Goal: Task Accomplishment & Management: Complete application form

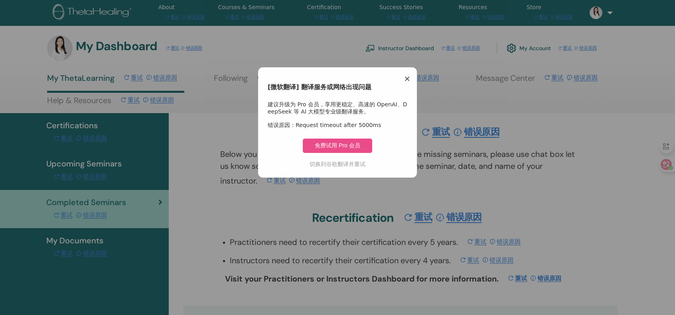
click at [406, 80] on span "×" at bounding box center [406, 79] width 7 height 10
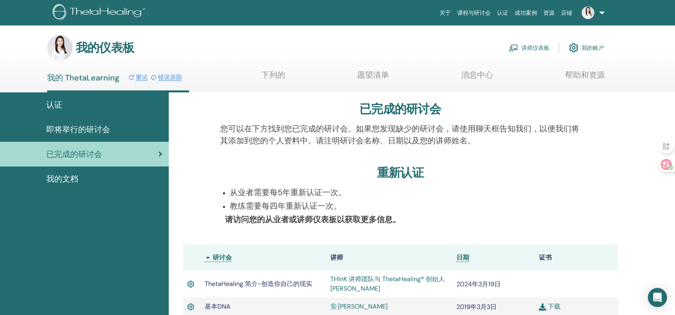
click at [533, 50] on font "讲师仪表板" at bounding box center [535, 48] width 28 height 7
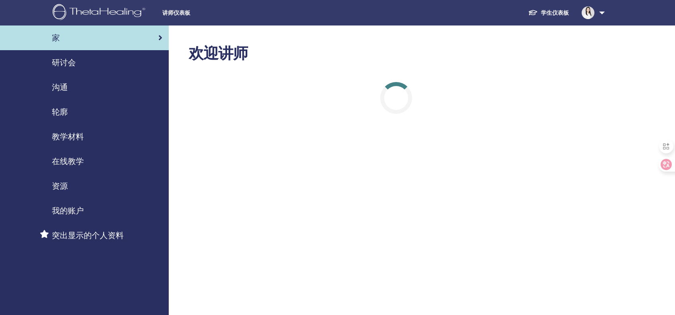
click at [602, 13] on link at bounding box center [591, 13] width 33 height 26
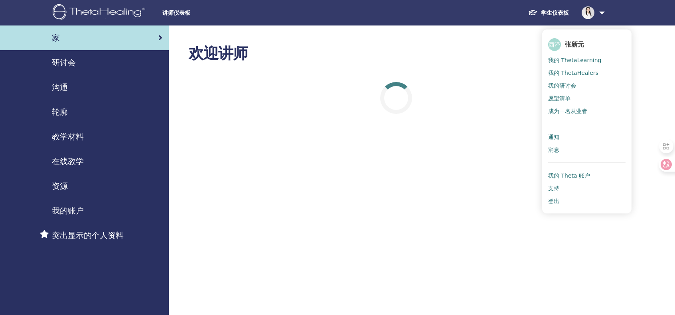
click at [477, 12] on div "学生仪表板 西泽 张新元 我的 ThetaLearning 我的 ThetaHealers 我的研讨会 愿望清单 成为一名从业者 通知 消息 我的 Theta…" at bounding box center [457, 13] width 350 height 26
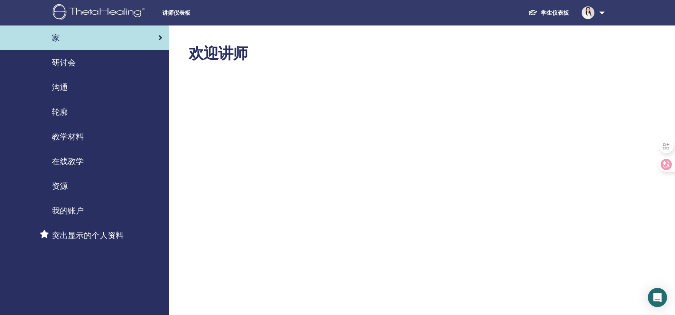
click at [79, 138] on font "教学材料" at bounding box center [68, 137] width 32 height 10
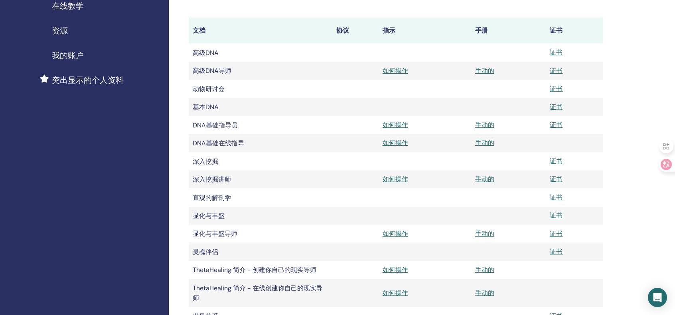
scroll to position [106, 0]
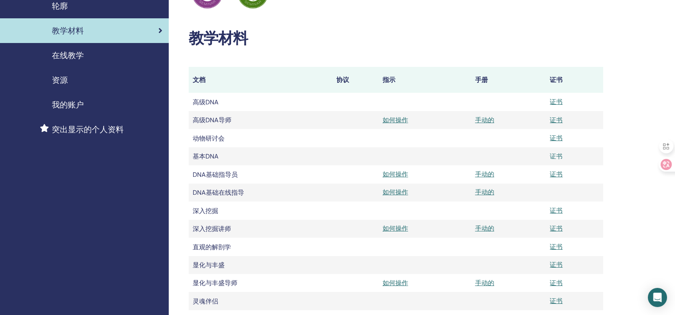
click at [553, 156] on font "证书" at bounding box center [555, 156] width 13 height 8
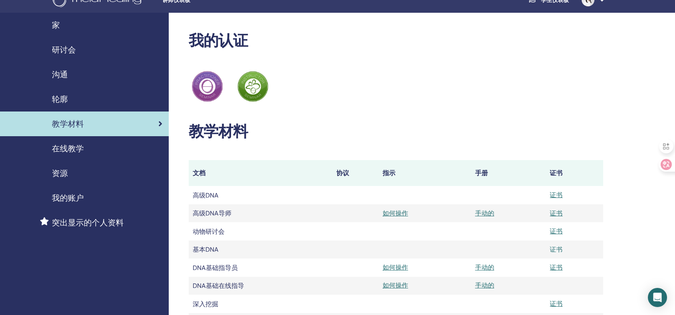
scroll to position [0, 0]
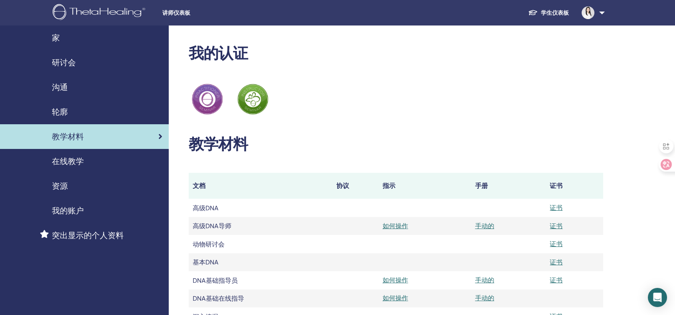
click at [68, 62] on font "研讨会" at bounding box center [64, 62] width 24 height 10
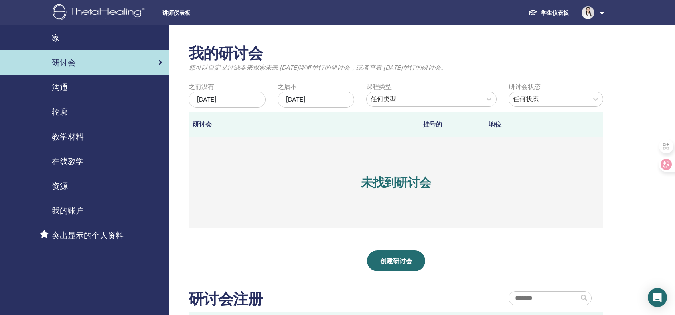
click at [236, 94] on div "2025年6月29日" at bounding box center [227, 100] width 77 height 16
click at [606, 164] on div "我的研讨会 您可以自定义过滤器来探索未来 3 个月之后即将举行的研讨会，或者查看 3 个月前举行的研讨会。 之前没有 2025年6月29日 之后不 2025年…" at bounding box center [422, 238] width 506 height 424
click at [216, 96] on font "2025年6月29日" at bounding box center [206, 99] width 19 height 8
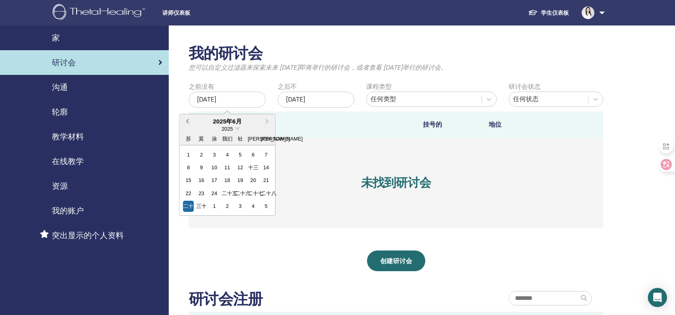
click at [187, 120] on span "上个月" at bounding box center [187, 121] width 0 height 8
click at [202, 166] on div "5" at bounding box center [201, 166] width 11 height 11
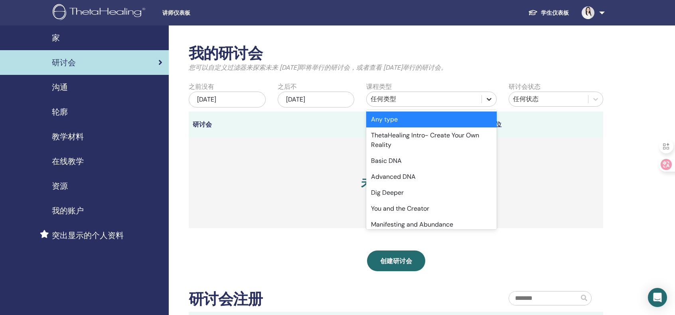
click at [484, 99] on div at bounding box center [489, 99] width 14 height 14
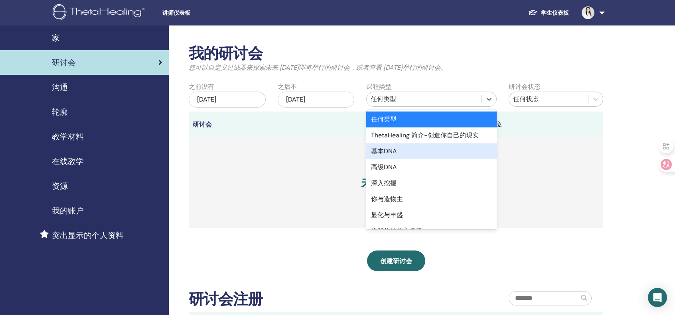
click at [443, 146] on div "基本DNA" at bounding box center [431, 152] width 130 height 16
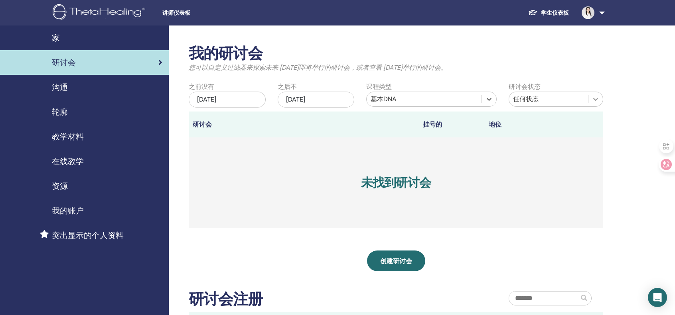
click at [596, 102] on icon at bounding box center [595, 99] width 8 height 8
click at [460, 262] on div "创建研讨会" at bounding box center [396, 261] width 414 height 21
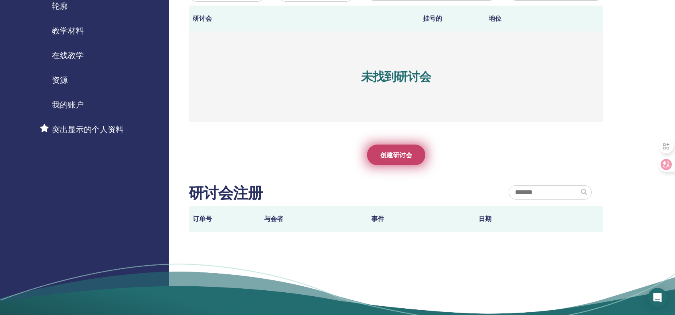
click at [403, 160] on link "创建研讨会" at bounding box center [396, 155] width 58 height 21
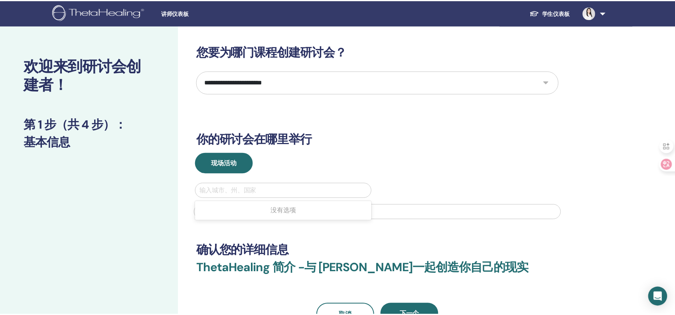
scroll to position [53, 0]
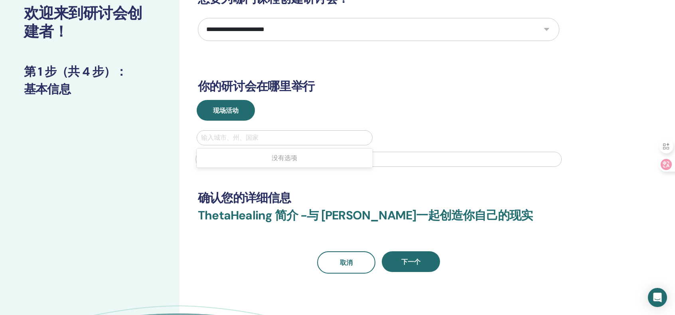
click at [295, 139] on div at bounding box center [284, 137] width 167 height 11
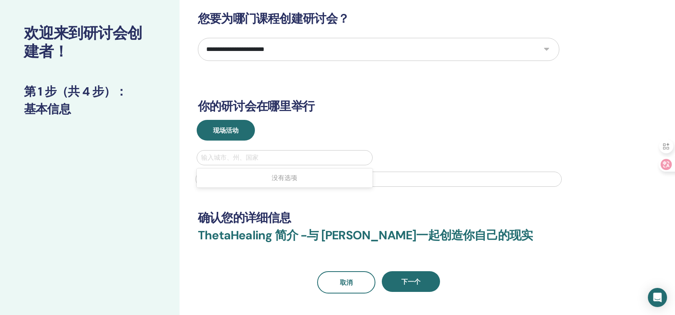
scroll to position [0, 0]
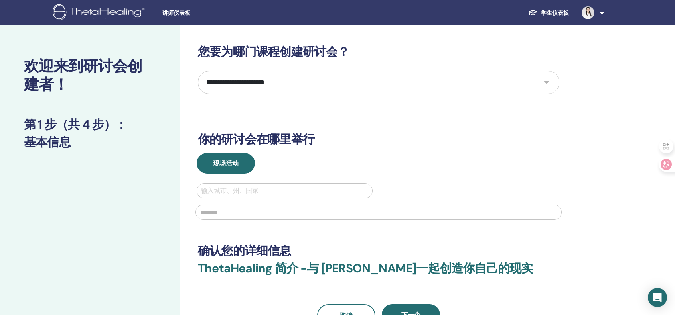
click at [477, 82] on select "**********" at bounding box center [378, 82] width 361 height 23
select select "*"
click at [198, 71] on select "**********" at bounding box center [378, 82] width 361 height 23
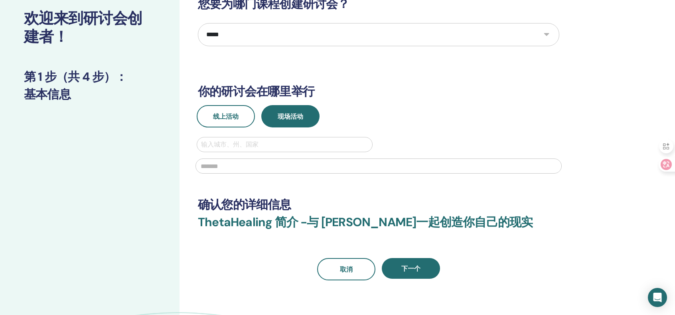
scroll to position [53, 0]
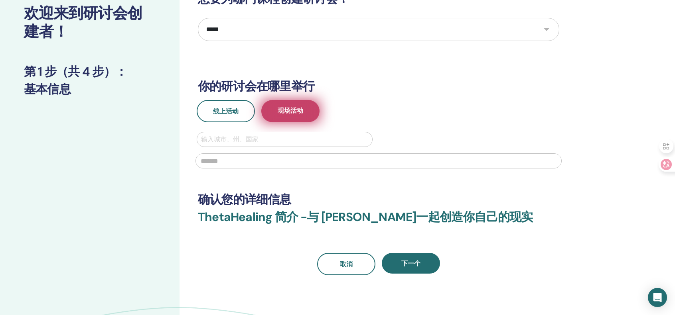
click at [296, 111] on font "现场活动" at bounding box center [290, 110] width 26 height 8
click at [258, 139] on div at bounding box center [284, 139] width 167 height 11
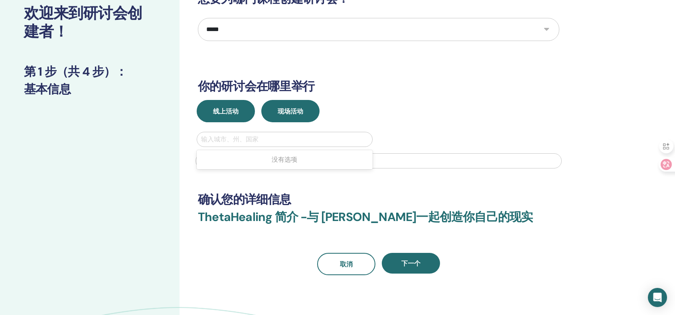
click at [239, 114] on button "线上活动" at bounding box center [226, 111] width 58 height 22
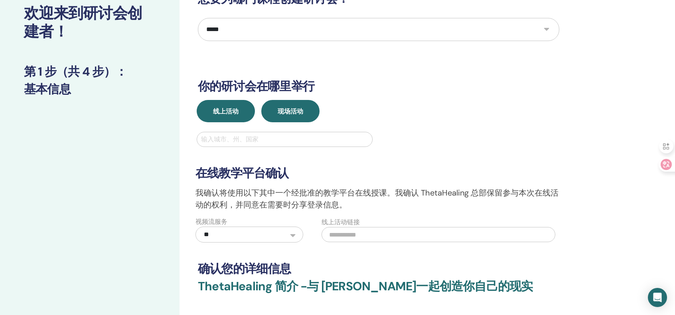
click at [294, 110] on font "现场活动" at bounding box center [290, 111] width 26 height 8
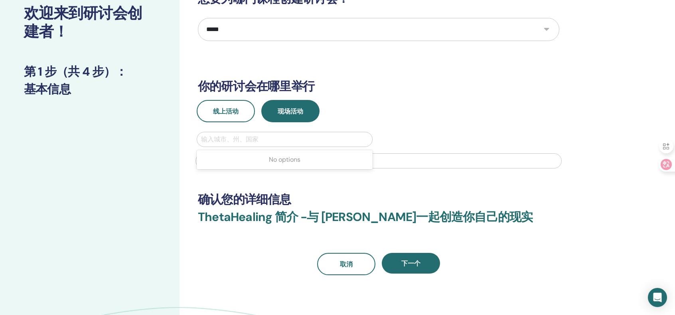
click at [242, 140] on div at bounding box center [284, 139] width 167 height 11
type input "*"
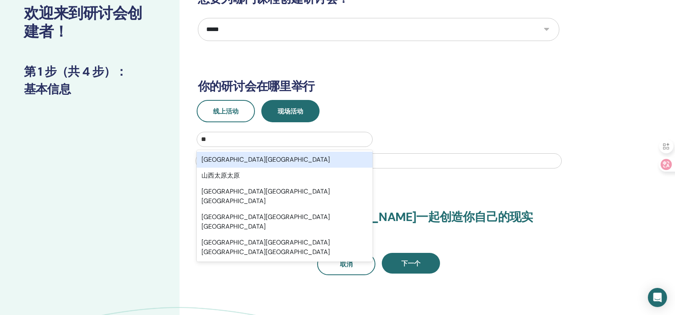
type input "*"
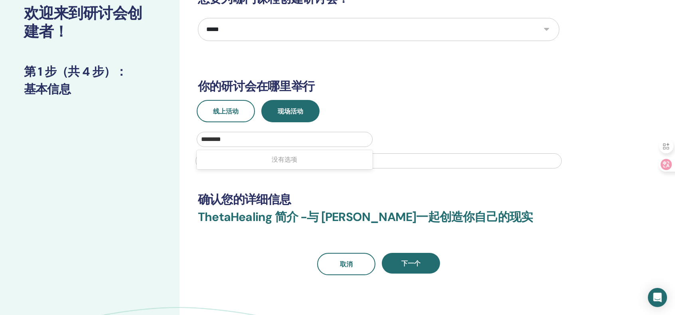
type input "********"
click at [449, 114] on div "线上活动 现场活动" at bounding box center [378, 111] width 373 height 22
click at [272, 138] on div at bounding box center [284, 139] width 167 height 11
click at [252, 141] on div at bounding box center [284, 139] width 167 height 11
click at [238, 138] on div at bounding box center [284, 139] width 167 height 11
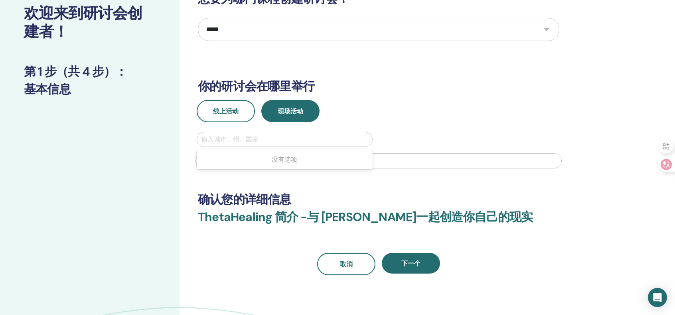
click at [238, 138] on div at bounding box center [284, 139] width 167 height 11
click at [210, 165] on input "text" at bounding box center [378, 161] width 366 height 15
click at [211, 165] on input "text" at bounding box center [378, 161] width 366 height 15
click at [214, 136] on div at bounding box center [284, 139] width 167 height 11
click at [281, 161] on font "没有选项" at bounding box center [285, 159] width 26 height 8
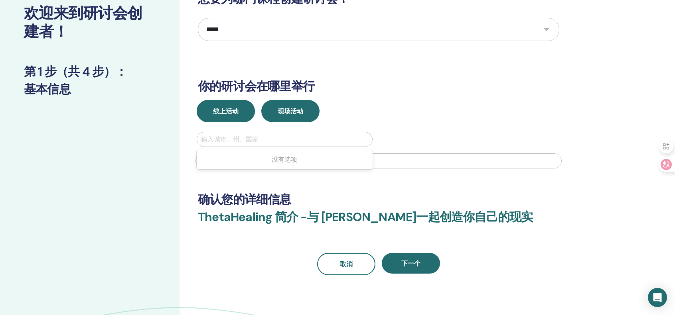
click at [228, 111] on font "线上活动" at bounding box center [226, 111] width 26 height 8
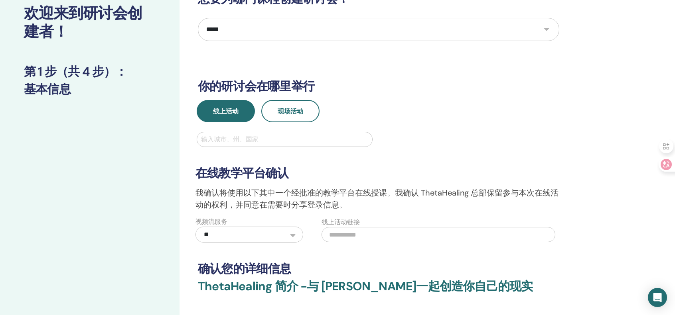
click at [214, 137] on div at bounding box center [284, 139] width 167 height 11
click at [375, 104] on div "线上活动 现场活动" at bounding box center [378, 111] width 373 height 22
click at [281, 108] on font "现场活动" at bounding box center [290, 111] width 26 height 8
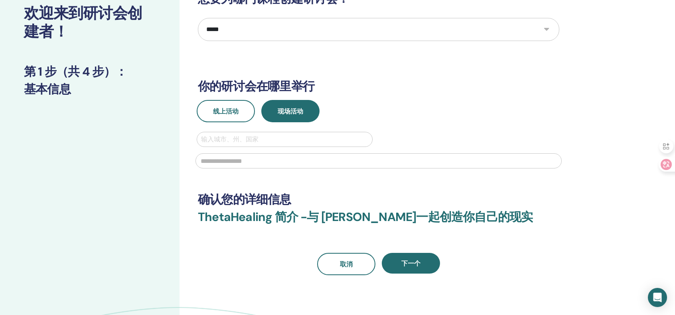
click at [273, 136] on div at bounding box center [284, 139] width 167 height 11
click at [277, 161] on font "没有选项" at bounding box center [285, 159] width 26 height 8
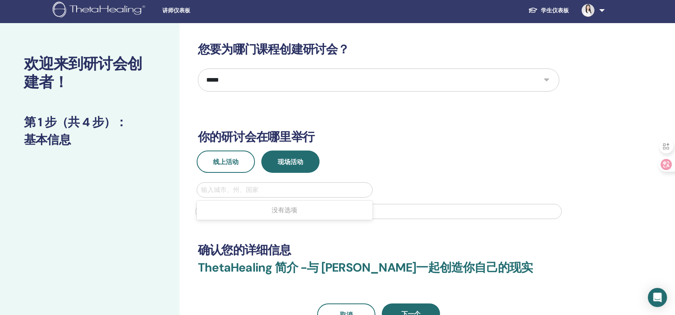
scroll to position [0, 0]
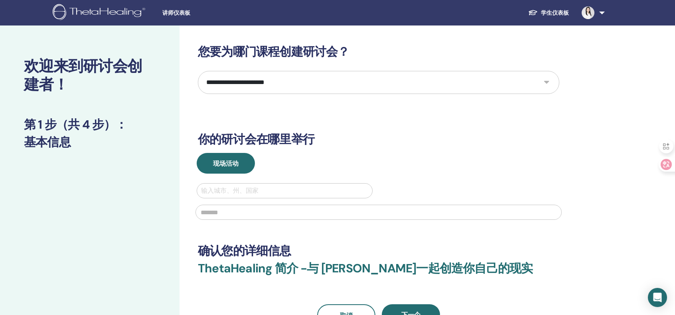
click at [308, 188] on div at bounding box center [284, 190] width 167 height 11
click at [313, 71] on select "**********" at bounding box center [378, 82] width 361 height 23
select select "*"
click at [198, 71] on select "**********" at bounding box center [378, 82] width 361 height 23
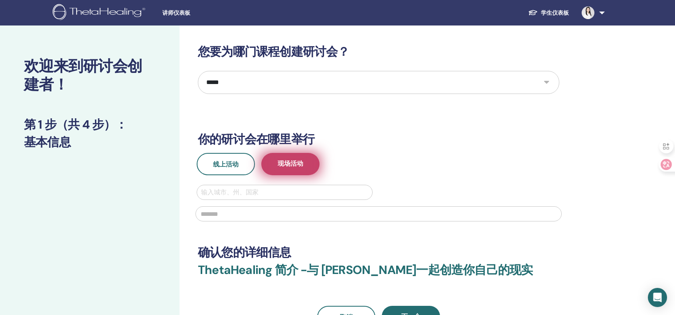
click at [299, 165] on font "现场活动" at bounding box center [290, 163] width 26 height 8
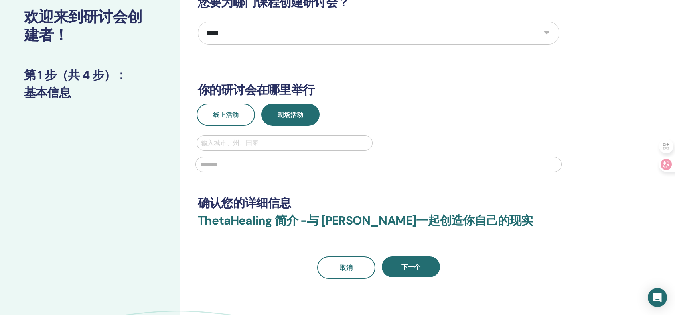
scroll to position [53, 0]
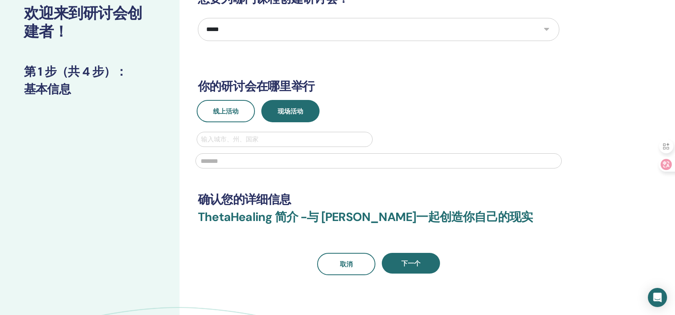
click at [247, 138] on div at bounding box center [284, 139] width 167 height 11
type input "********"
click at [329, 198] on h3 "确认您的详细信息" at bounding box center [378, 200] width 361 height 14
click at [274, 141] on div at bounding box center [284, 139] width 167 height 11
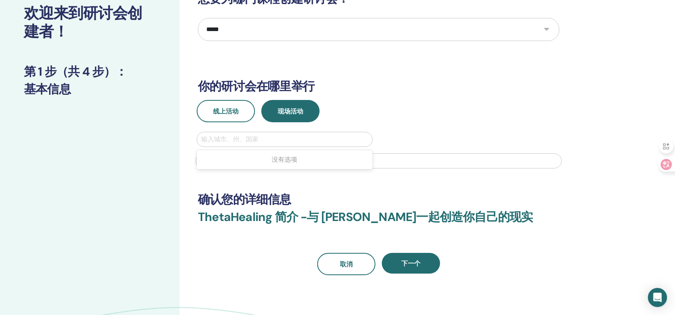
click at [323, 185] on div "**********" at bounding box center [378, 134] width 361 height 284
click at [296, 158] on input "text" at bounding box center [378, 161] width 366 height 15
click at [296, 162] on input "text" at bounding box center [378, 161] width 366 height 15
type input "******"
click at [250, 136] on div at bounding box center [284, 139] width 167 height 11
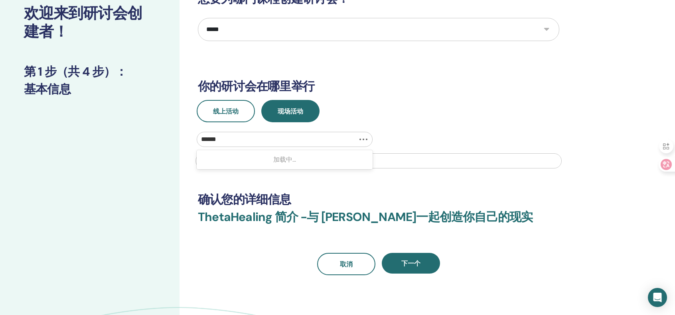
type input "*******"
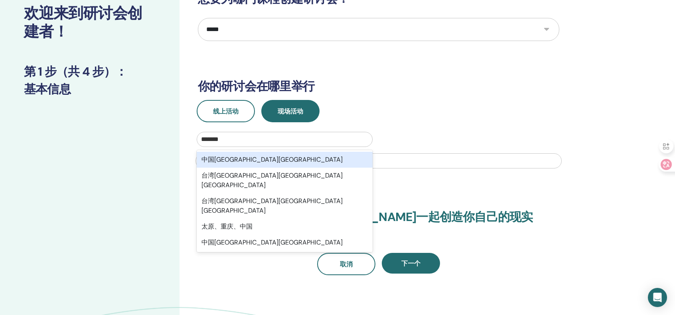
click at [254, 159] on div "中国山西省太原市" at bounding box center [285, 160] width 176 height 16
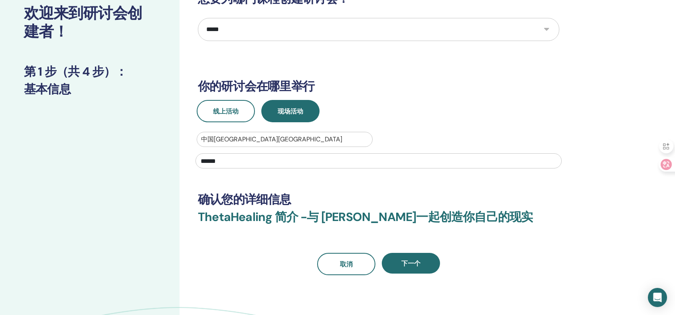
click at [256, 160] on input "******" at bounding box center [378, 161] width 366 height 15
type input "*"
click at [254, 160] on input "text" at bounding box center [378, 161] width 366 height 15
click at [252, 161] on input "text" at bounding box center [378, 161] width 366 height 15
type input "*"
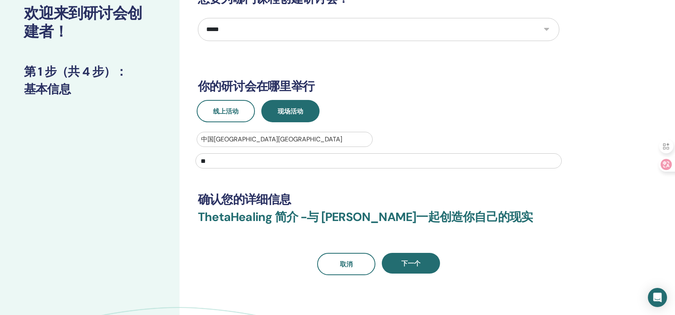
type input "*"
click at [266, 159] on input "********" at bounding box center [378, 161] width 366 height 15
paste input "**********"
drag, startPoint x: 252, startPoint y: 161, endPoint x: 160, endPoint y: 156, distance: 91.5
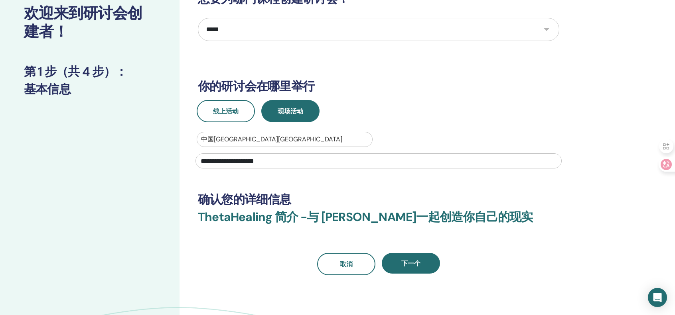
click at [160, 156] on div "**********" at bounding box center [337, 179] width 675 height 415
click at [298, 161] on input "**********" at bounding box center [378, 161] width 366 height 15
type input "**********"
click at [431, 95] on div "**********" at bounding box center [378, 134] width 361 height 284
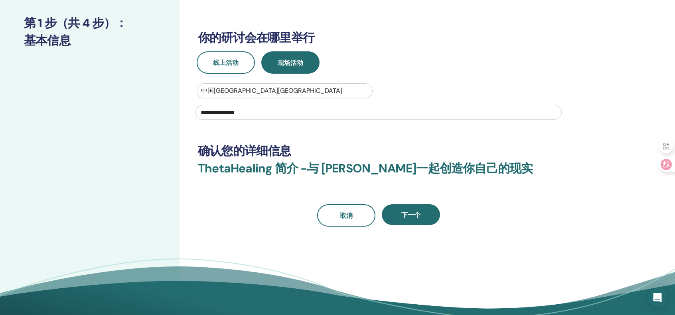
scroll to position [106, 0]
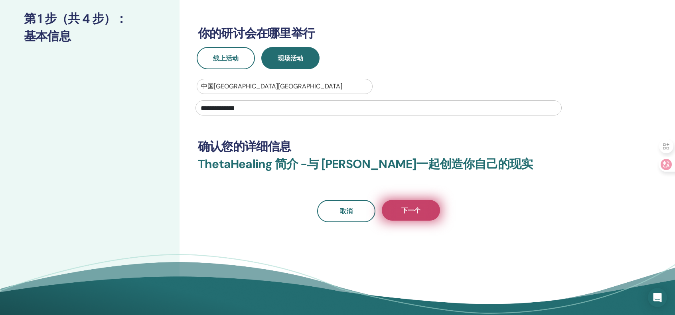
click at [423, 210] on button "下一个" at bounding box center [411, 210] width 58 height 21
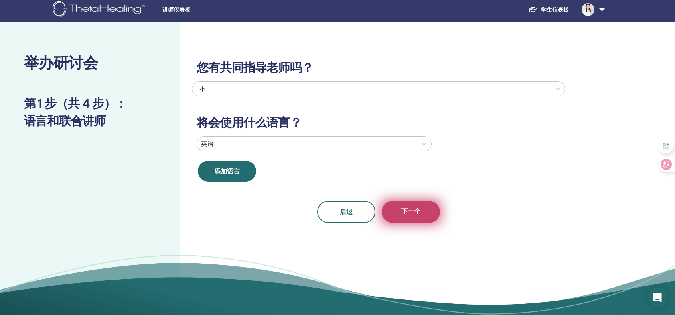
scroll to position [0, 0]
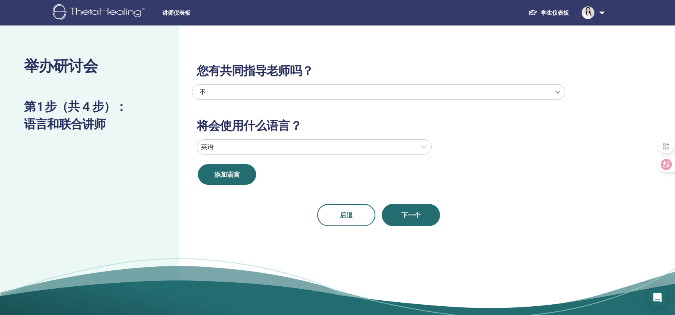
click at [558, 92] on icon at bounding box center [557, 92] width 5 height 3
click at [330, 55] on div "您有共同指导老师吗？ 不 将会使用什么语言？ 英语 添加语言 后退 下一个" at bounding box center [378, 136] width 373 height 182
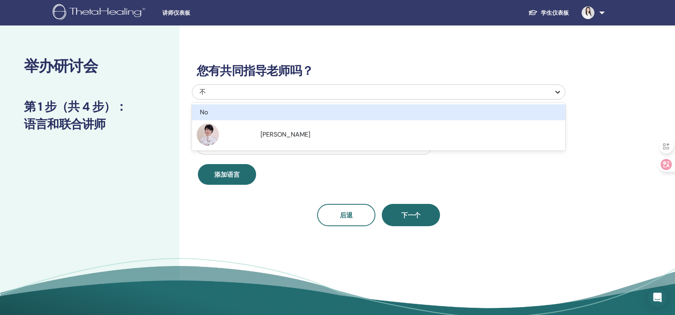
click at [553, 91] on icon at bounding box center [557, 92] width 8 height 8
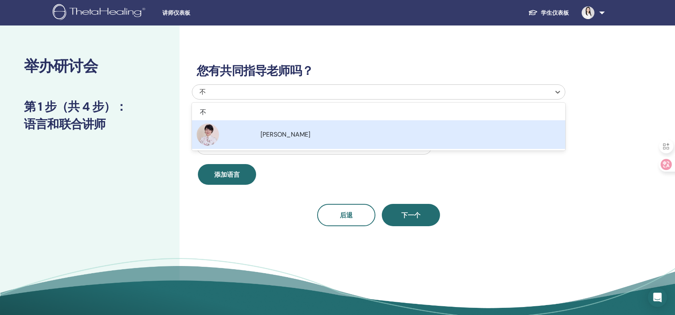
click at [350, 55] on div "您有共同指导老师吗？ 不 将会使用什么语言？ 英语 添加语言 后退 下一个" at bounding box center [378, 136] width 373 height 182
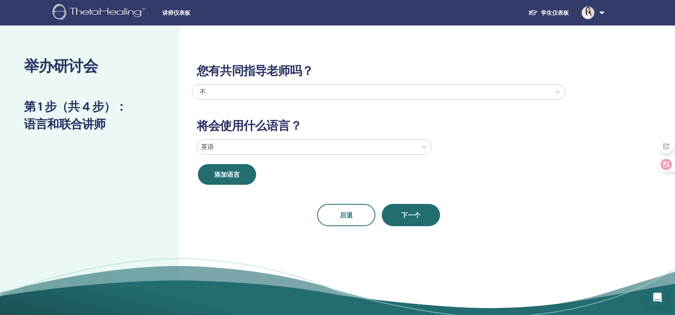
click at [306, 150] on div at bounding box center [307, 147] width 212 height 11
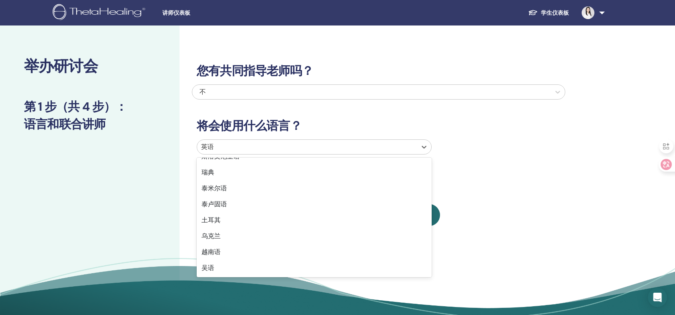
scroll to position [633, 0]
click at [504, 208] on div "后退 下一个" at bounding box center [378, 215] width 373 height 22
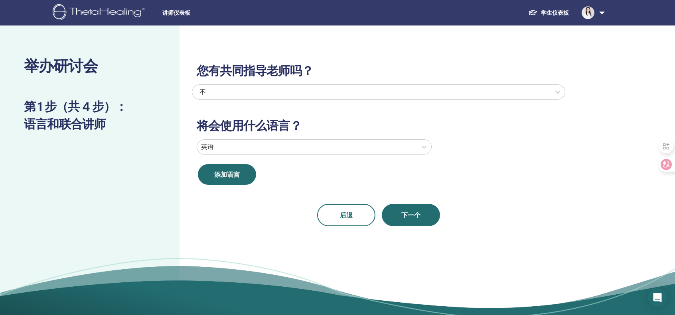
click at [219, 150] on div at bounding box center [307, 147] width 212 height 11
click at [220, 146] on div at bounding box center [307, 147] width 212 height 11
type input "*"
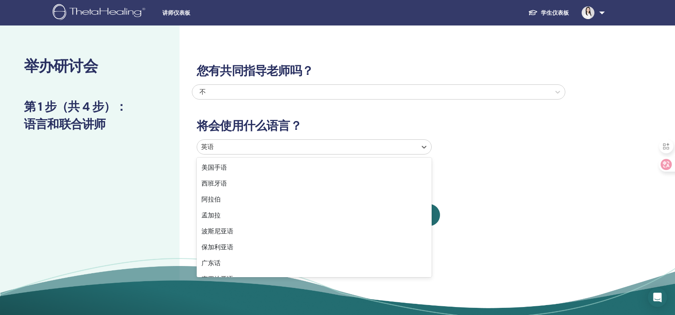
scroll to position [106, 0]
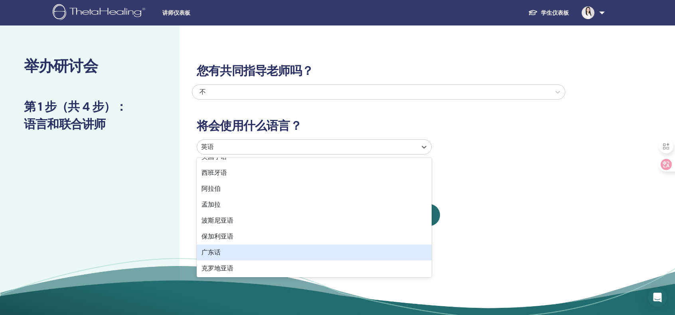
click at [226, 254] on div "广东话" at bounding box center [314, 253] width 235 height 16
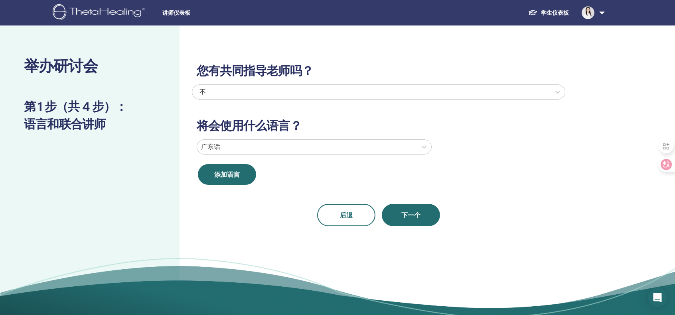
click at [254, 150] on div at bounding box center [307, 147] width 212 height 11
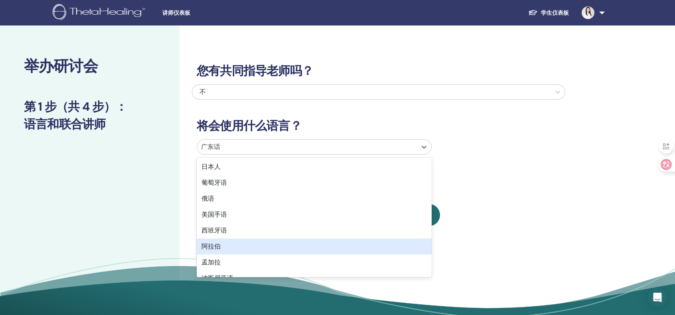
scroll to position [0, 0]
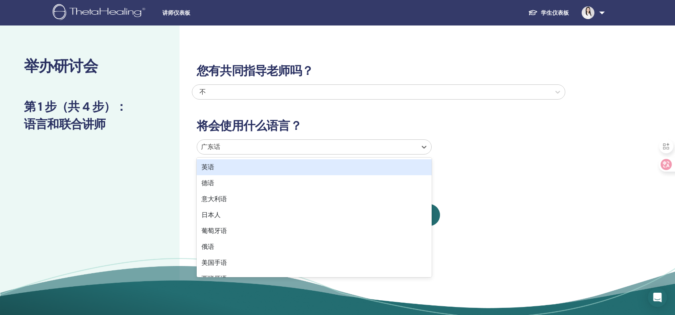
click at [213, 169] on font "英语" at bounding box center [207, 167] width 13 height 8
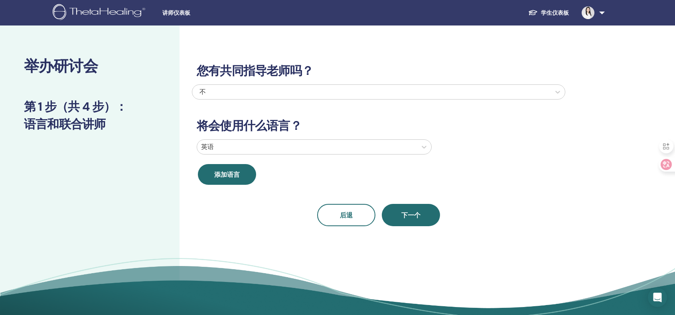
click at [213, 228] on div "您有共同指导老师吗？ 不 将会使用什么语言？ 英语 添加语言 后退 下一个" at bounding box center [404, 182] width 450 height 313
click at [232, 179] on button "添加语言" at bounding box center [227, 174] width 58 height 21
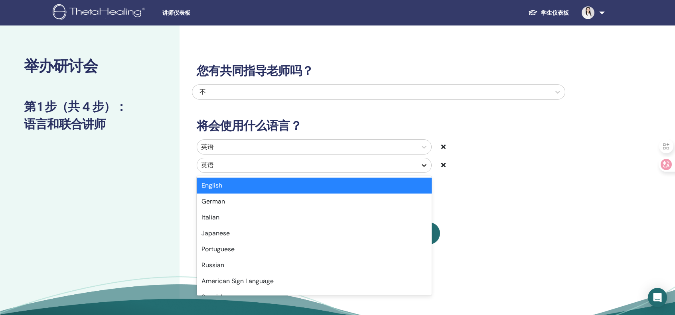
click at [424, 165] on icon at bounding box center [424, 165] width 8 height 8
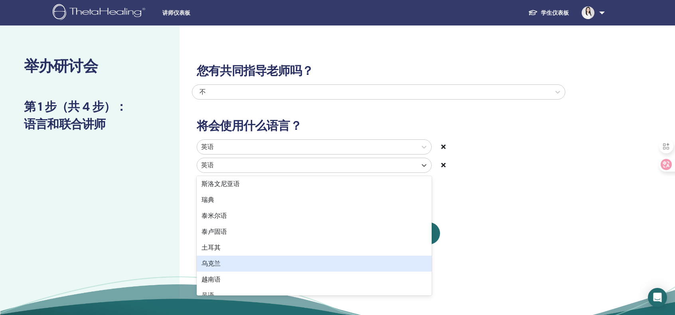
scroll to position [474, 0]
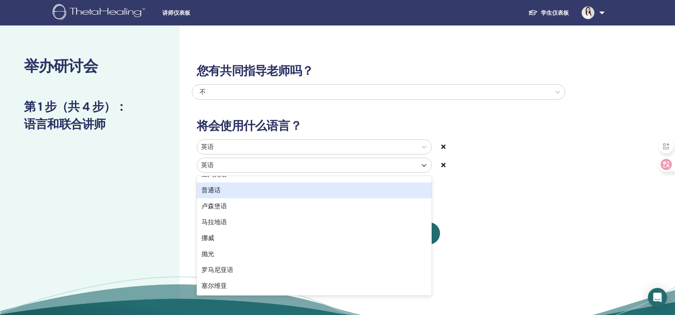
click at [227, 184] on div "普通话" at bounding box center [314, 191] width 235 height 16
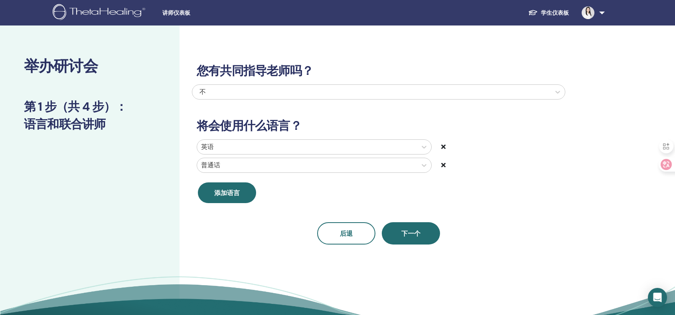
click at [444, 147] on icon at bounding box center [443, 147] width 4 height 6
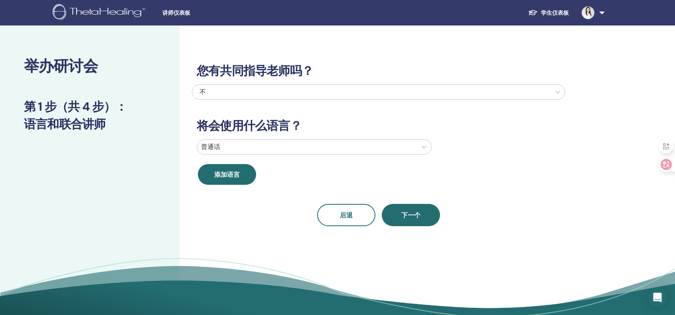
click at [293, 174] on div "添加语言" at bounding box center [285, 174] width 187 height 21
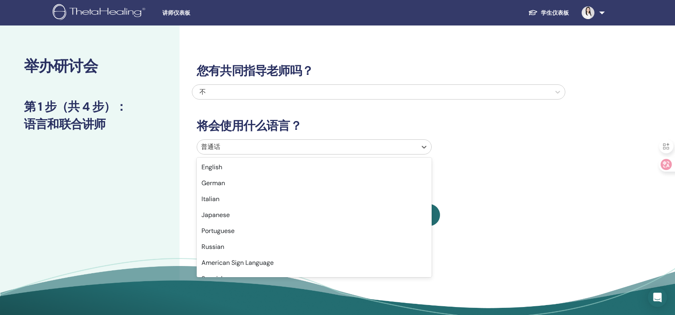
click at [415, 150] on div "普通话" at bounding box center [307, 147] width 220 height 14
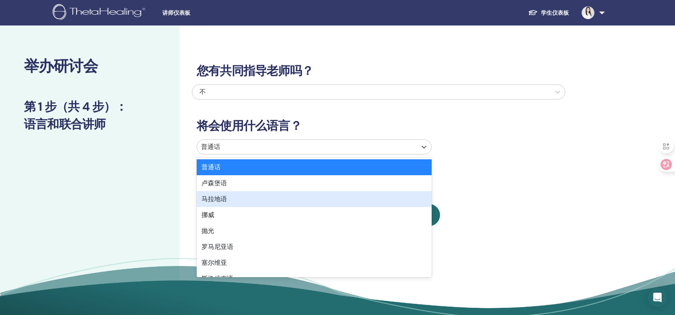
scroll to position [531, 0]
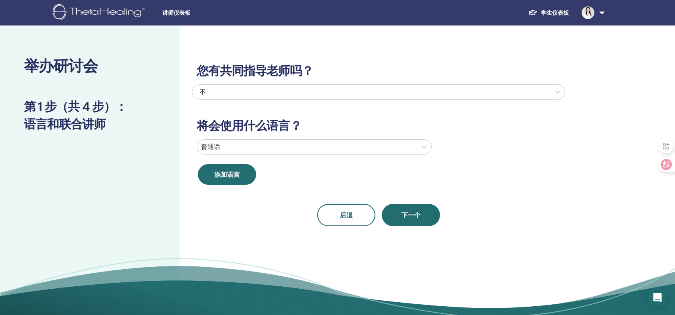
click at [514, 190] on div "您有共同指导老师吗？ 不 将会使用什么语言？ 普通话 添加语言 后退 下一个" at bounding box center [378, 136] width 373 height 182
click at [356, 85] on div "不" at bounding box center [371, 92] width 358 height 14
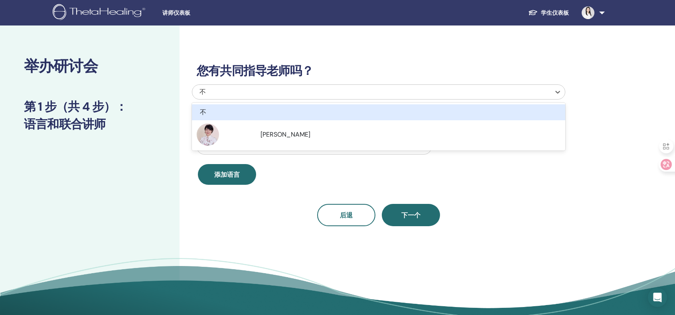
click at [400, 55] on div "您有共同指导老师吗？ 选项未聚焦，2 个结果中显示 1 个。共有 2 个结果可用。使用“向上”和“向下”键选择选项，按 Enter 键选择当前聚焦的选项，按 …" at bounding box center [378, 136] width 373 height 182
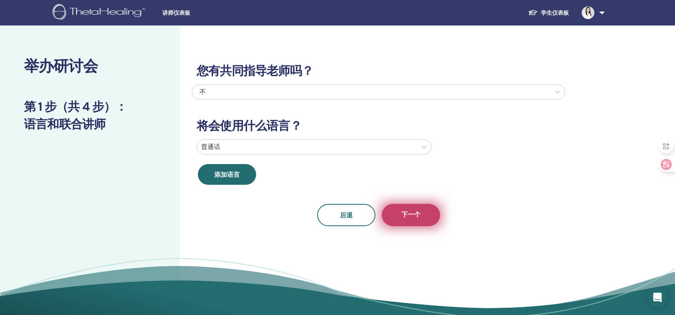
click at [418, 215] on font "下一个" at bounding box center [410, 215] width 19 height 8
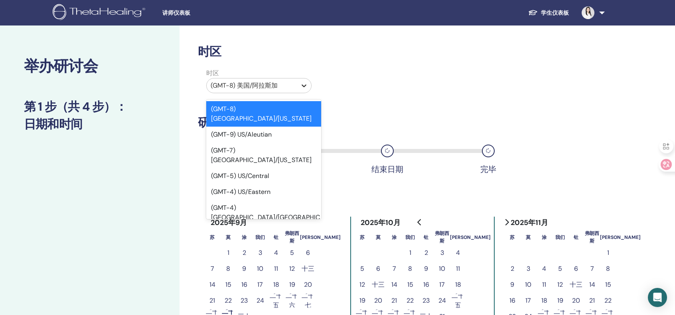
click at [303, 87] on icon at bounding box center [304, 86] width 8 height 8
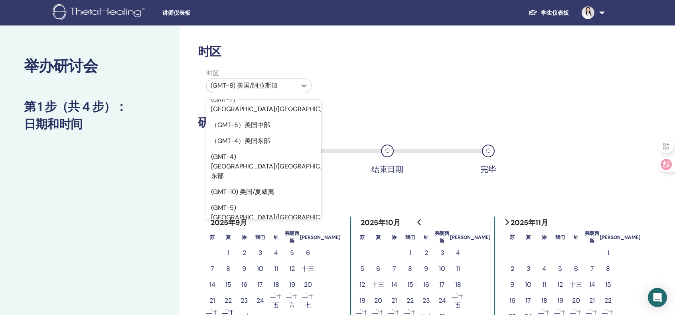
scroll to position [0, 0]
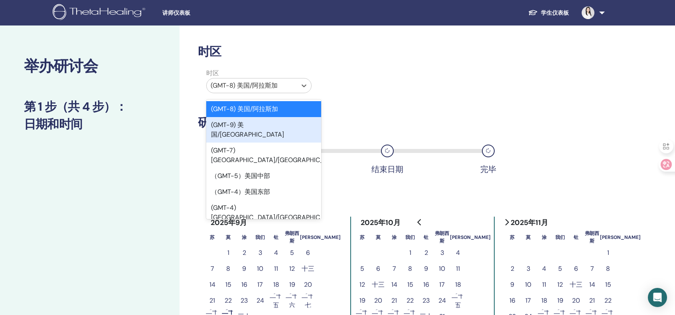
click at [367, 82] on div "时区 option (GMT-9) US/Aleutian focused, 2 of 595. 595 results available. Use Up …" at bounding box center [378, 83] width 373 height 28
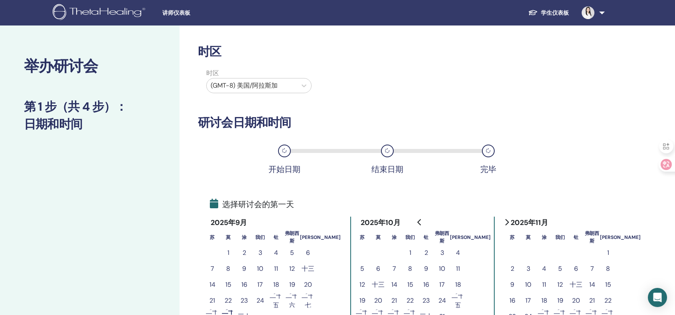
click at [241, 87] on div at bounding box center [252, 85] width 82 height 11
click at [344, 81] on div "时区 (GMT-8) 美国/阿拉斯加" at bounding box center [378, 83] width 373 height 28
click at [245, 84] on div at bounding box center [252, 85] width 82 height 11
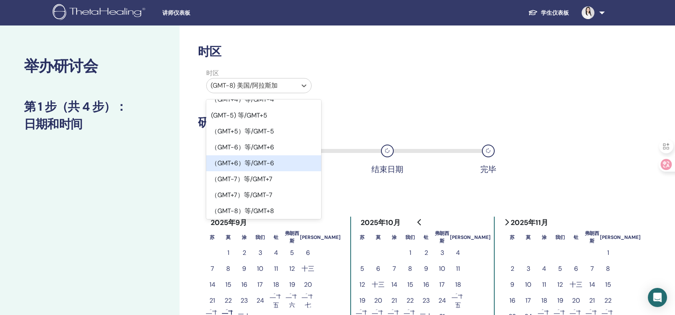
scroll to position [585, 0]
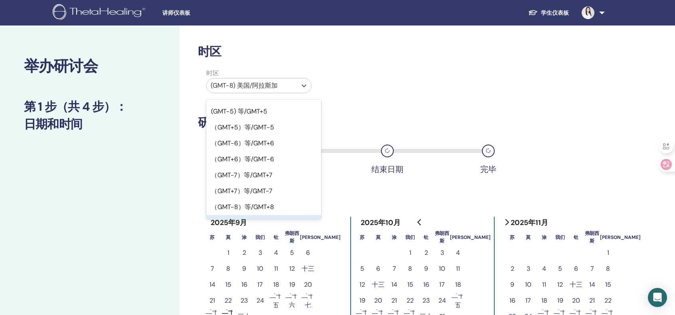
click at [267, 219] on font "（GMT+8）等/GMT-8" at bounding box center [242, 223] width 63 height 8
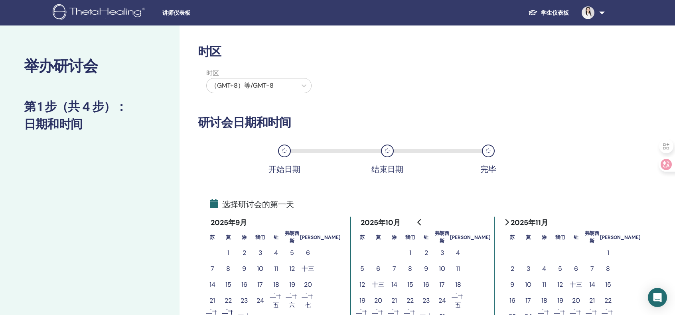
click at [323, 111] on div "时区 时区 （GMT+8）等/GMT-8 研讨会日期和时间 开始日期 结束日期 完毕 选择研讨会的第一天 2025年9月 苏 莫 涂 我们 钍 弗朗西斯 萨 …" at bounding box center [378, 217] width 361 height 344
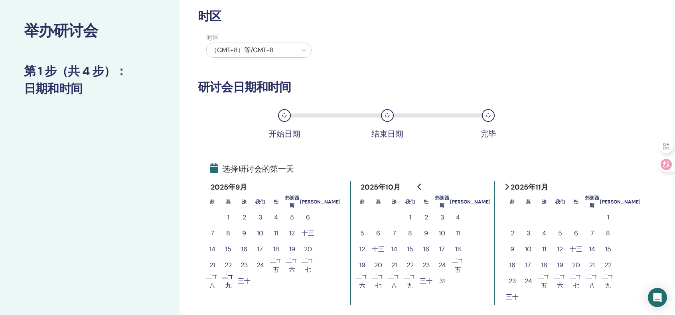
scroll to position [0, 0]
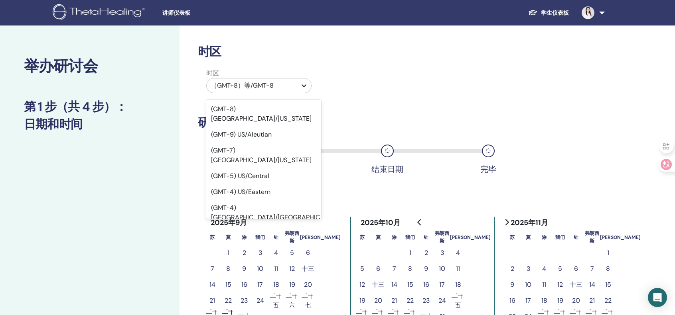
click at [304, 86] on icon at bounding box center [303, 86] width 5 height 3
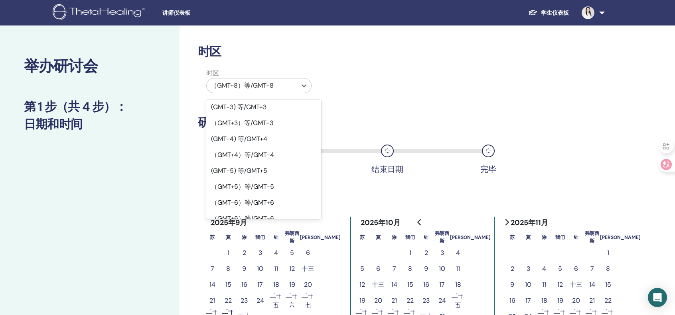
scroll to position [578, 0]
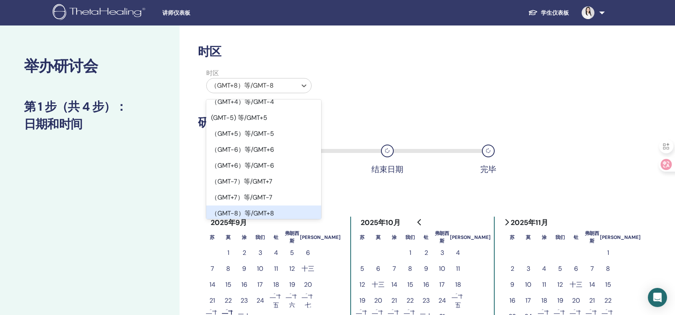
drag, startPoint x: 215, startPoint y: 142, endPoint x: 214, endPoint y: 102, distance: 39.5
click at [218, 206] on div "（GMT-8）等/GMT+8" at bounding box center [263, 214] width 115 height 16
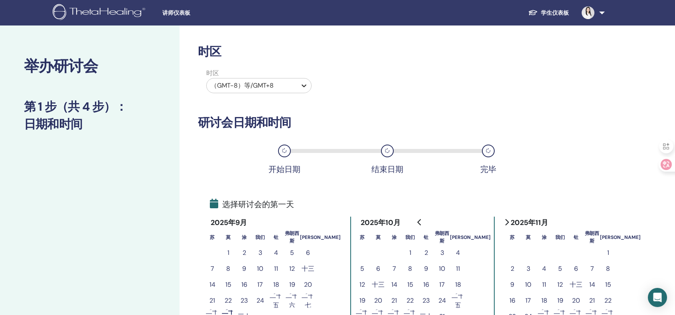
click at [305, 85] on icon at bounding box center [303, 86] width 5 height 3
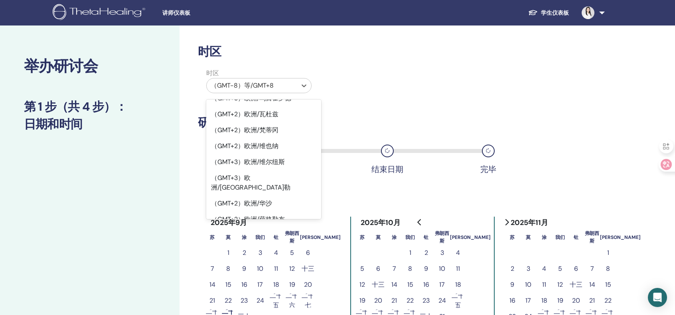
scroll to position [9448, 0]
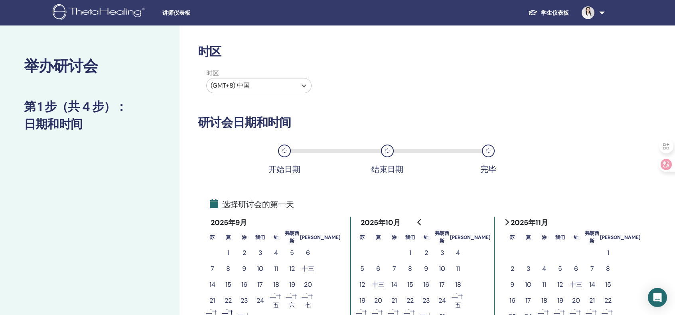
click at [338, 97] on div "时区 时区 (GMT+8) 中国 研讨会日期和时间 开始日期 结束日期 完毕 选择研讨会的第一天 2025年9月 苏 莫 涂 我们 钍 弗朗西斯 萨 1 2 …" at bounding box center [378, 217] width 361 height 344
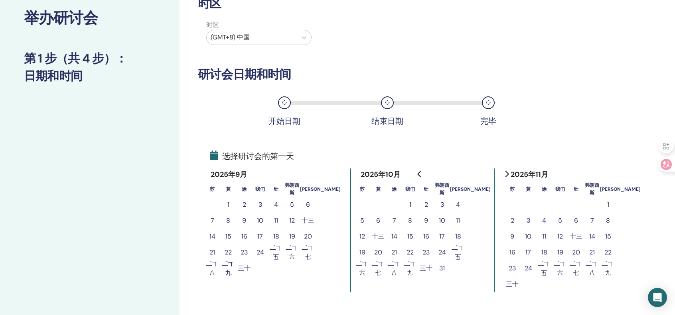
scroll to position [53, 0]
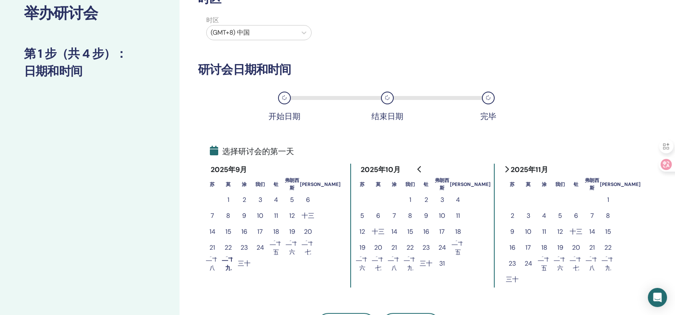
click at [352, 133] on div "时区 时区 (GMT+8) 中国 研讨会日期和时间 开始日期 结束日期 完毕 选择研讨会的第一天 2025年9月 苏 莫 涂 我们 钍 弗朗西斯 萨 1 2 …" at bounding box center [378, 164] width 361 height 344
click at [284, 97] on icon at bounding box center [284, 98] width 5 height 5
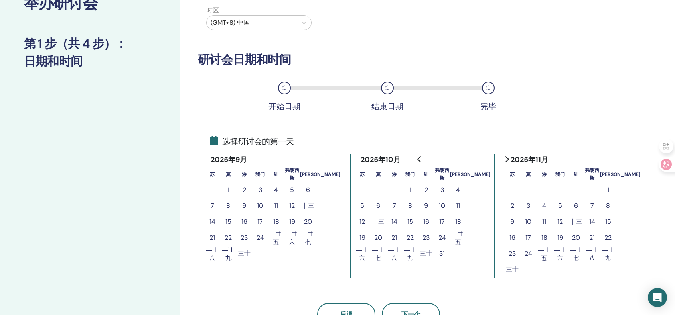
scroll to position [106, 0]
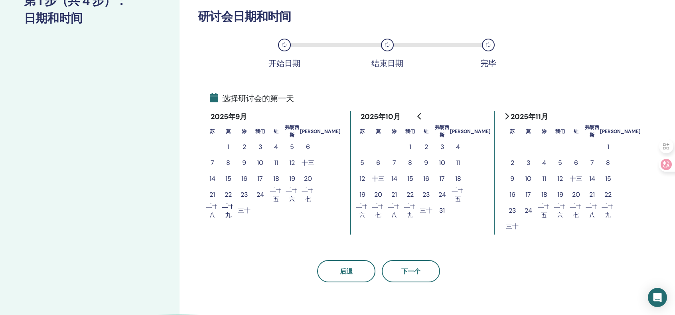
click at [243, 118] on font "2025年9月" at bounding box center [229, 117] width 36 height 10
click at [360, 161] on font "5" at bounding box center [362, 163] width 4 height 8
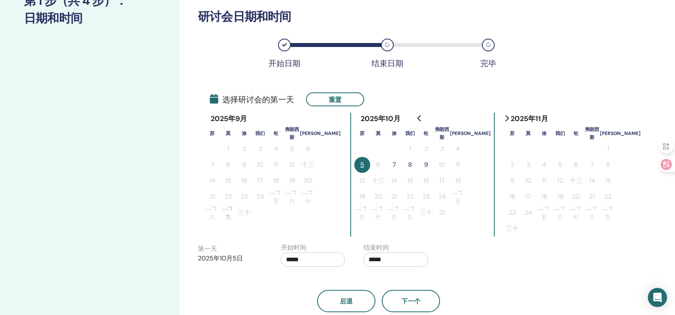
click at [392, 164] on font "7" at bounding box center [394, 165] width 4 height 8
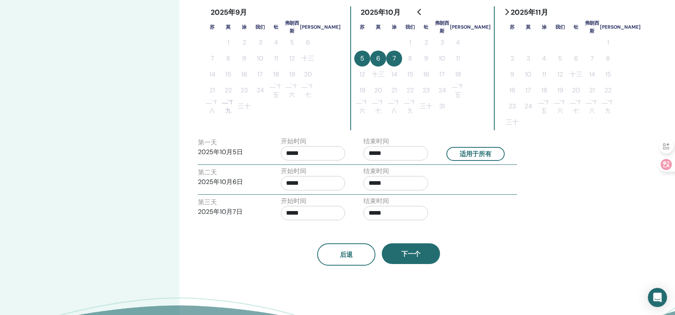
scroll to position [266, 0]
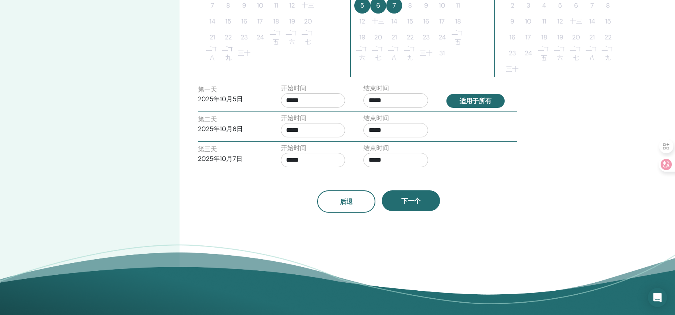
click at [481, 100] on font "适用于所有" at bounding box center [475, 101] width 32 height 8
click at [488, 102] on font "适用于所有" at bounding box center [475, 101] width 32 height 8
click at [544, 96] on div "第一 天 ​ 2025年10月5日 开始时间 ***** 结束时间 ***** 适用于所有 第二天 ​ ​ 2025年10月6日 开始时间 ***** 结束时…" at bounding box center [378, 128] width 361 height 88
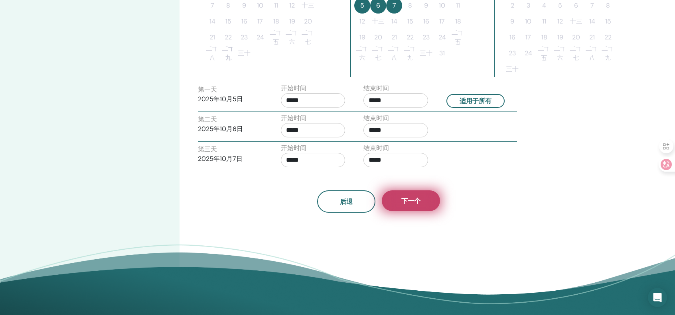
click at [416, 205] on button "下一个" at bounding box center [411, 201] width 58 height 21
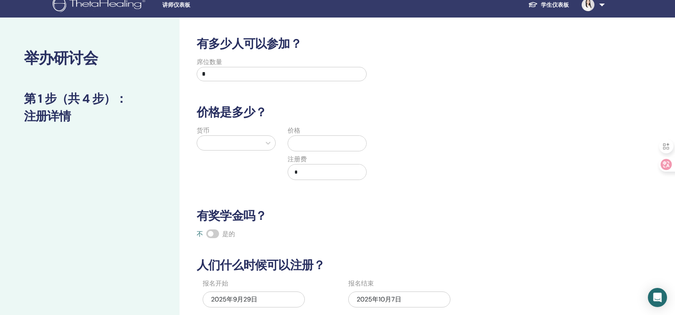
scroll to position [0, 0]
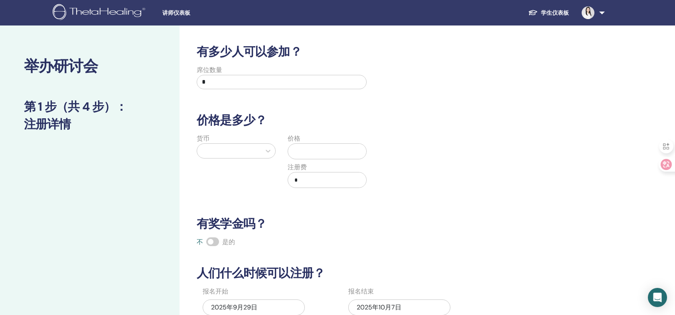
drag, startPoint x: 220, startPoint y: 83, endPoint x: 193, endPoint y: 81, distance: 27.2
click at [193, 81] on div "席位数量 *" at bounding box center [282, 79] width 182 height 29
type input "*"
click at [395, 114] on h3 "价格是多少？" at bounding box center [378, 120] width 373 height 14
click at [262, 152] on div at bounding box center [268, 151] width 14 height 14
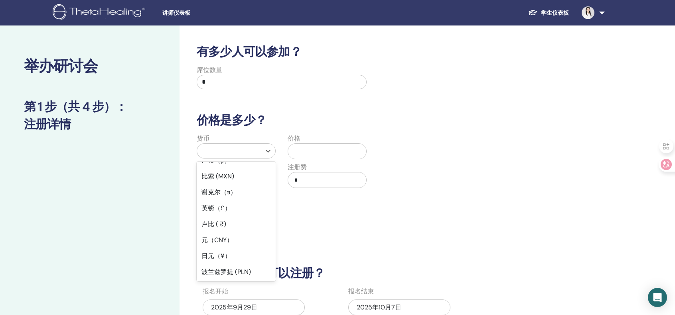
scroll to position [51, 0]
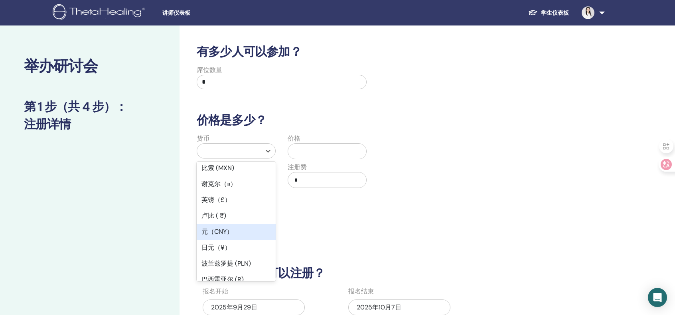
click at [238, 232] on div "元（CNY）" at bounding box center [236, 232] width 79 height 16
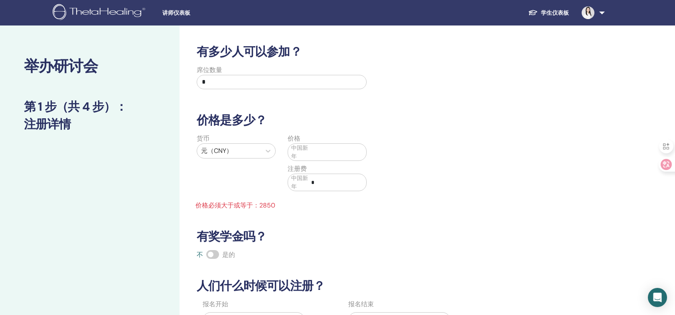
click at [328, 151] on input "text" at bounding box center [337, 152] width 58 height 15
click at [335, 185] on input "*" at bounding box center [337, 182] width 58 height 15
click at [333, 151] on input "text" at bounding box center [337, 152] width 58 height 15
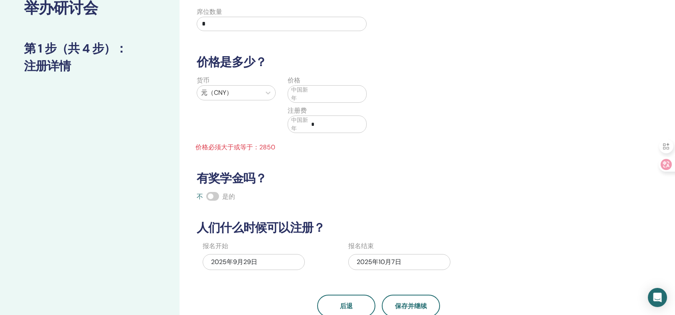
scroll to position [53, 0]
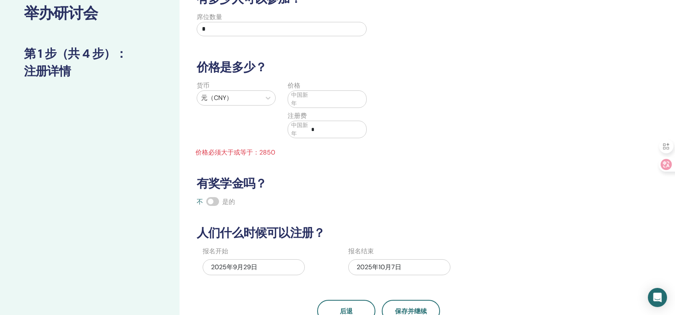
click at [319, 100] on input "text" at bounding box center [337, 99] width 58 height 15
type input "*"
click at [321, 100] on input "*" at bounding box center [337, 99] width 58 height 15
click at [272, 150] on font "价格必须大于或等于：2850" at bounding box center [235, 152] width 80 height 8
click at [316, 96] on input "text" at bounding box center [337, 99] width 58 height 15
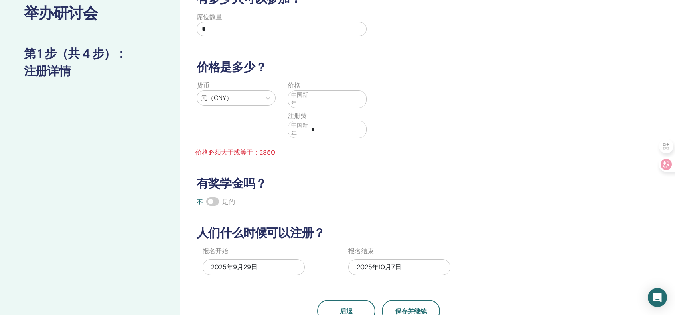
type input "*"
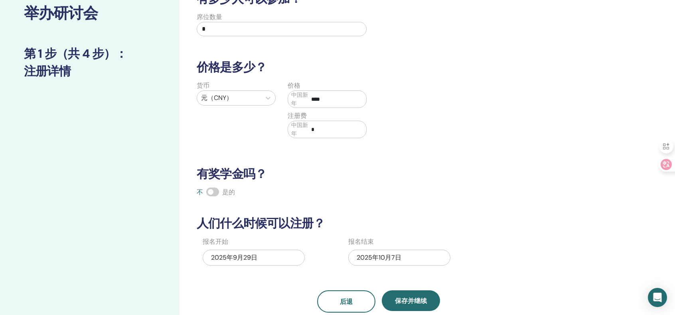
type input "****"
click at [439, 115] on div "货币 元（CNY） 价格 中国新年 **** 注册费 中国新年 *" at bounding box center [372, 114] width 373 height 67
click at [317, 130] on input "*" at bounding box center [337, 129] width 58 height 15
click at [408, 124] on div "货币 元（CNY） 价格 中国新年 **** 注册费 中国新年 *" at bounding box center [372, 114] width 373 height 67
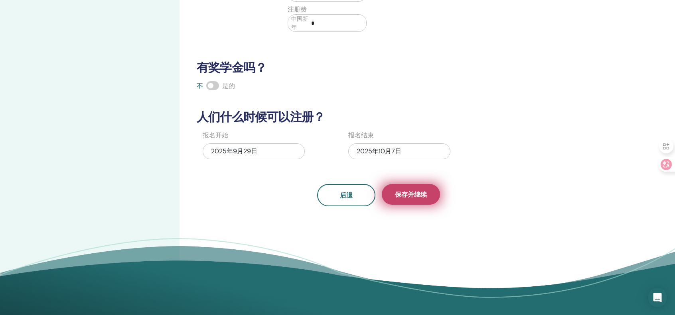
click at [425, 193] on font "保存并继续" at bounding box center [411, 195] width 32 height 8
click at [412, 191] on font "保存并继续" at bounding box center [411, 195] width 32 height 8
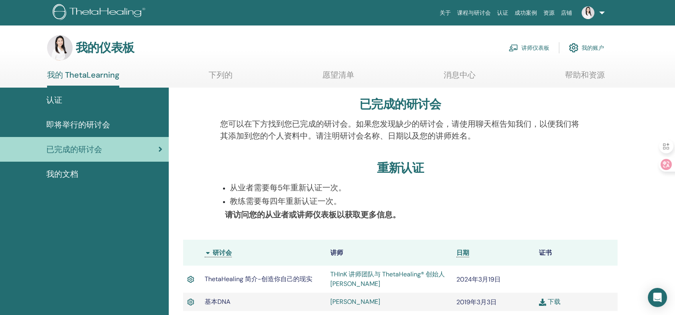
click at [591, 45] on font "我的账户" at bounding box center [592, 48] width 22 height 7
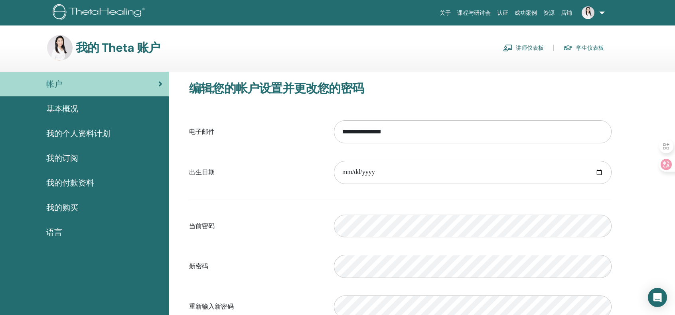
click at [54, 106] on font "基本概况" at bounding box center [62, 109] width 32 height 10
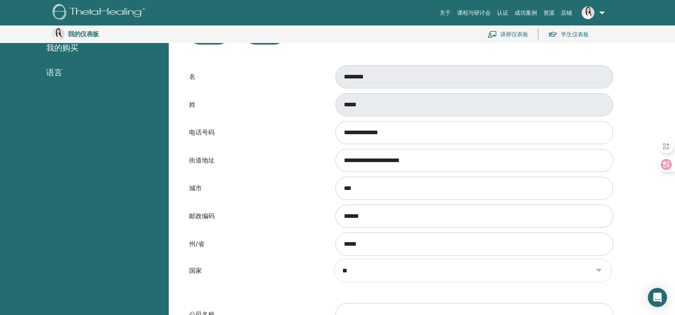
scroll to position [177, 0]
drag, startPoint x: 342, startPoint y: 161, endPoint x: 432, endPoint y: 160, distance: 90.1
click at [432, 160] on input "**********" at bounding box center [473, 161] width 277 height 23
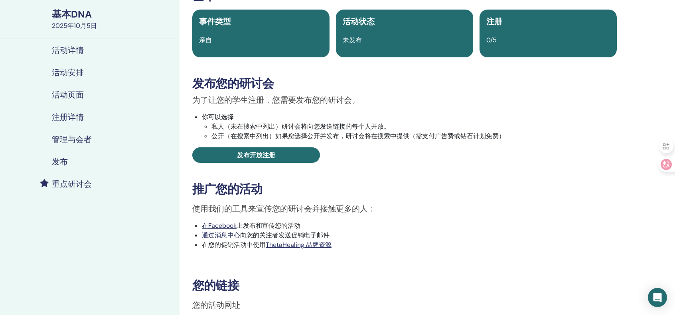
scroll to position [53, 0]
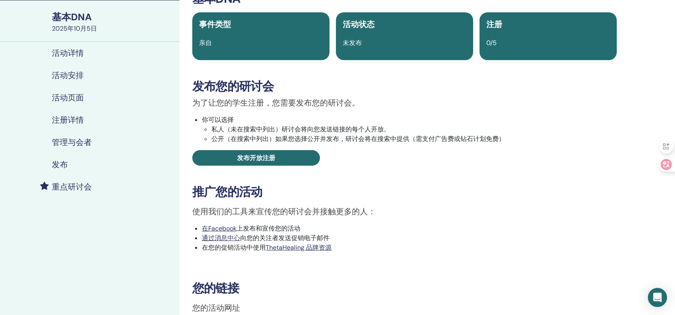
click at [211, 130] on li "私人（未在搜索中列出）研讨会将向您发送链接的每个人开放。" at bounding box center [413, 130] width 405 height 10
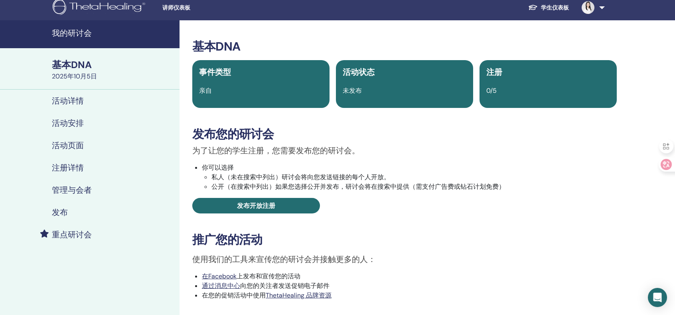
scroll to position [0, 0]
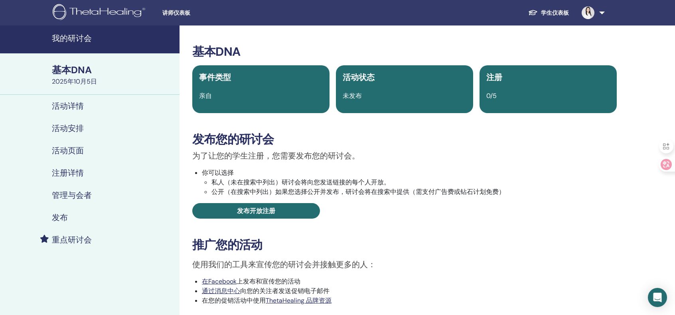
click at [211, 184] on li "私人（未在搜索中列出）研讨会将向您发送链接的每个人开放。" at bounding box center [413, 183] width 405 height 10
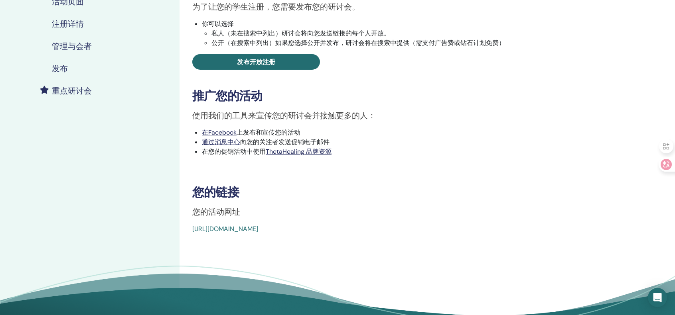
scroll to position [159, 0]
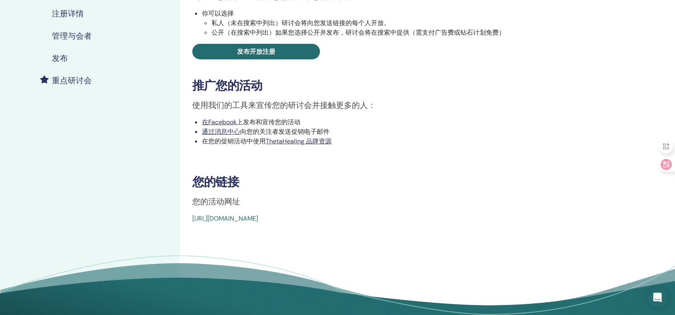
click at [258, 220] on font "[URL][DOMAIN_NAME]" at bounding box center [225, 219] width 66 height 8
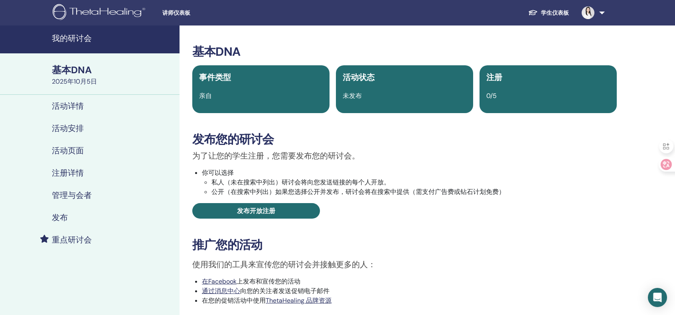
click at [79, 109] on font "活动详情" at bounding box center [68, 106] width 32 height 10
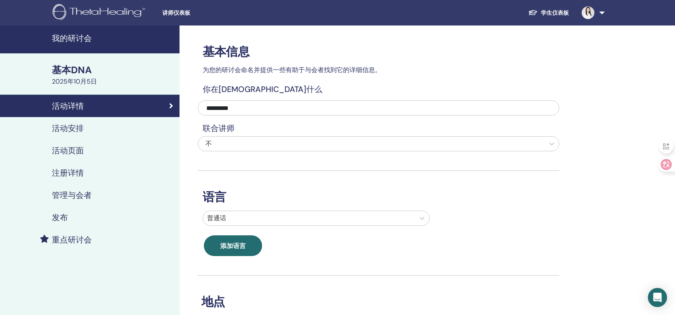
click at [74, 125] on font "活动安排" at bounding box center [68, 128] width 32 height 10
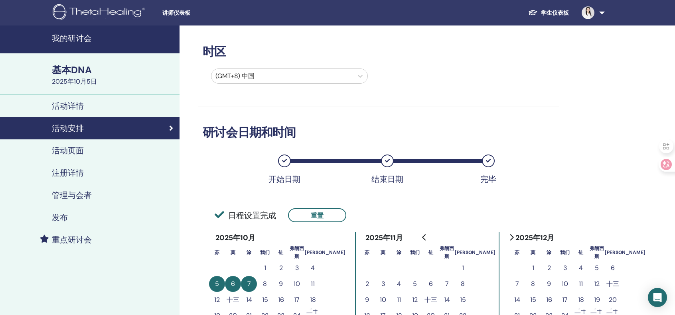
click at [75, 149] on font "活动页面" at bounding box center [68, 151] width 32 height 10
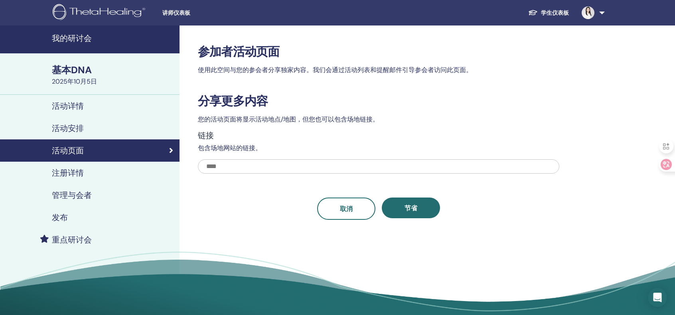
click at [76, 174] on font "注册详情" at bounding box center [68, 173] width 32 height 10
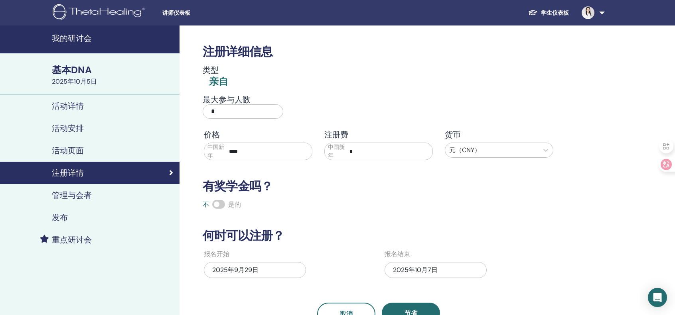
click at [93, 196] on div "管理与会者" at bounding box center [89, 196] width 167 height 10
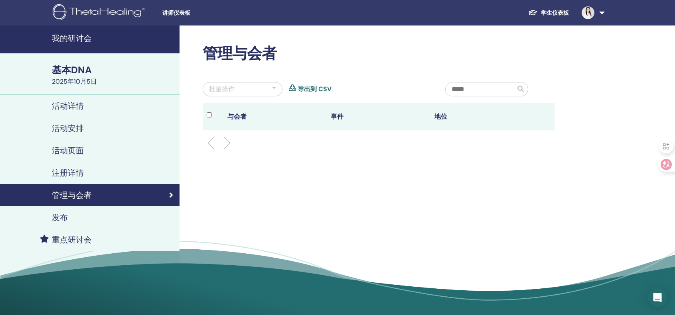
click at [67, 215] on font "发布" at bounding box center [60, 218] width 16 height 10
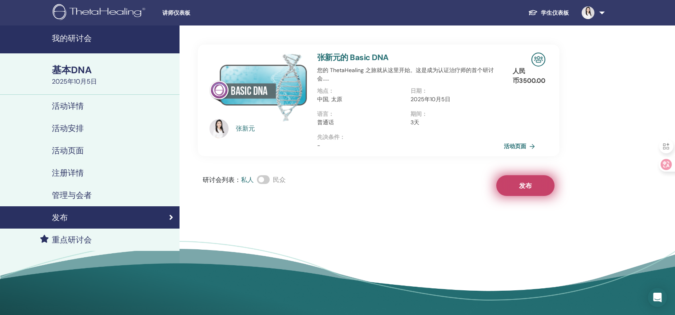
click at [534, 190] on button "发布" at bounding box center [525, 185] width 58 height 21
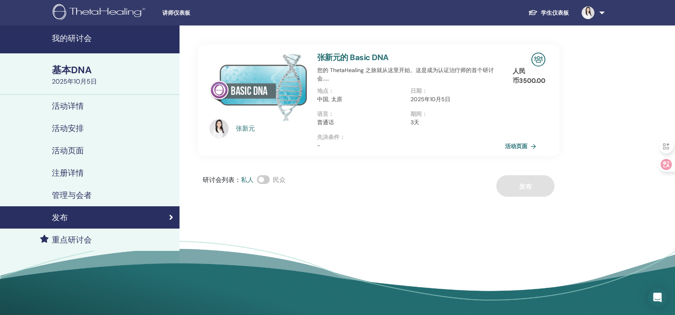
click at [527, 145] on link "活动页面" at bounding box center [522, 146] width 34 height 12
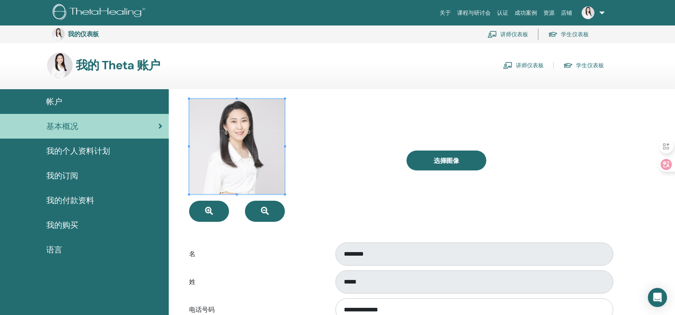
scroll to position [177, 0]
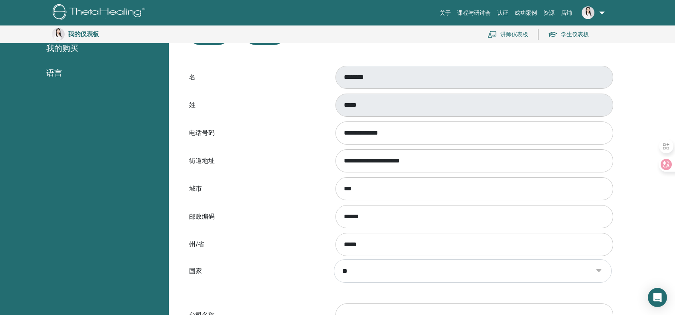
click at [284, 196] on div "城市 ***" at bounding box center [400, 189] width 434 height 26
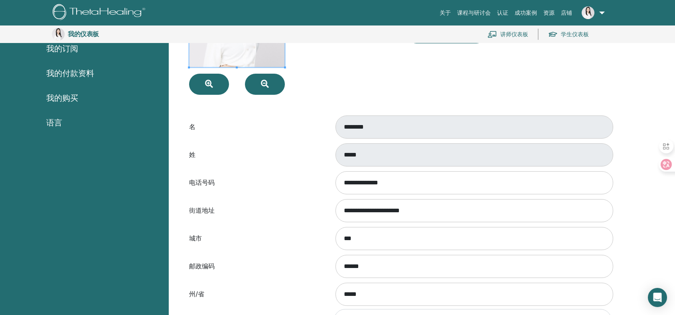
scroll to position [0, 0]
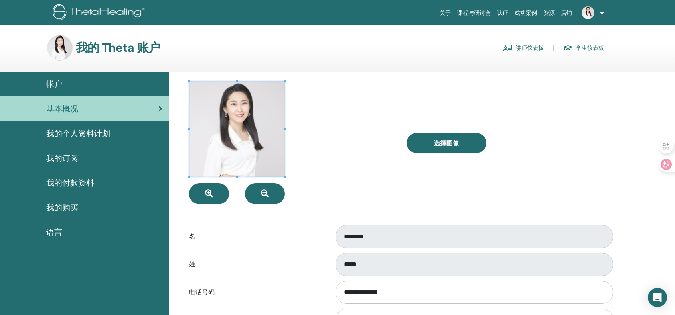
click at [55, 82] on font "帐户" at bounding box center [54, 84] width 16 height 10
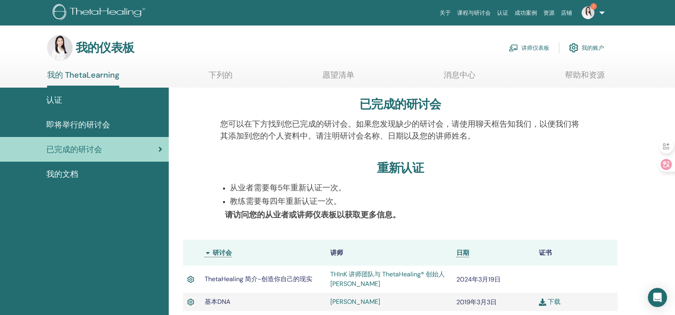
click at [536, 48] on font "讲师仪表板" at bounding box center [535, 48] width 28 height 7
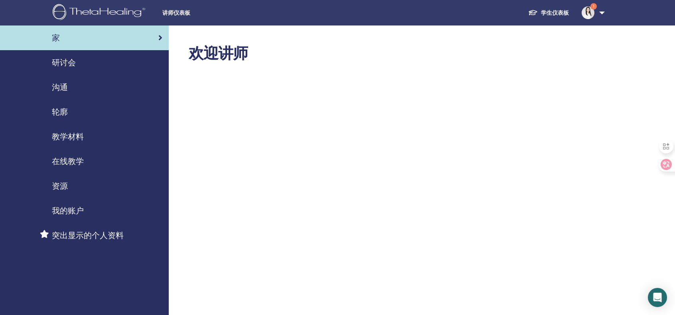
click at [61, 114] on font "轮廓" at bounding box center [60, 112] width 16 height 10
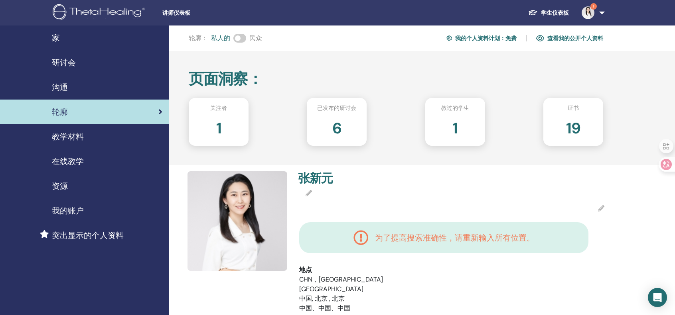
click at [339, 127] on font "6" at bounding box center [336, 128] width 9 height 20
click at [465, 128] on div "1" at bounding box center [455, 132] width 72 height 32
click at [227, 127] on div "1" at bounding box center [219, 132] width 72 height 32
click at [340, 130] on font "6" at bounding box center [336, 128] width 9 height 20
click at [63, 87] on font "沟通" at bounding box center [60, 87] width 16 height 10
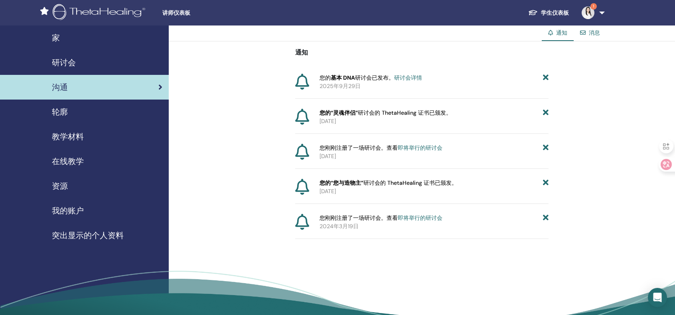
click at [425, 147] on font "即将举行的研讨会" at bounding box center [420, 147] width 45 height 7
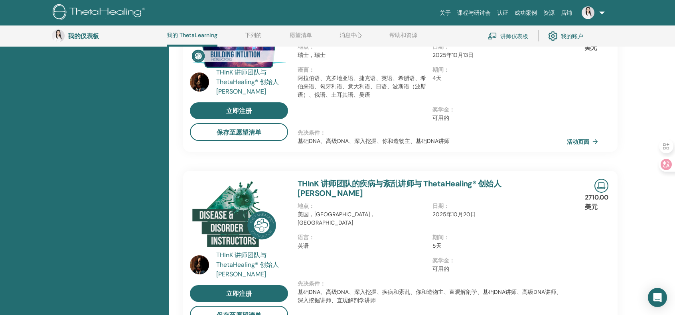
scroll to position [234, 0]
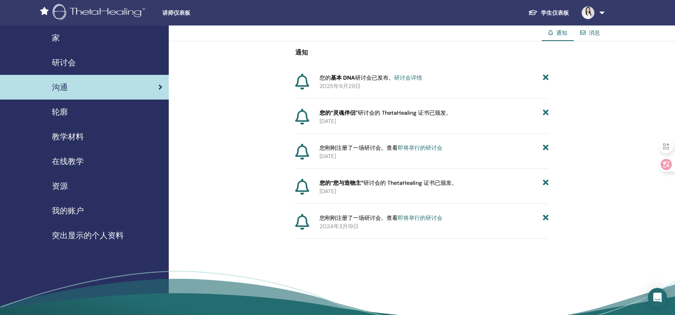
click at [414, 76] on font "研讨会详情" at bounding box center [408, 77] width 28 height 7
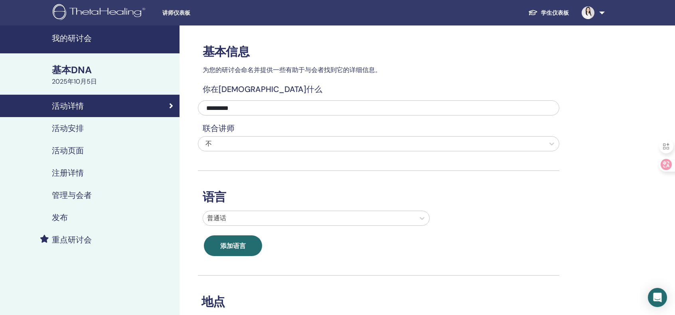
click at [85, 195] on font "管理与会者" at bounding box center [72, 195] width 40 height 10
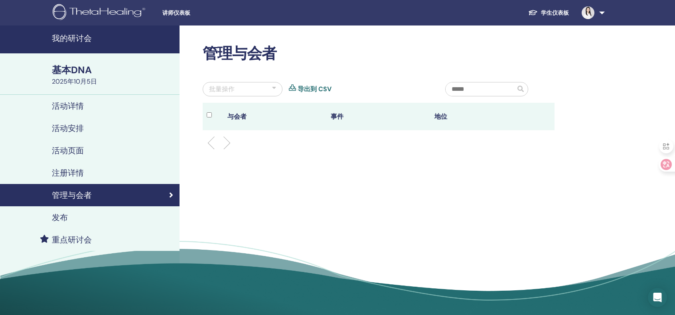
click at [74, 170] on font "注册详情" at bounding box center [68, 173] width 32 height 10
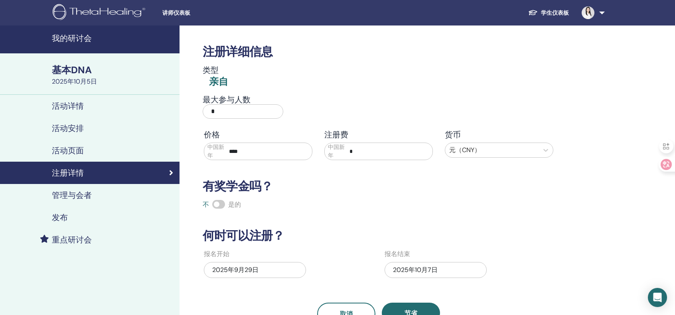
click at [348, 153] on input "*" at bounding box center [389, 151] width 86 height 15
click at [330, 152] on font "中国新年" at bounding box center [336, 151] width 17 height 15
click at [378, 150] on input "*" at bounding box center [389, 151] width 86 height 15
click at [67, 218] on font "发布" at bounding box center [60, 218] width 16 height 10
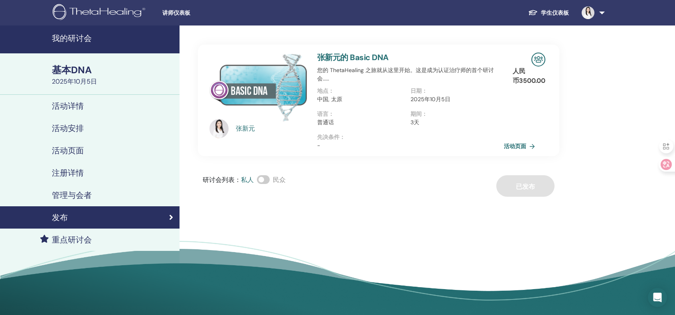
click at [262, 180] on span at bounding box center [263, 179] width 13 height 9
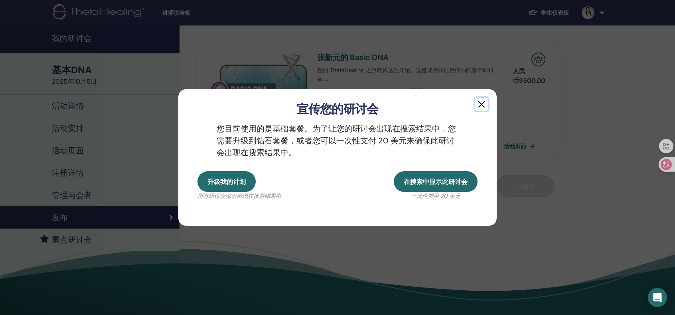
click at [480, 106] on button "button" at bounding box center [481, 104] width 13 height 13
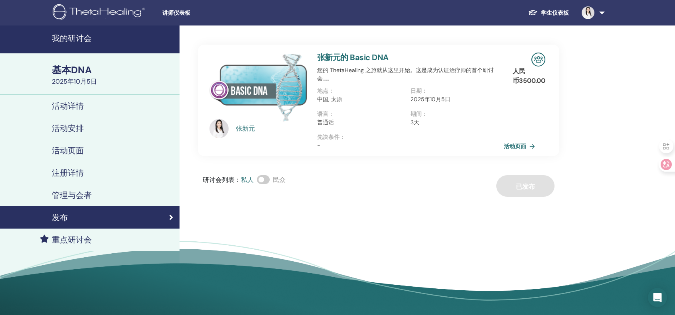
click at [529, 185] on div "研讨会列表 ： 私人 民众 已发布" at bounding box center [378, 186] width 361 height 22
click at [604, 10] on link at bounding box center [591, 13] width 33 height 26
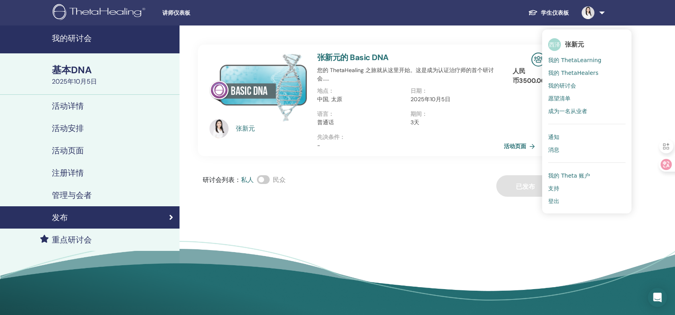
click at [574, 86] on font "我的研讨会" at bounding box center [562, 86] width 28 height 6
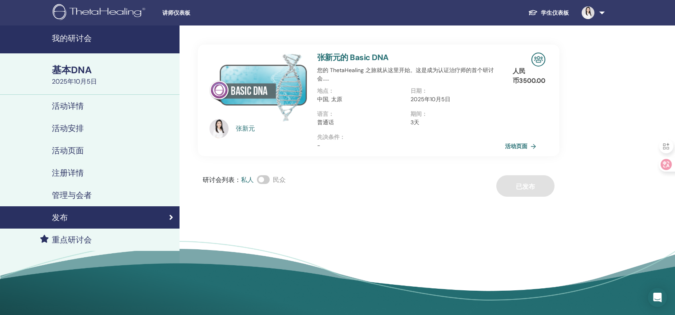
click at [521, 145] on font "活动页面" at bounding box center [516, 146] width 22 height 7
click at [262, 178] on span at bounding box center [263, 179] width 13 height 9
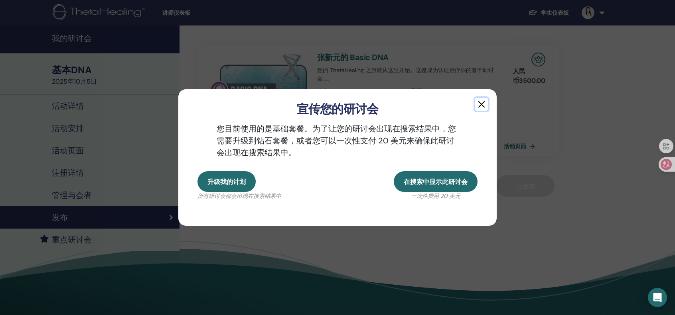
click at [482, 104] on button "button" at bounding box center [481, 104] width 13 height 13
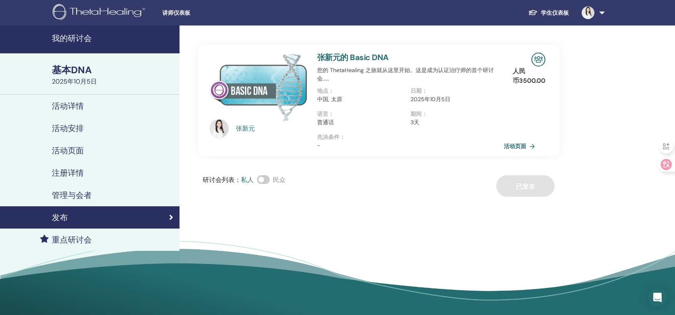
click at [395, 202] on div "[PERSON_NAME] [PERSON_NAME]的 Basic DNA 您的 ThetaHealing 之旅就从这里开始。这是成为认证治疗师的首个研讨会…" at bounding box center [404, 173] width 450 height 295
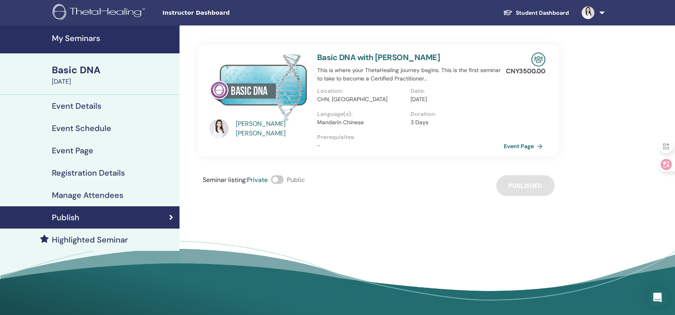
click at [279, 180] on span at bounding box center [277, 179] width 13 height 9
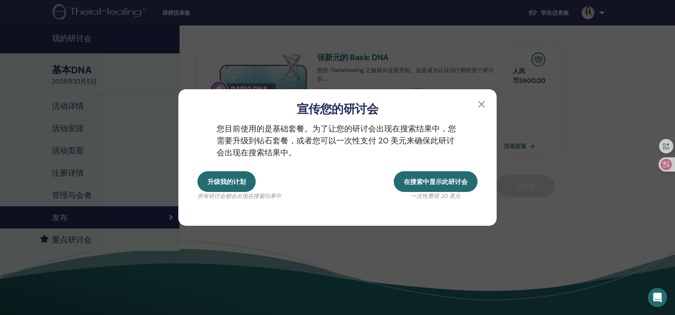
click at [587, 115] on div "宣传您的研讨会 您目前使用的是 基础套餐。 为了让您的研讨会出现在搜索结果中，您需要升级到钻石套餐，或者您可以一次性支付 20 美元来确保此研讨会出现在搜索结…" at bounding box center [337, 157] width 675 height 315
click at [581, 121] on div "宣传您的研讨会 您目前使用的是 基础套餐。 为了让您的研讨会出现在搜索结果中，您需要升级到钻石套餐，或者您可以一次性支付 20 美元来确保此研讨会出现在搜索结…" at bounding box center [337, 157] width 675 height 315
click at [482, 104] on button "button" at bounding box center [481, 104] width 13 height 13
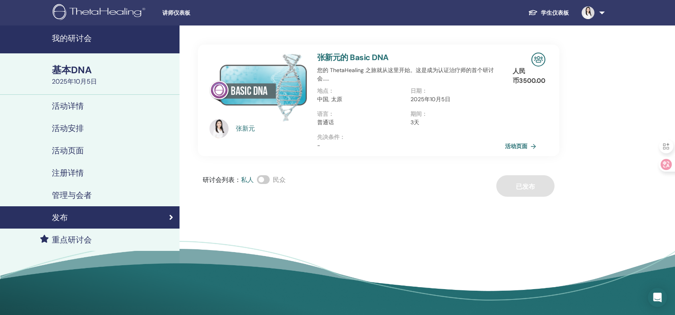
click at [518, 144] on font "活动页面" at bounding box center [516, 146] width 22 height 7
click at [539, 59] on img at bounding box center [538, 60] width 14 height 14
click at [517, 74] on font "人民币" at bounding box center [518, 76] width 13 height 18
click at [543, 61] on img at bounding box center [538, 60] width 14 height 14
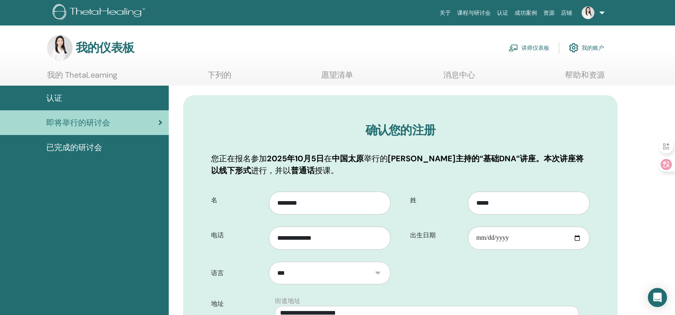
click at [650, 51] on div "我的仪表板 讲师仪表板 我的账户" at bounding box center [351, 48] width 647 height 26
click at [603, 14] on link at bounding box center [591, 13] width 33 height 26
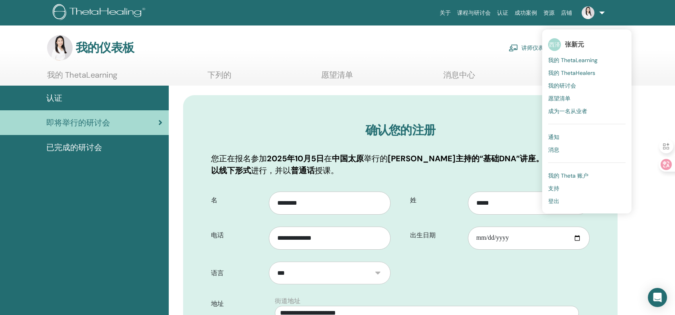
click at [573, 83] on font "我的研讨会" at bounding box center [562, 85] width 28 height 7
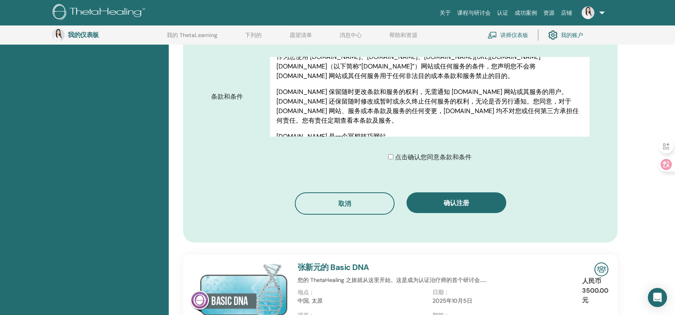
scroll to position [391, 0]
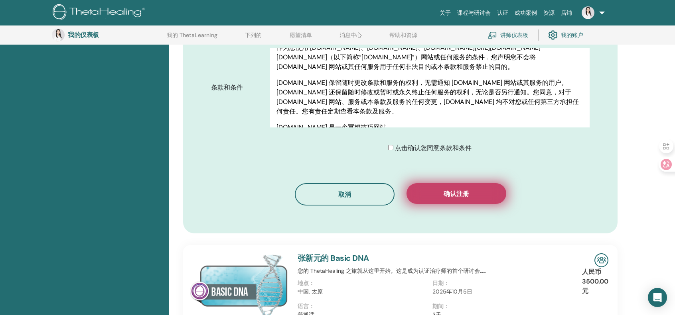
click at [470, 195] on button "确认注册" at bounding box center [456, 193] width 100 height 21
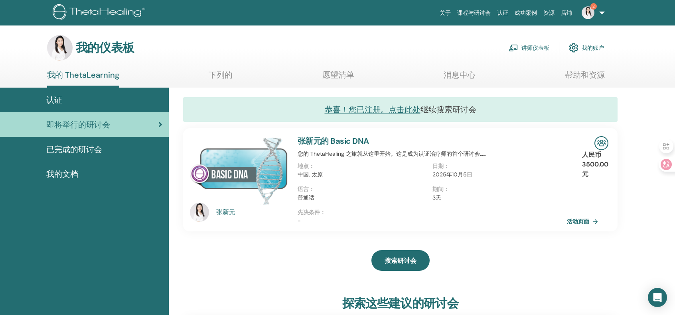
click at [223, 75] on font "下列的" at bounding box center [221, 75] width 24 height 10
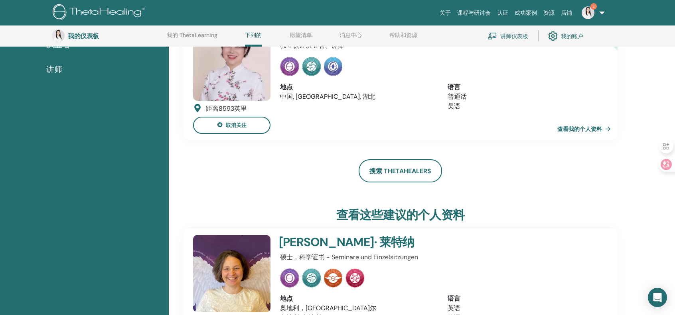
scroll to position [127, 0]
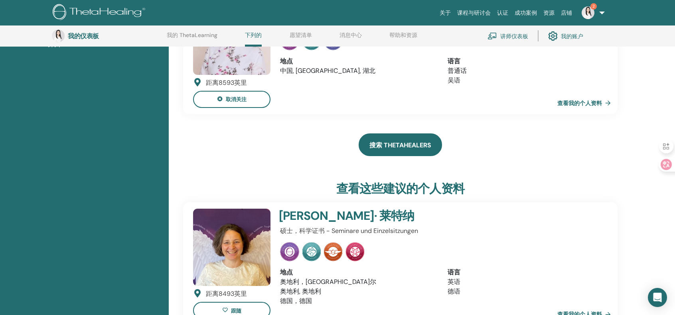
click at [407, 149] on link "搜索 ThetaHealers" at bounding box center [399, 145] width 83 height 23
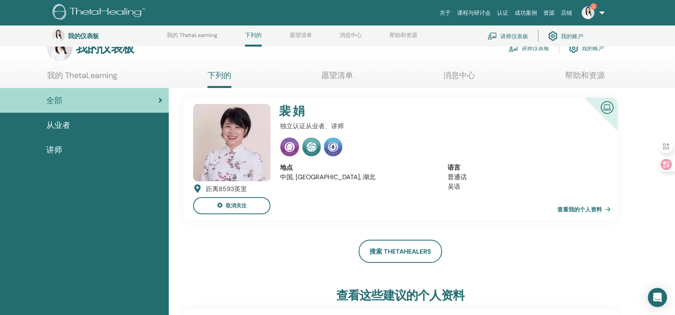
scroll to position [0, 0]
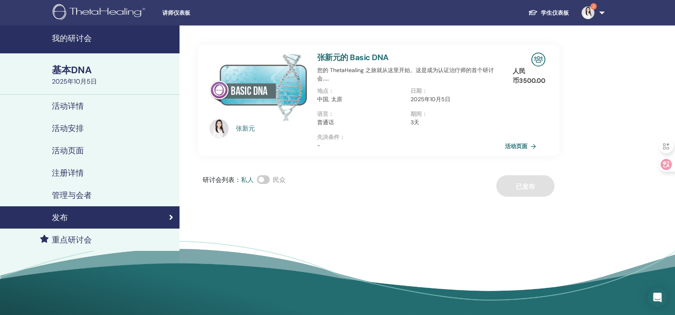
click at [528, 146] on link "活动页面" at bounding box center [522, 146] width 34 height 12
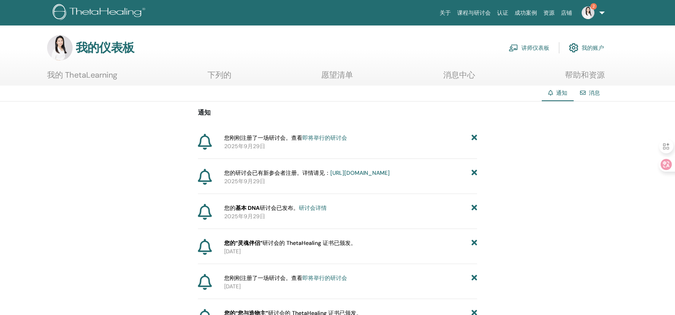
drag, startPoint x: 0, startPoint y: 0, endPoint x: 330, endPoint y: 138, distance: 357.4
click at [330, 138] on font "即将举行的研讨会" at bounding box center [324, 137] width 45 height 7
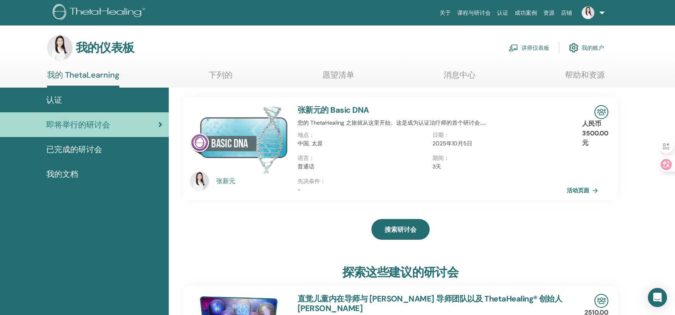
click at [530, 47] on font "讲师仪表板" at bounding box center [535, 48] width 28 height 7
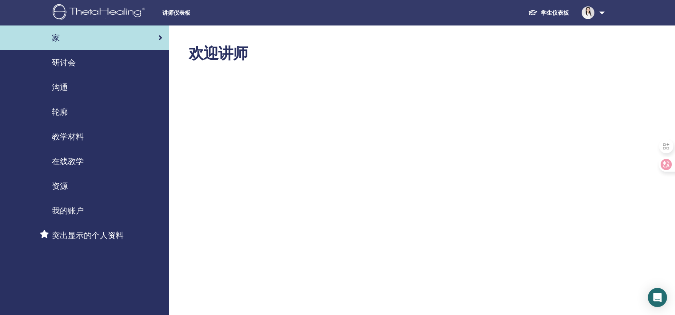
click at [63, 111] on font "轮廓" at bounding box center [60, 112] width 16 height 10
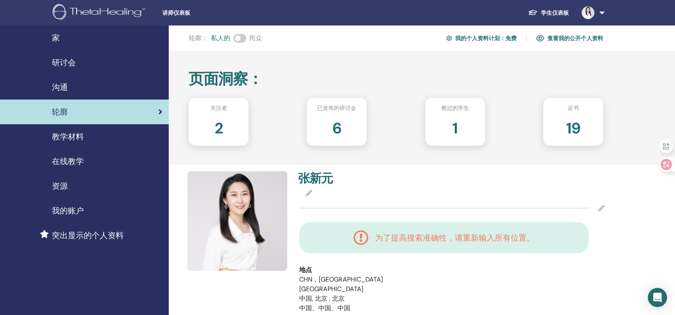
click at [456, 125] on font "1" at bounding box center [454, 128] width 5 height 20
click at [73, 137] on font "教学材料" at bounding box center [68, 137] width 32 height 10
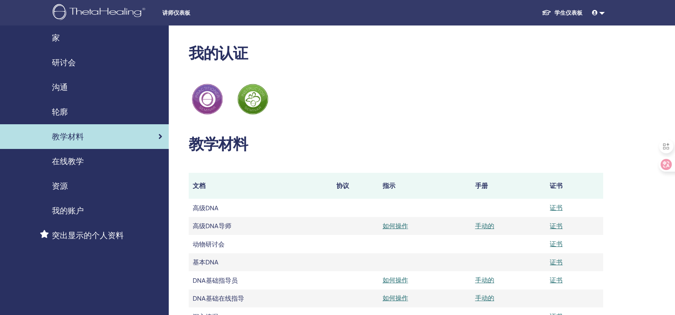
click at [59, 112] on font "轮廓" at bounding box center [60, 112] width 16 height 10
click at [63, 111] on font "轮廓" at bounding box center [60, 112] width 16 height 10
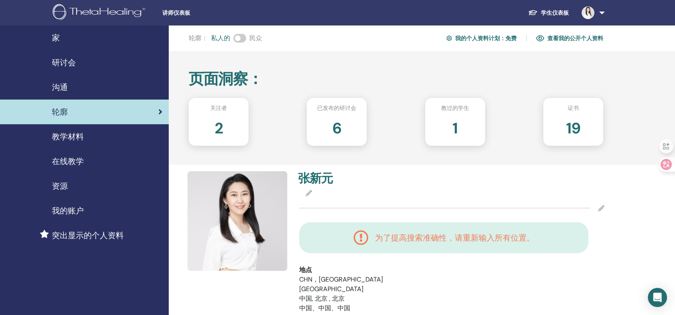
click at [238, 37] on span at bounding box center [239, 38] width 13 height 9
click at [571, 37] on font "查看我的公开个人资料" at bounding box center [575, 38] width 56 height 7
click at [585, 38] on font "查看我的公开个人资料" at bounding box center [575, 38] width 56 height 7
click at [588, 38] on font "查看我的公开个人资料" at bounding box center [575, 38] width 56 height 7
click at [562, 36] on font "查看我的公开个人资料" at bounding box center [575, 38] width 56 height 7
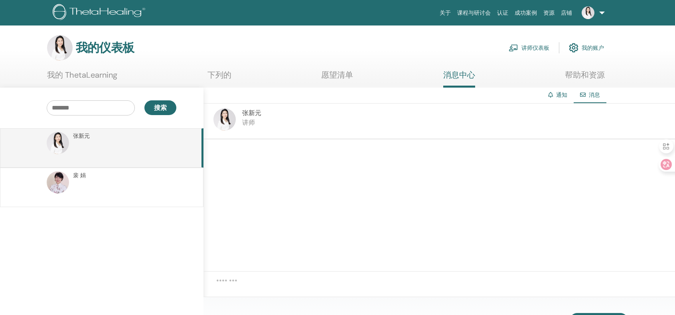
click at [99, 107] on input "text" at bounding box center [91, 107] width 88 height 15
type input "*"
click at [161, 104] on font "搜索" at bounding box center [160, 108] width 13 height 8
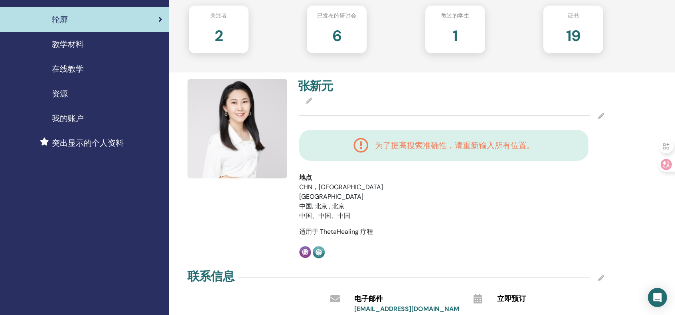
scroll to position [106, 0]
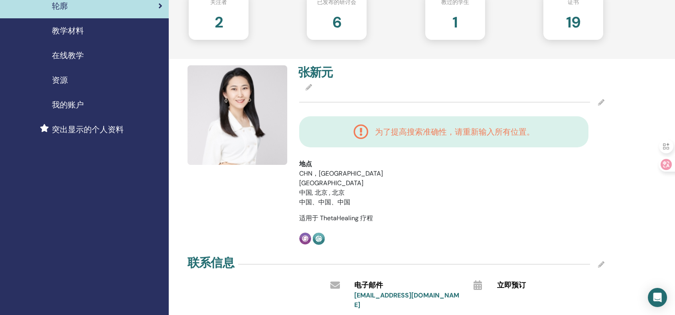
click at [324, 90] on div at bounding box center [451, 88] width 305 height 10
click at [304, 95] on div at bounding box center [451, 102] width 305 height 20
click at [307, 85] on icon at bounding box center [308, 87] width 6 height 6
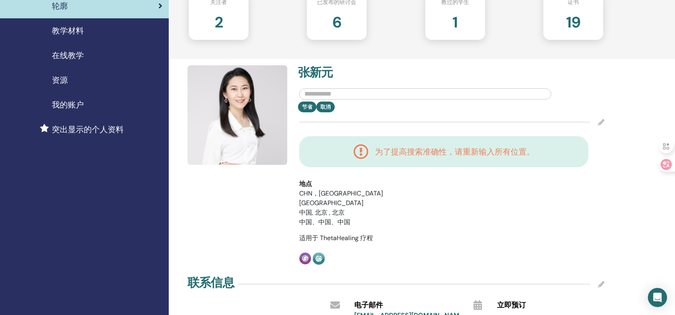
click at [355, 93] on input "text" at bounding box center [425, 94] width 252 height 11
click at [332, 93] on input "text" at bounding box center [425, 94] width 252 height 11
drag, startPoint x: 332, startPoint y: 93, endPoint x: 382, endPoint y: 62, distance: 58.7
click at [382, 62] on div "轮廓 ： 私人的 民众 我的个人资料计划 ： 免费 查看我的公开个人资料 页面洞察 ： 关注者 2 已发布的研讨会 6 教过的学生 1 证书 19 张 新元 …" at bounding box center [396, 237] width 414 height 622
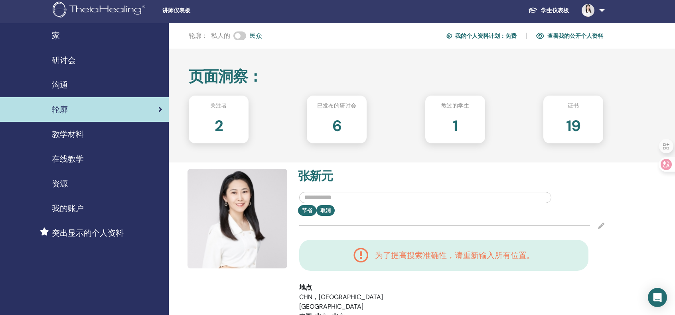
scroll to position [0, 0]
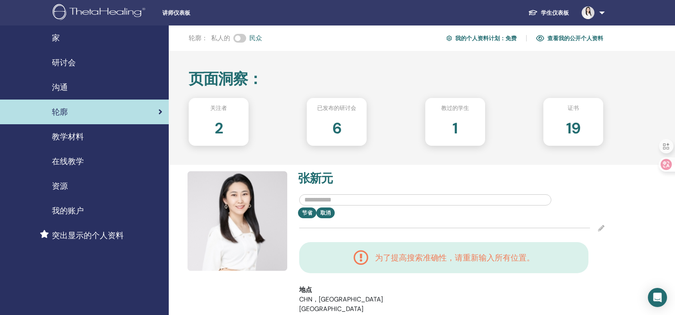
click at [601, 12] on link at bounding box center [591, 13] width 33 height 26
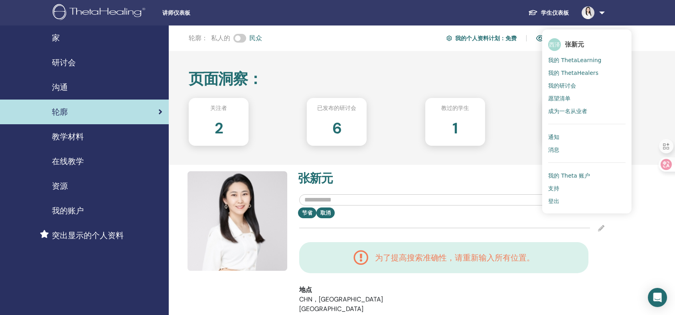
click at [553, 39] on span "西泽" at bounding box center [554, 44] width 13 height 13
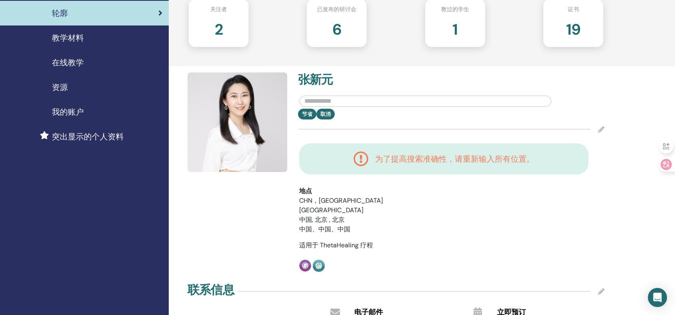
scroll to position [106, 0]
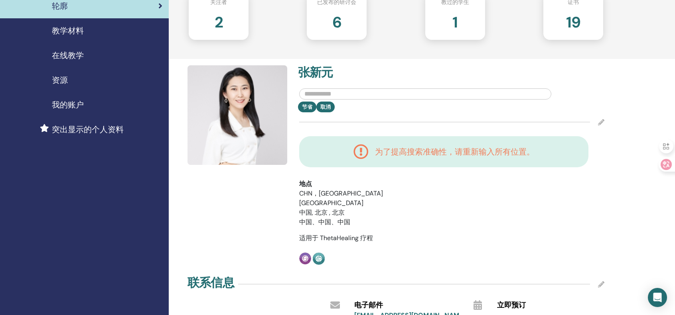
click at [97, 129] on font "突出显示的个人资料" at bounding box center [88, 129] width 72 height 10
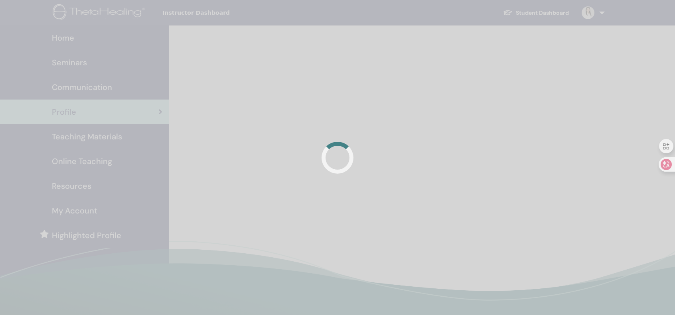
scroll to position [106, 0]
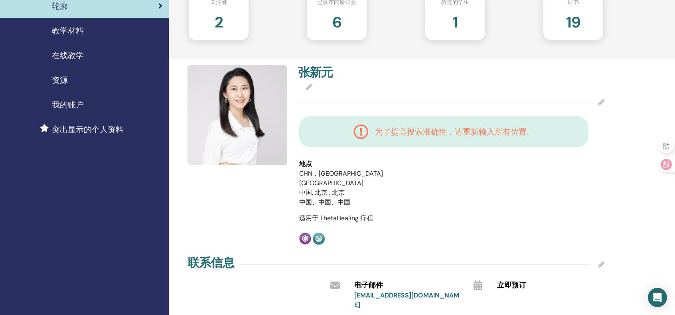
click at [375, 132] on font "为了提高搜索准确性，请重新输入所有位置。" at bounding box center [454, 132] width 159 height 10
click at [468, 133] on font "为了提高搜索准确性，请重新输入所有位置。" at bounding box center [454, 132] width 159 height 10
click at [307, 88] on icon at bounding box center [308, 87] width 6 height 6
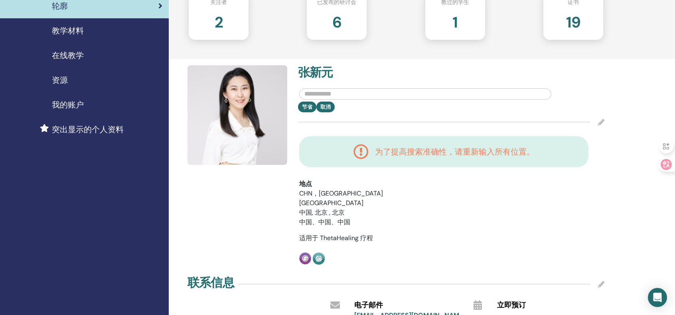
click at [320, 93] on input "text" at bounding box center [425, 94] width 252 height 11
drag, startPoint x: 299, startPoint y: 212, endPoint x: 323, endPoint y: 211, distance: 23.6
click at [323, 218] on font "中国、中国、中国" at bounding box center [324, 222] width 51 height 8
click at [320, 94] on input "text" at bounding box center [425, 94] width 252 height 11
drag, startPoint x: 344, startPoint y: 97, endPoint x: 338, endPoint y: 94, distance: 6.8
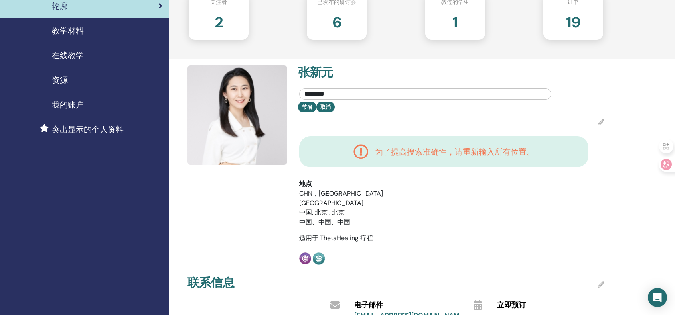
click at [338, 94] on input "********" at bounding box center [425, 94] width 252 height 11
click at [430, 93] on input "********" at bounding box center [425, 94] width 252 height 11
type input "********"
click at [388, 114] on div at bounding box center [451, 122] width 305 height 20
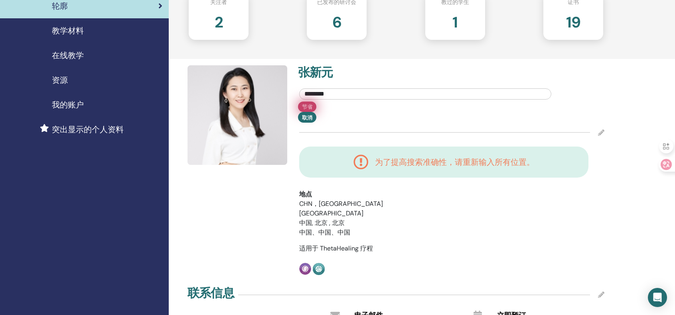
click at [309, 106] on button "节省" at bounding box center [307, 107] width 18 height 10
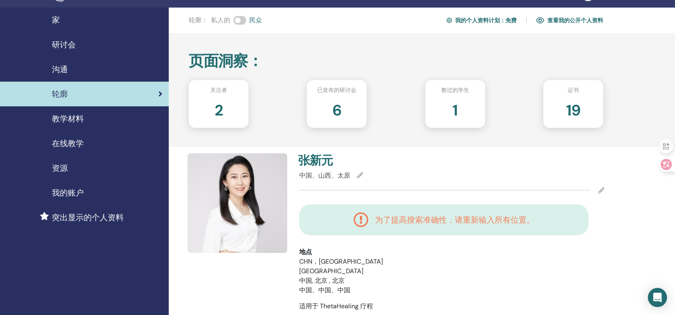
scroll to position [53, 0]
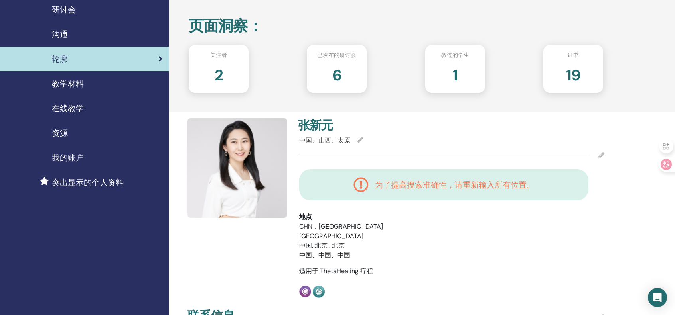
click at [407, 188] on font "为了提高搜索准确性，请重新输入所有位置。" at bounding box center [454, 185] width 159 height 10
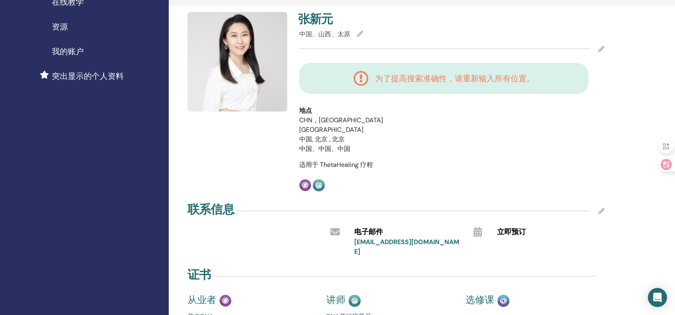
scroll to position [0, 0]
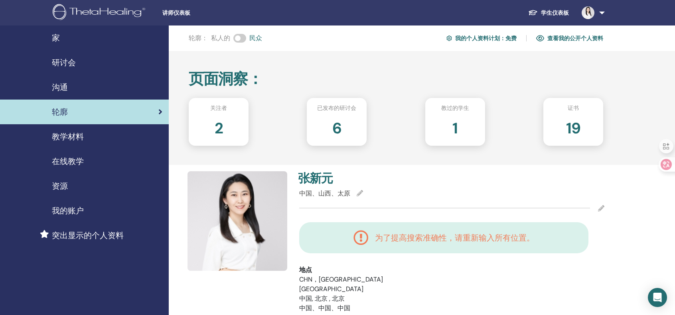
click at [577, 39] on font "查看我的公开个人资料" at bounding box center [575, 38] width 56 height 7
click at [579, 36] on font "查看我的公开个人资料" at bounding box center [575, 38] width 56 height 7
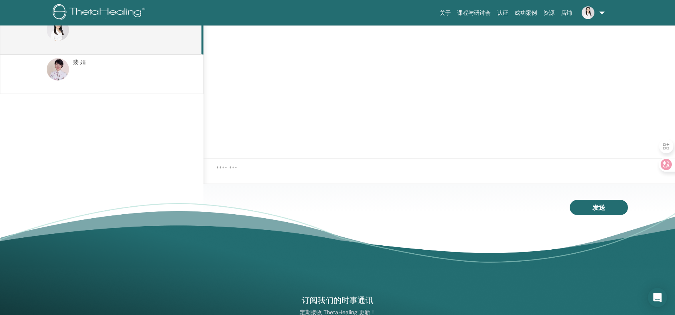
scroll to position [127, 0]
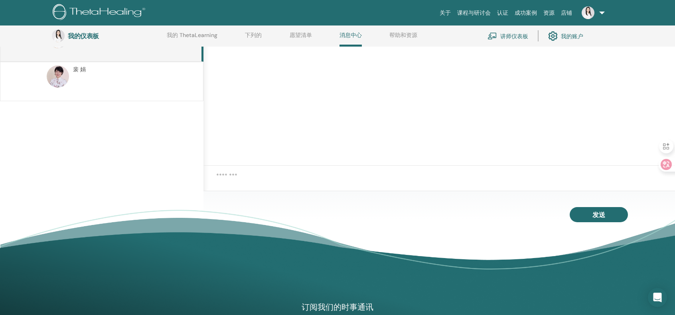
click at [283, 175] on textarea at bounding box center [445, 181] width 459 height 20
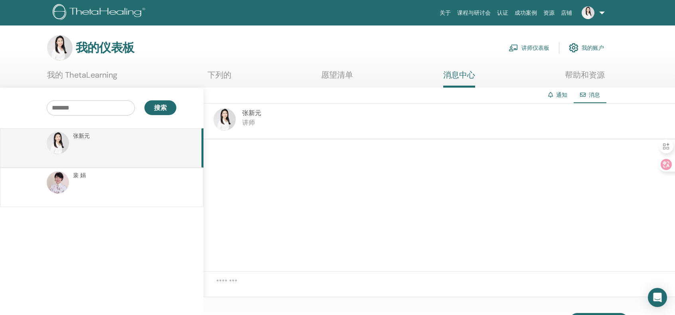
click at [89, 212] on div "搜索 [PERSON_NAME] [PERSON_NAME]" at bounding box center [101, 235] width 203 height 295
click at [586, 47] on font "我的账户" at bounding box center [592, 48] width 22 height 7
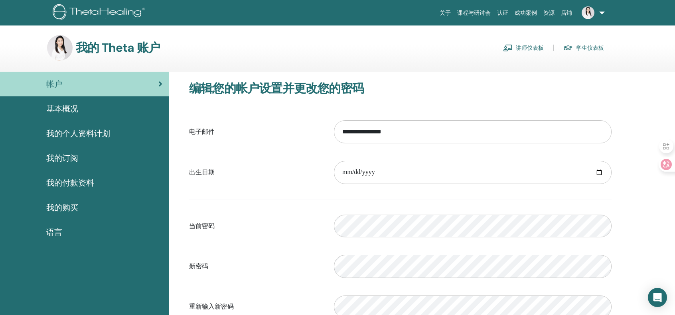
click at [70, 110] on font "基本概况" at bounding box center [62, 109] width 32 height 10
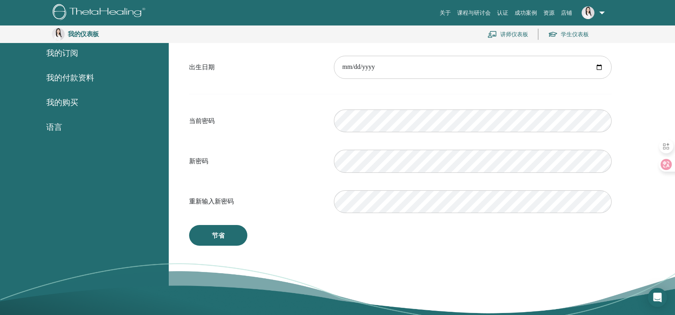
scroll to position [124, 0]
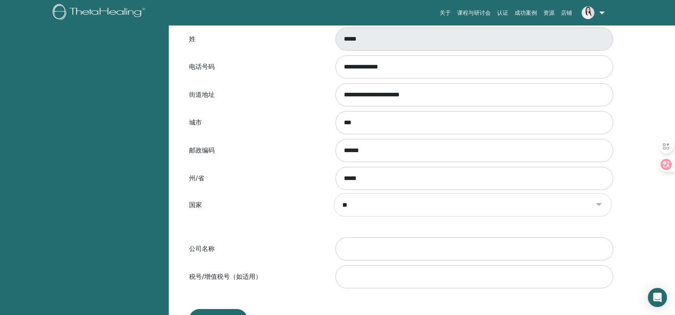
scroll to position [230, 0]
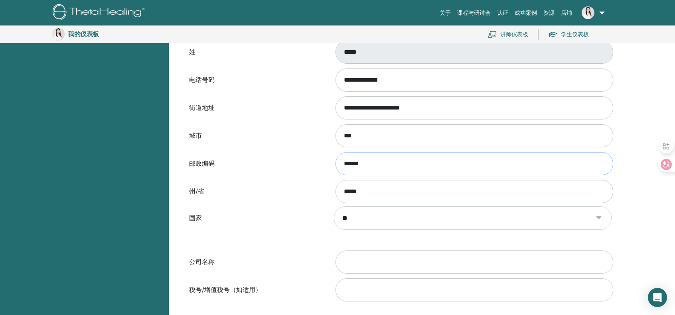
drag, startPoint x: 363, startPoint y: 165, endPoint x: 313, endPoint y: 161, distance: 49.6
click at [313, 161] on div "邮政编码 ******" at bounding box center [400, 164] width 434 height 26
click at [293, 165] on label "邮政编码" at bounding box center [255, 163] width 145 height 15
click at [335, 165] on input "******" at bounding box center [473, 163] width 277 height 23
click at [649, 236] on div "**********" at bounding box center [422, 149] width 506 height 581
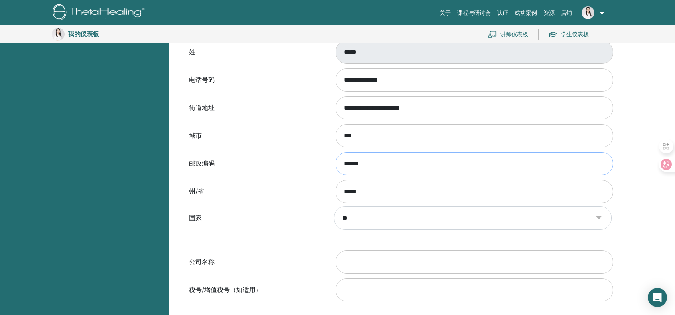
click at [362, 163] on input "******" at bounding box center [473, 163] width 277 height 23
type input "******"
click at [262, 151] on div "邮政编码 ******" at bounding box center [400, 164] width 434 height 26
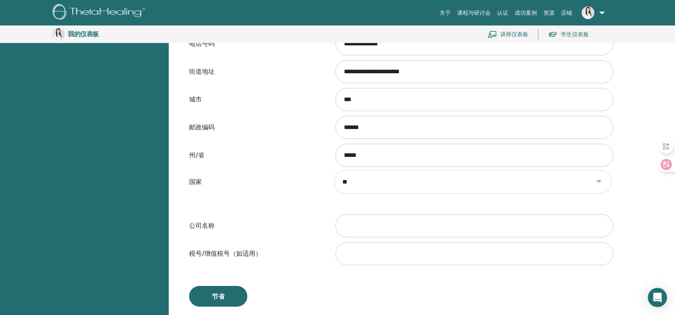
scroll to position [443, 0]
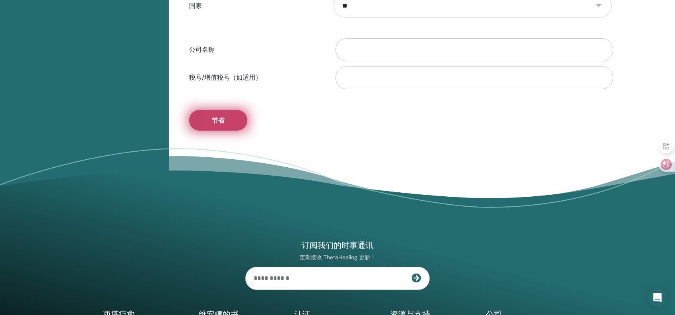
click at [230, 118] on button "节省" at bounding box center [218, 120] width 58 height 21
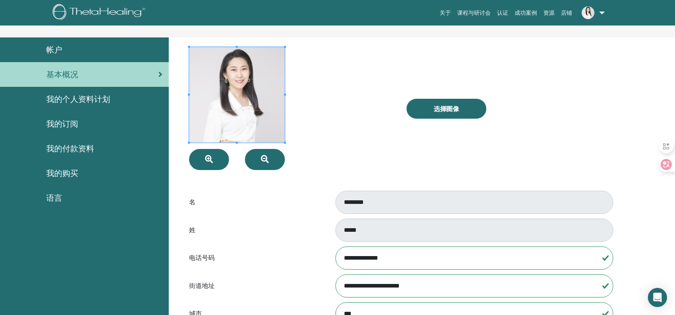
scroll to position [0, 0]
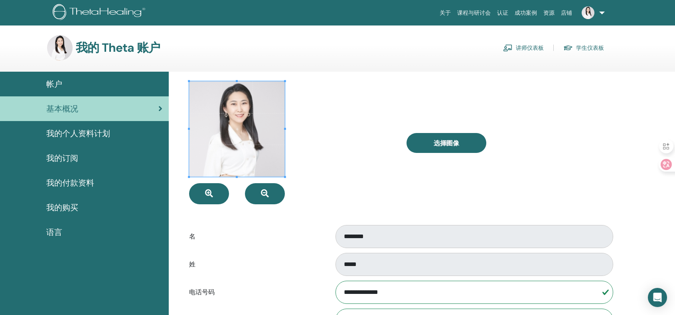
click at [93, 133] on font "我的个人资料计划" at bounding box center [78, 133] width 64 height 10
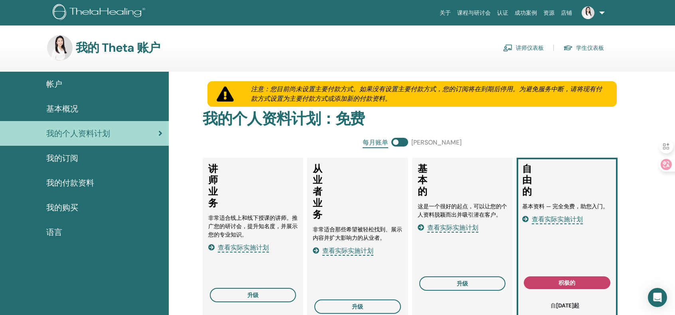
click at [68, 158] on font "我的订阅" at bounding box center [62, 158] width 32 height 10
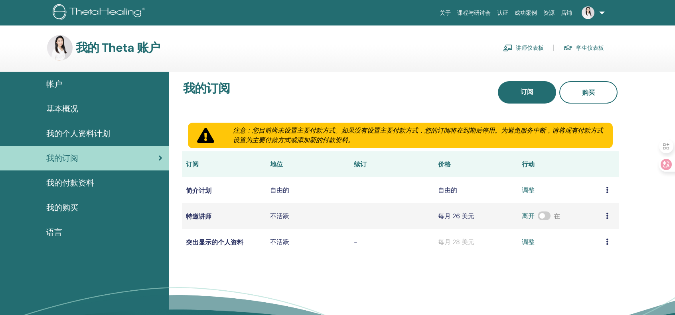
click at [86, 182] on font "我的付款资料" at bounding box center [70, 183] width 48 height 10
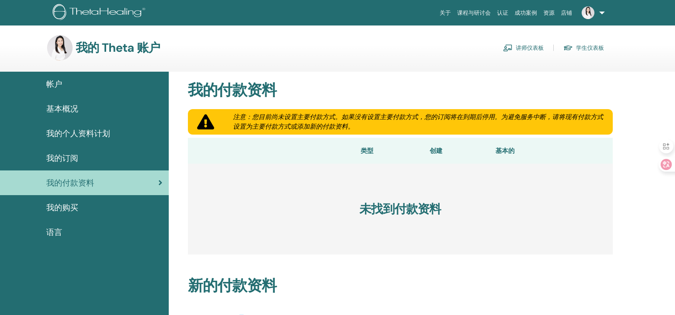
click at [69, 206] on font "我的购买" at bounding box center [62, 208] width 32 height 10
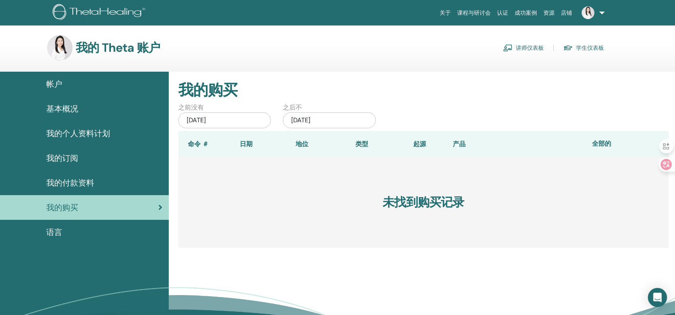
click at [59, 230] on font "语言" at bounding box center [54, 232] width 16 height 10
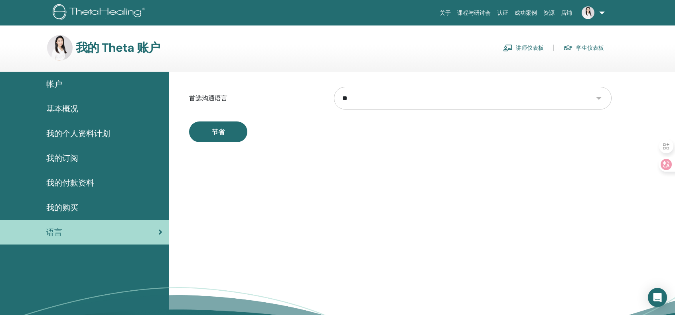
click at [597, 99] on select "** ** **** *** **** ** **** **** *** *** ***** ***** *** ***** *** *** *** ****…" at bounding box center [472, 98] width 277 height 23
select select "***"
click at [334, 87] on select "** ** **** *** **** ** **** **** *** *** ***** ***** *** ***** *** *** *** ****…" at bounding box center [472, 98] width 277 height 23
click at [319, 153] on div "首选沟通语言 ** ** **** *** **** ** **** **** *** *** ***** ***** *** ***** *** *** *…" at bounding box center [422, 219] width 506 height 295
click at [231, 131] on button "节省" at bounding box center [218, 132] width 58 height 21
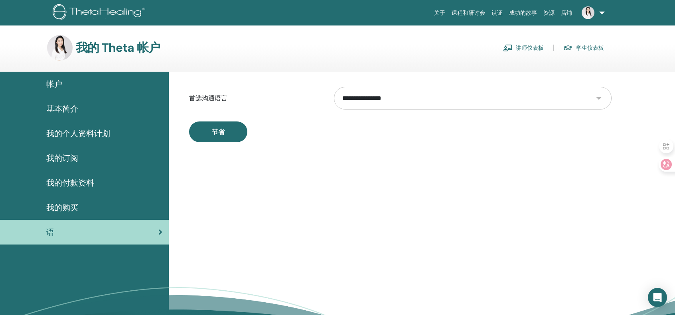
click at [56, 107] on span "基本简介" at bounding box center [62, 109] width 32 height 12
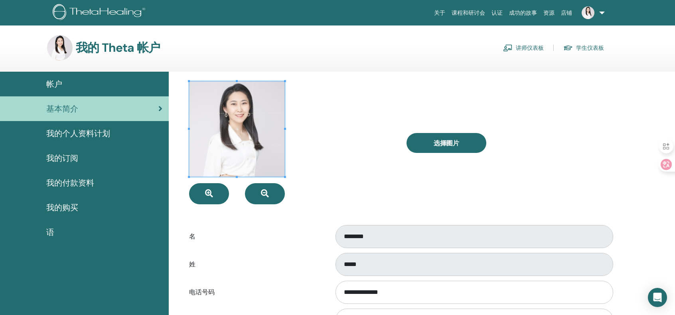
click at [516, 46] on link "讲师仪表板" at bounding box center [523, 47] width 41 height 13
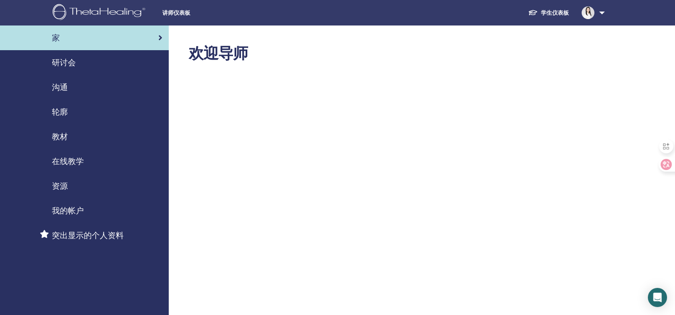
click at [61, 85] on span "沟通" at bounding box center [60, 87] width 16 height 12
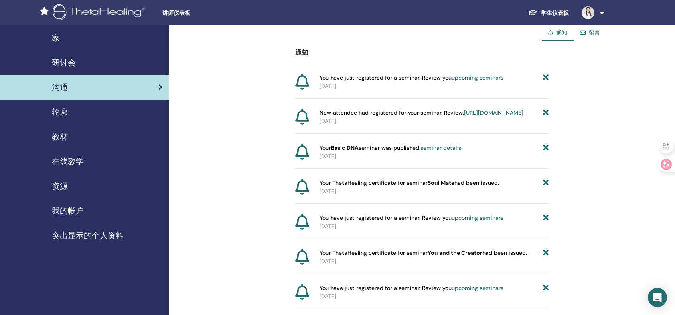
click at [625, 19] on ul "学生仪表板 XZ [PERSON_NAME] 我的 ThetaLearning 我的 ThetaHealers 我的研讨会 愿望清单 成为一名从业者 通知 留…" at bounding box center [565, 13] width 134 height 26
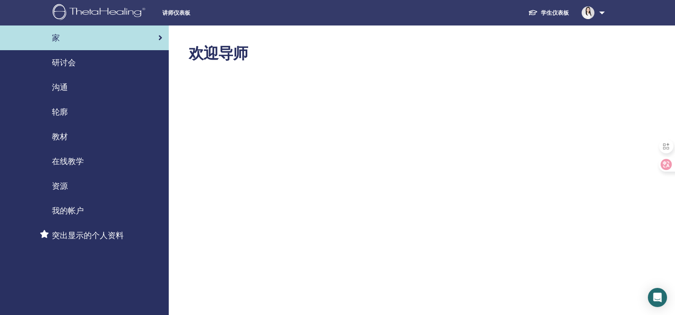
click at [65, 87] on span "沟通" at bounding box center [60, 87] width 16 height 12
drag, startPoint x: 519, startPoint y: 0, endPoint x: 445, endPoint y: 5, distance: 74.3
click at [445, 5] on div "学生仪表板 XZ Xin Yuan Zhang 我的 ThetaLearning 我的 ThetaHealers 我的研讨会 愿望清单 成为一名从业者 通知 …" at bounding box center [457, 13] width 350 height 26
click at [60, 83] on span "沟通" at bounding box center [60, 87] width 16 height 12
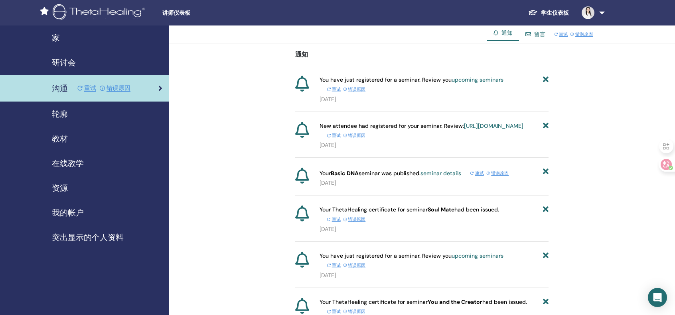
drag, startPoint x: 612, startPoint y: 2, endPoint x: 466, endPoint y: 10, distance: 146.1
click at [466, 10] on div "学生仪表板 XZ Xin Yuan Zhang 我的 ThetaLearning 我的 ThetaHealers 我的研讨会 愿望清单 成为一名从业者 通知 …" at bounding box center [457, 13] width 350 height 26
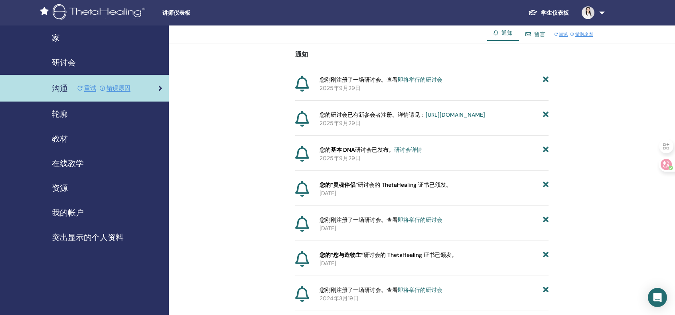
click at [606, 86] on div "通知 您刚刚注册了一场研讨会。查看 即将举行的研讨会 2025年9月29日 您的研讨会已有新参会者注册。详情请见： https://member.thetah…" at bounding box center [422, 177] width 506 height 268
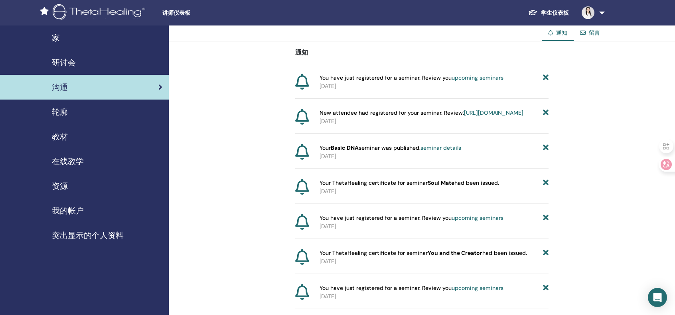
drag, startPoint x: 546, startPoint y: 0, endPoint x: 604, endPoint y: 151, distance: 161.4
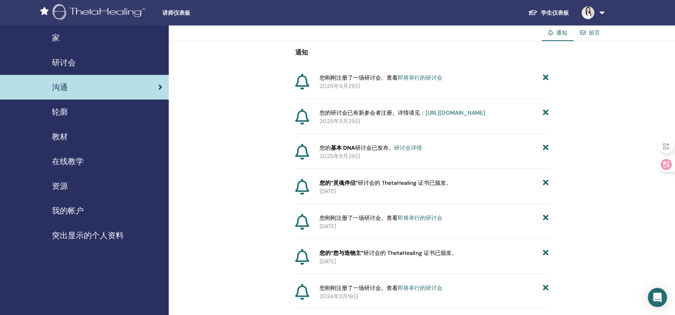
click at [646, 37] on div "通知 留言" at bounding box center [422, 34] width 506 height 16
drag, startPoint x: 637, startPoint y: 32, endPoint x: 646, endPoint y: 6, distance: 27.5
click at [646, 6] on div "讲师仪表板 学生仪表板 西泽 Xin Yuan Zhang 我的 ThetaLearning 我的 ThetaHealers 我的研讨会 愿望清单 成为一名从…" at bounding box center [337, 13] width 627 height 26
click at [412, 152] on font "研讨会详情" at bounding box center [408, 147] width 28 height 7
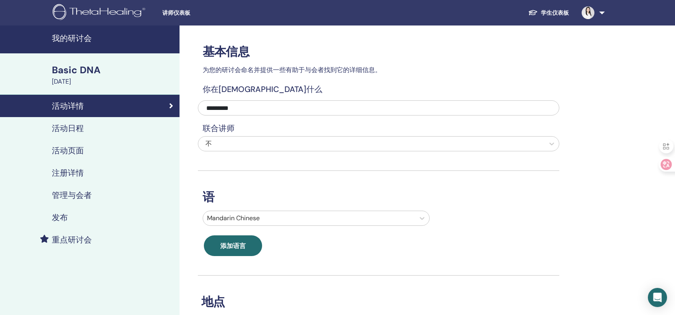
click at [84, 196] on h4 "管理与会者" at bounding box center [72, 196] width 40 height 10
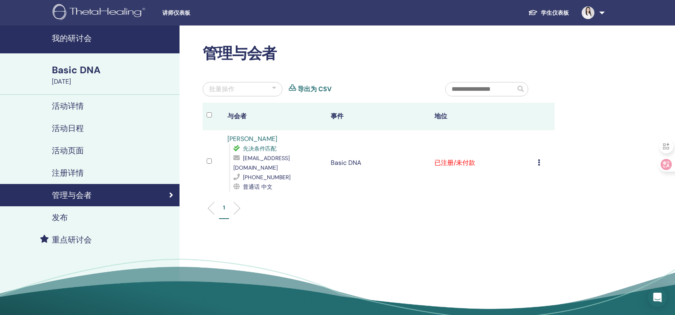
click at [538, 159] on icon at bounding box center [538, 162] width 2 height 6
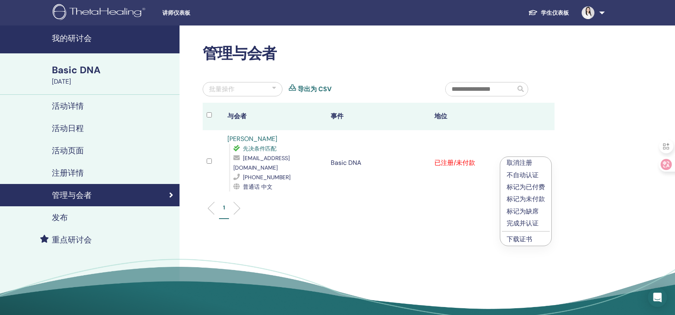
click at [398, 208] on ul "1" at bounding box center [378, 212] width 338 height 16
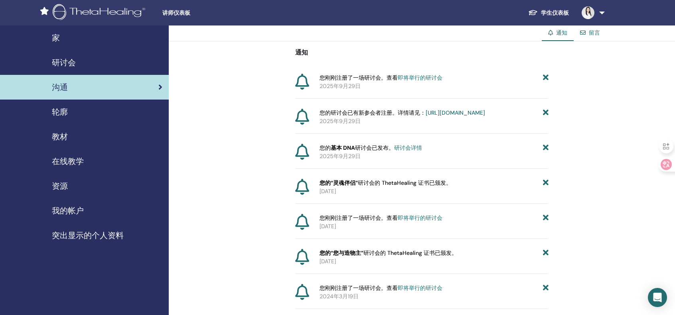
click at [80, 160] on span "在线教学" at bounding box center [68, 161] width 32 height 12
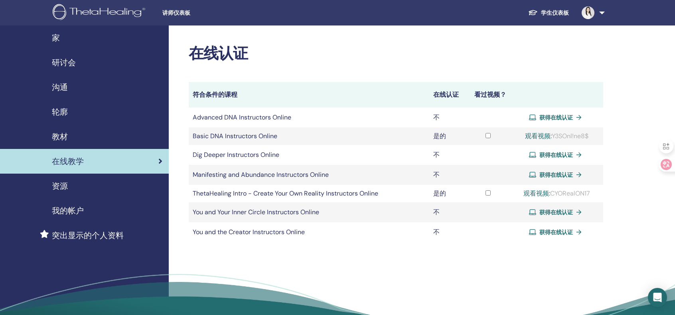
click at [87, 209] on div "我的帐户" at bounding box center [84, 211] width 156 height 12
click at [81, 235] on span "突出显示的个人资料" at bounding box center [88, 236] width 72 height 12
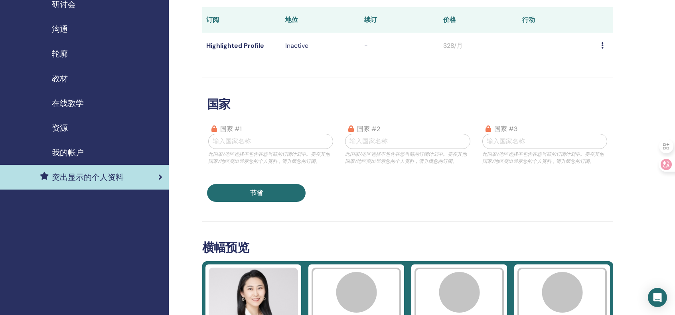
scroll to position [53, 0]
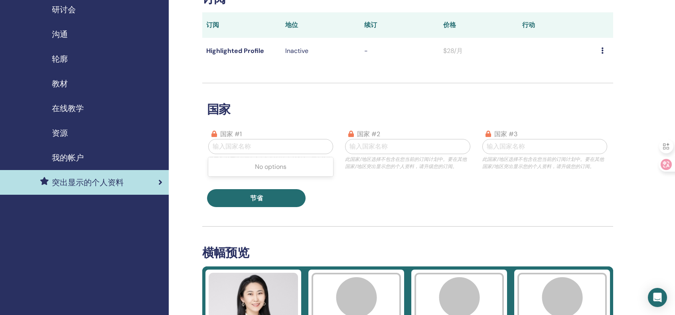
click at [273, 145] on div at bounding box center [271, 146] width 116 height 11
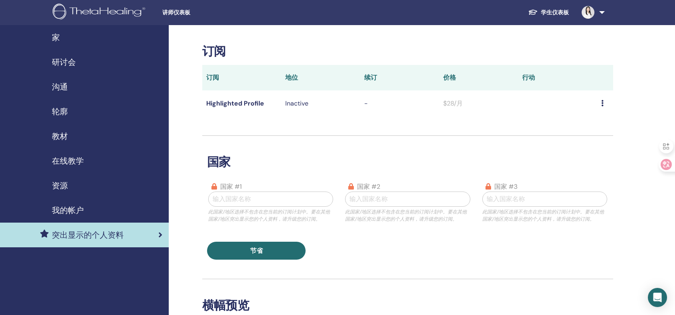
scroll to position [0, 0]
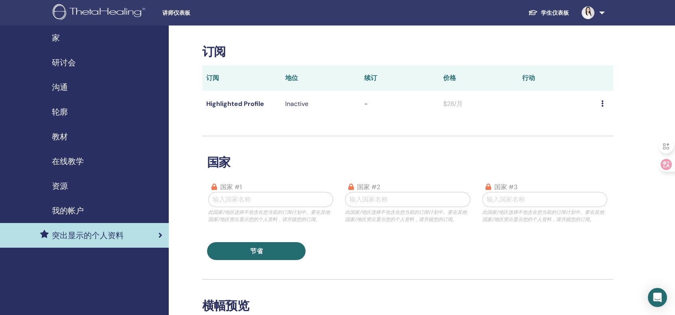
click at [242, 197] on div at bounding box center [271, 199] width 116 height 11
type input "*"
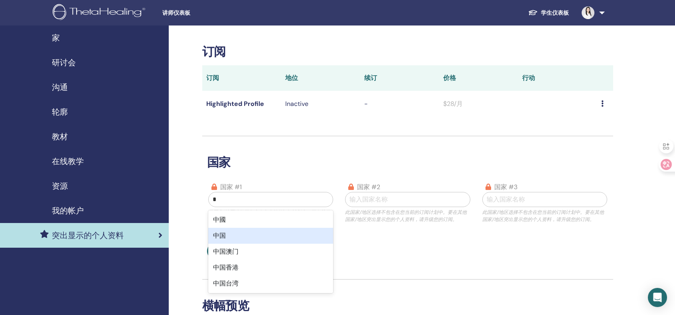
click at [230, 236] on div "中国" at bounding box center [270, 236] width 125 height 16
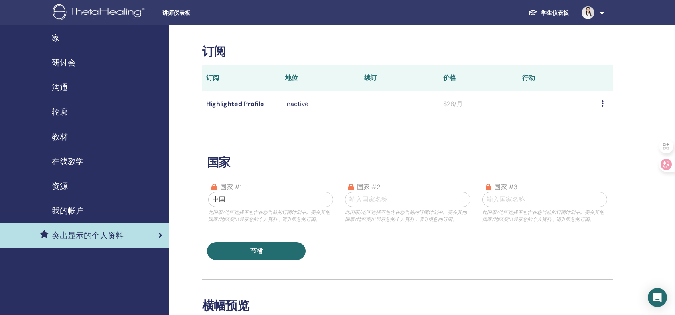
click at [349, 237] on div "国家 国家 #1 option 中国, selected. Select is focused ,type to refine list, press Dow…" at bounding box center [407, 198] width 411 height 124
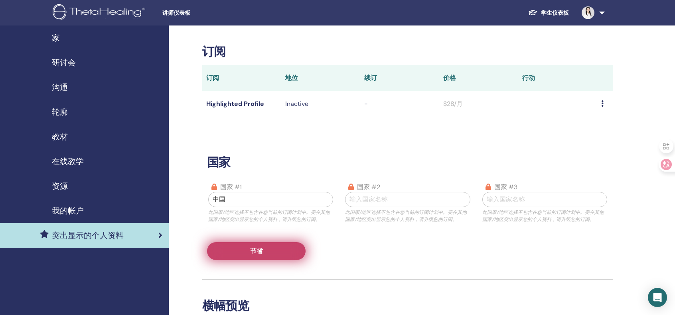
click at [295, 247] on button "节省" at bounding box center [256, 251] width 98 height 18
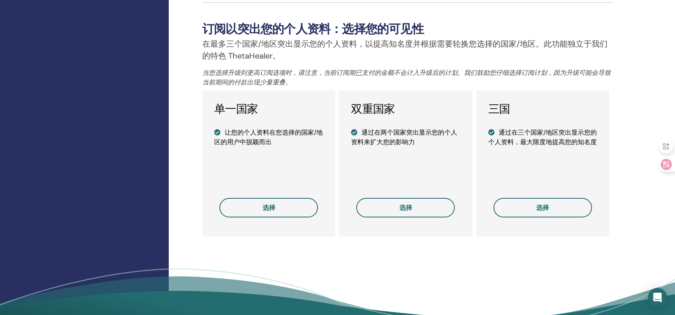
scroll to position [531, 0]
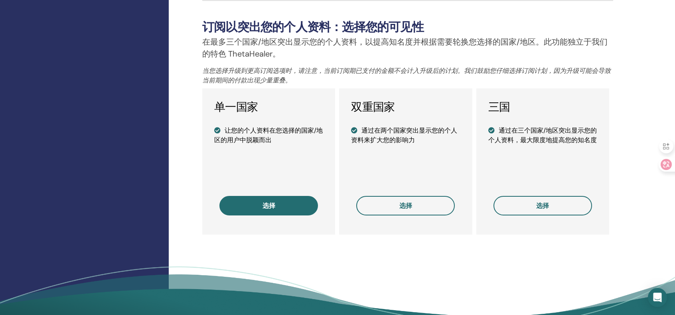
click at [290, 207] on button "选择" at bounding box center [268, 206] width 98 height 20
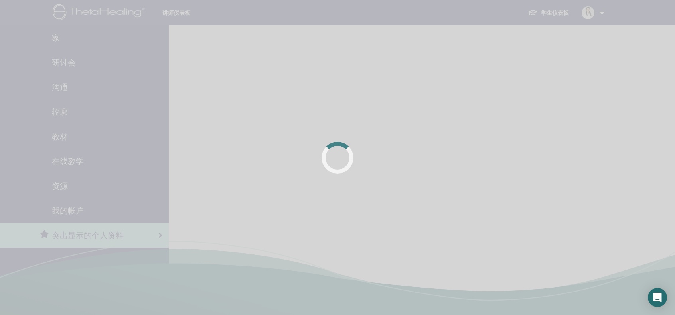
scroll to position [192, 0]
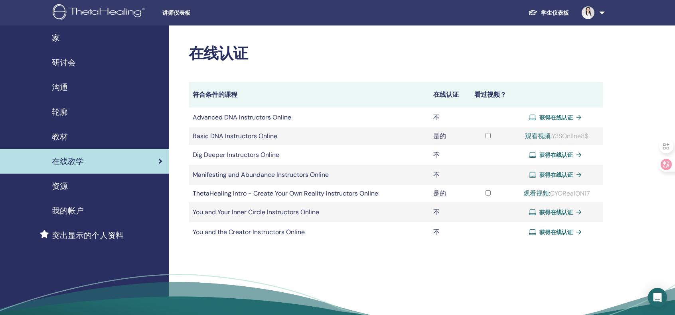
click at [69, 63] on span "研讨会" at bounding box center [64, 63] width 24 height 12
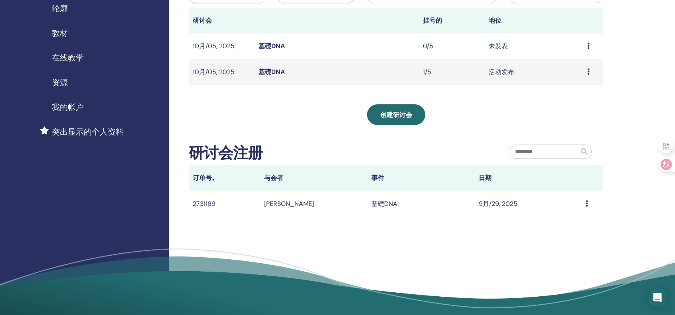
scroll to position [106, 0]
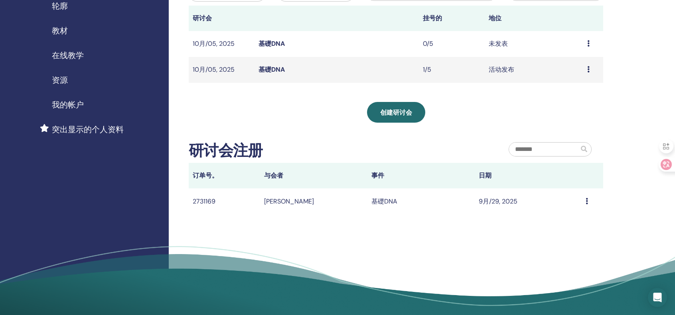
click at [588, 69] on icon at bounding box center [588, 69] width 2 height 6
click at [637, 96] on div "我的研讨会 您可以自定义过滤器以探索未来 3 个月之后即将举行的研讨会或查看 3 个多月前的研讨会。 之前没有 6月/29, 2025 不之后 12月/29,…" at bounding box center [422, 122] width 506 height 407
click at [205, 203] on td "2731169" at bounding box center [224, 202] width 71 height 26
click at [586, 203] on icon at bounding box center [586, 201] width 2 height 6
click at [570, 210] on link "Message" at bounding box center [570, 209] width 26 height 8
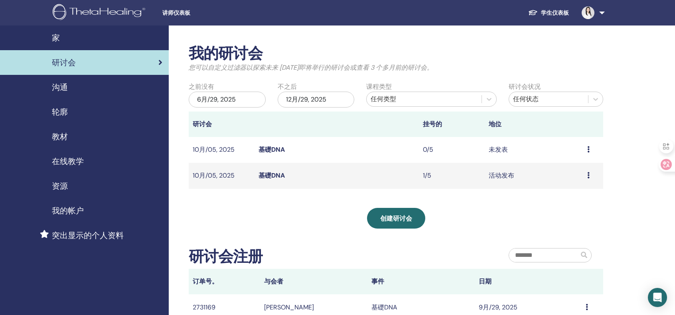
click at [60, 40] on div "家" at bounding box center [84, 38] width 156 height 12
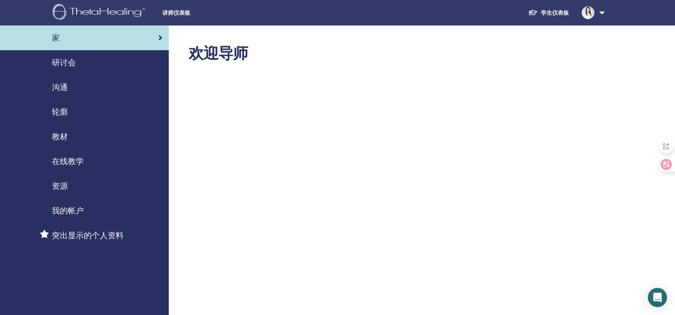
click at [68, 161] on span "在线教学" at bounding box center [68, 161] width 32 height 12
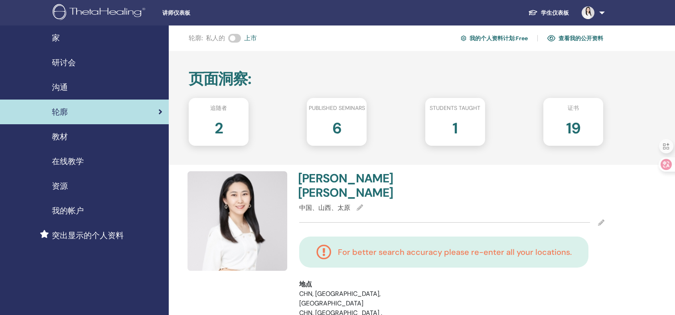
click at [222, 130] on h2 "2" at bounding box center [219, 127] width 8 height 22
click at [212, 122] on div "2" at bounding box center [219, 132] width 72 height 32
click at [219, 122] on h2 "2" at bounding box center [219, 127] width 8 height 22
click at [338, 126] on h2 "6" at bounding box center [336, 127] width 9 height 22
click at [456, 126] on h2 "1" at bounding box center [454, 127] width 5 height 22
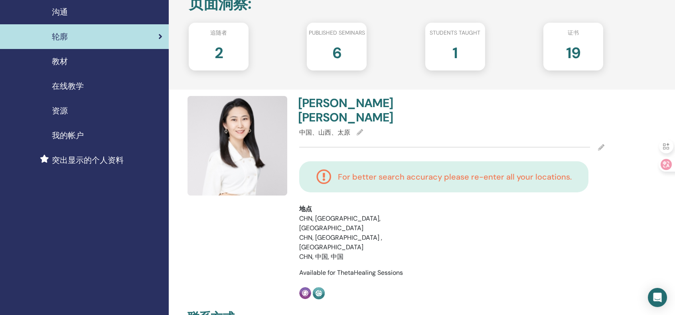
scroll to position [53, 0]
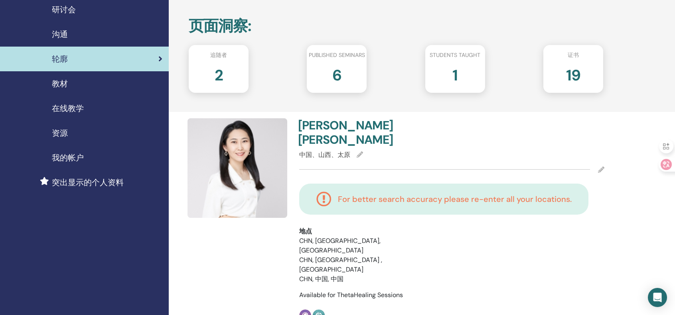
click at [452, 75] on h2 "1" at bounding box center [454, 74] width 5 height 22
click at [65, 83] on span "教材" at bounding box center [60, 84] width 16 height 12
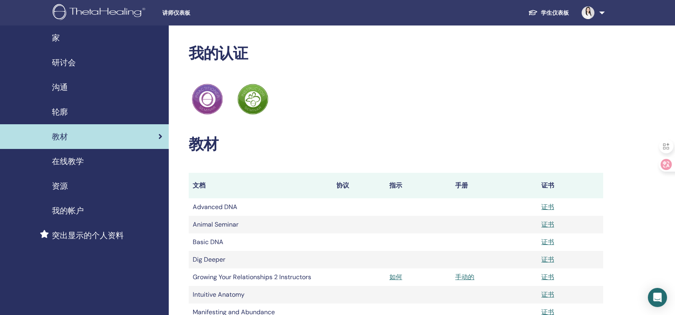
click at [77, 158] on span "在线教学" at bounding box center [68, 161] width 32 height 12
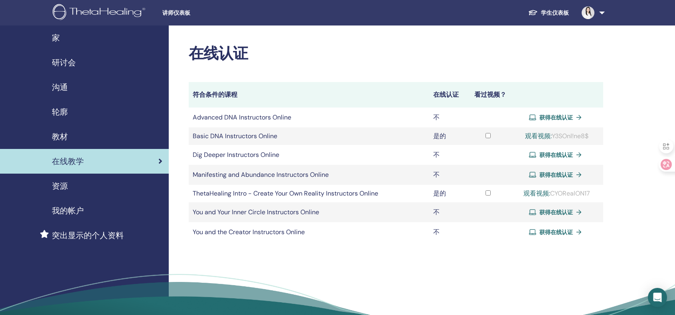
click at [55, 89] on span "沟通" at bounding box center [60, 87] width 16 height 12
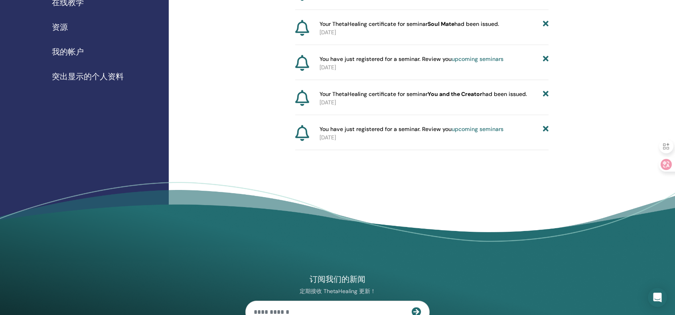
scroll to position [159, 0]
click at [459, 185] on div "通知 留言 通知 You have just registered for a seminar. Review you upcoming seminars […" at bounding box center [422, 64] width 506 height 396
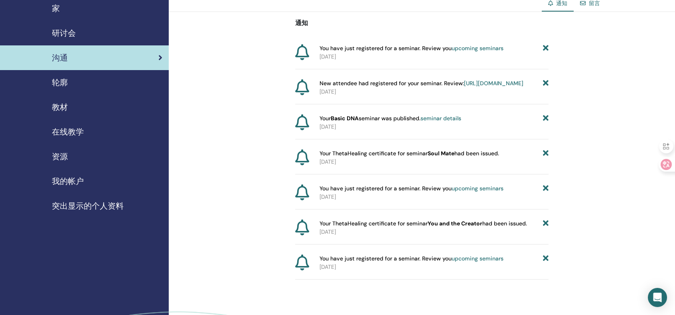
scroll to position [0, 0]
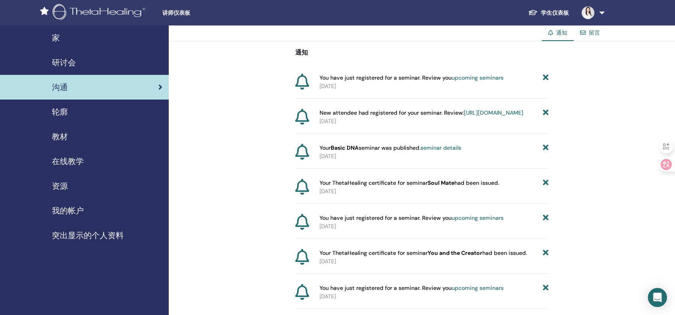
click at [603, 12] on link at bounding box center [591, 13] width 33 height 26
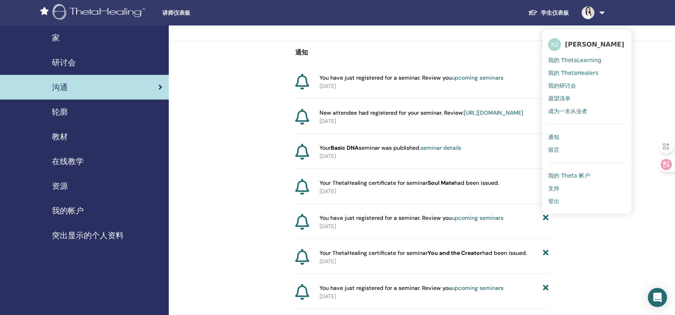
click at [581, 177] on span "我的 Theta 帐户" at bounding box center [569, 175] width 42 height 7
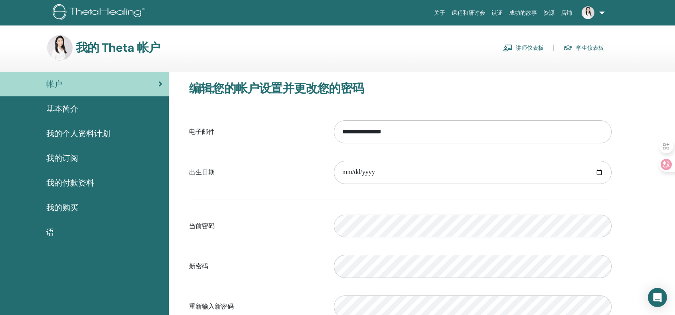
click at [73, 111] on span "基本简介" at bounding box center [62, 109] width 32 height 12
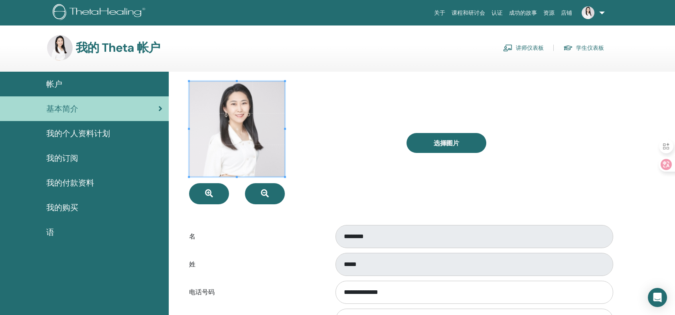
click at [64, 129] on span "我的个人资料计划" at bounding box center [78, 134] width 64 height 12
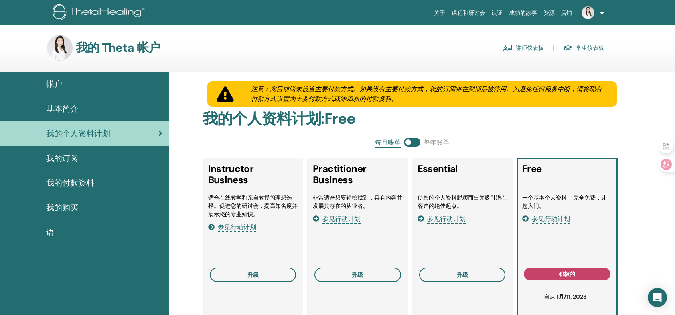
click at [64, 158] on span "我的订阅" at bounding box center [62, 158] width 32 height 12
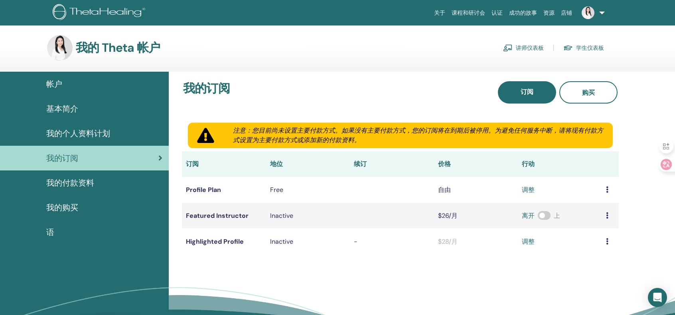
click at [584, 47] on link "学生仪表板" at bounding box center [583, 47] width 41 height 13
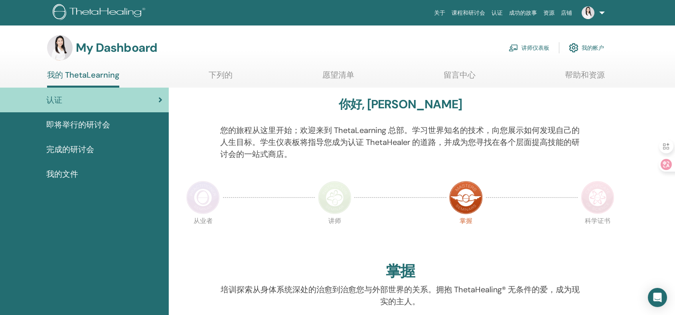
click at [470, 11] on link "课程和研讨会" at bounding box center [468, 13] width 40 height 15
click at [470, 12] on link "课程和研讨会" at bounding box center [468, 13] width 40 height 15
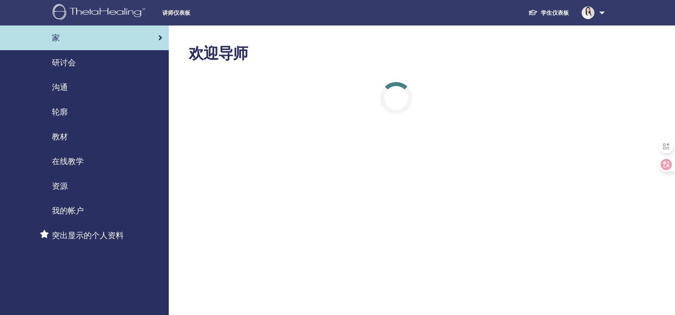
click at [61, 63] on span "研讨会" at bounding box center [64, 63] width 24 height 12
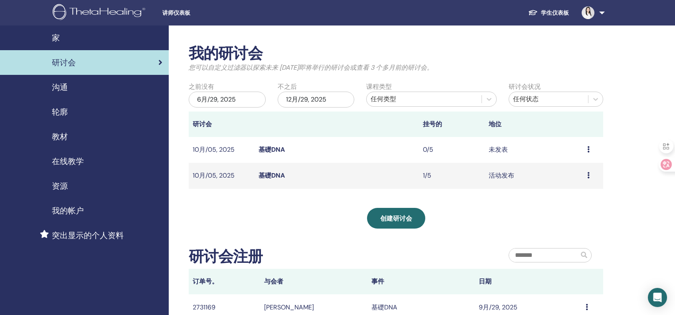
click at [601, 11] on link at bounding box center [591, 13] width 33 height 26
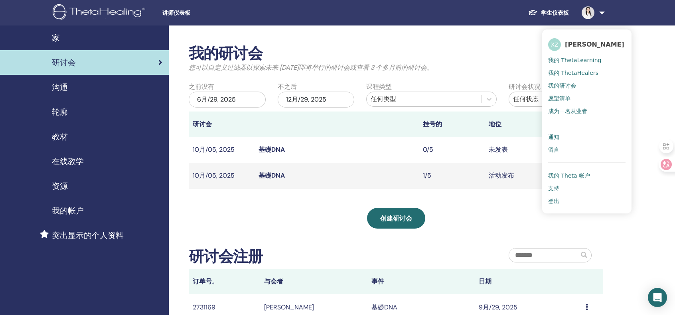
click at [100, 236] on span "突出显示的个人资料" at bounding box center [88, 236] width 72 height 12
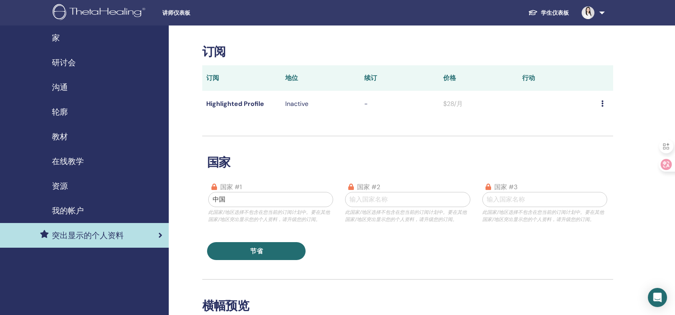
click at [70, 207] on span "我的帐户" at bounding box center [68, 211] width 32 height 12
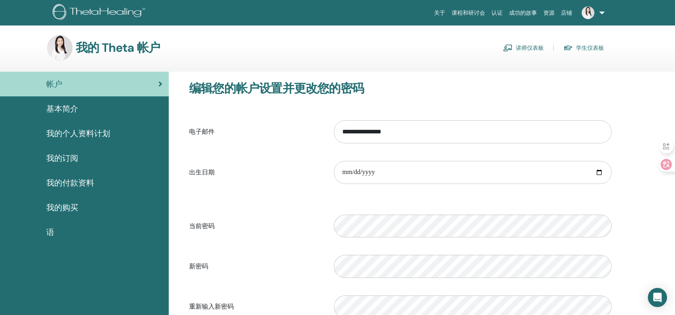
click at [69, 105] on span "基本简介" at bounding box center [62, 109] width 32 height 12
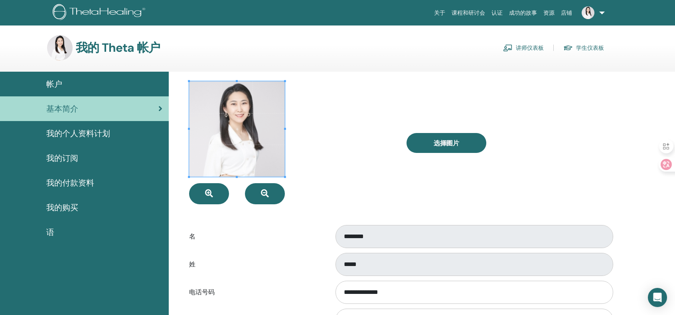
click at [99, 134] on span "我的个人资料计划" at bounding box center [78, 134] width 64 height 12
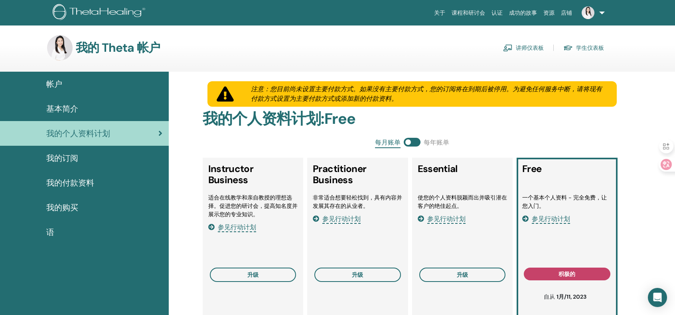
click at [77, 155] on span "我的订阅" at bounding box center [62, 158] width 32 height 12
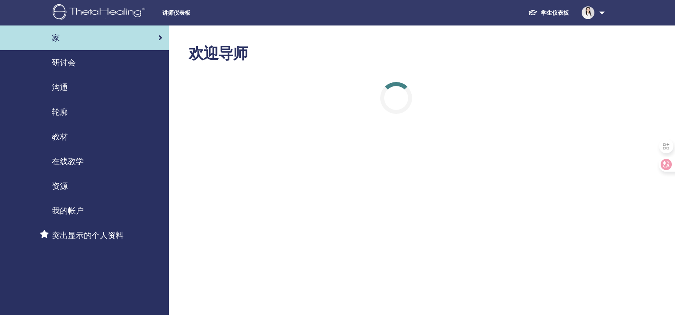
click at [70, 61] on span "研讨会" at bounding box center [64, 63] width 24 height 12
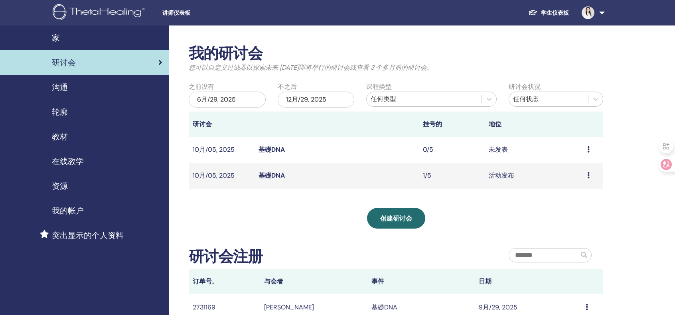
click at [57, 85] on span "沟通" at bounding box center [60, 87] width 16 height 12
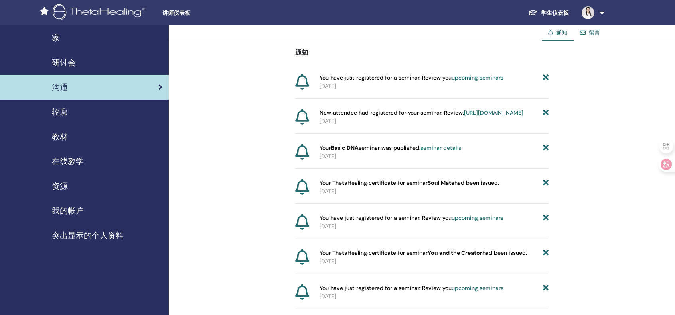
click at [61, 108] on span "轮廓" at bounding box center [60, 112] width 16 height 12
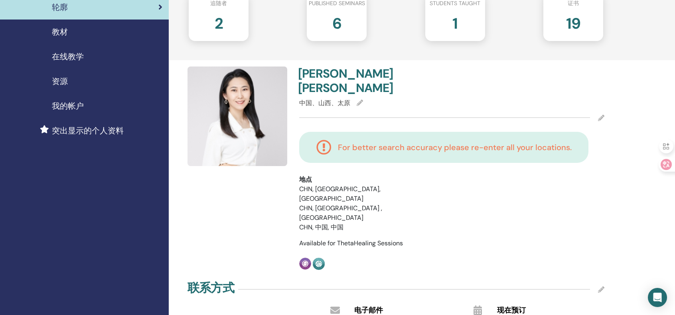
scroll to position [106, 0]
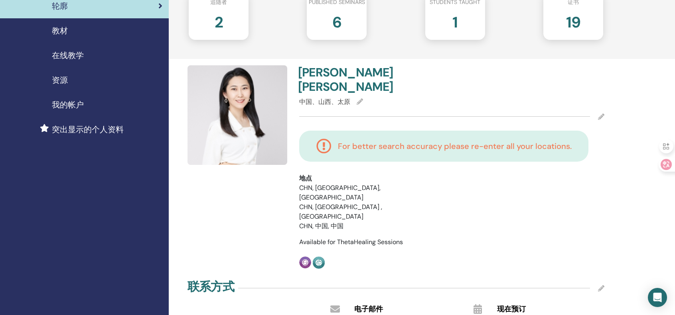
click at [359, 98] on icon at bounding box center [359, 101] width 6 height 6
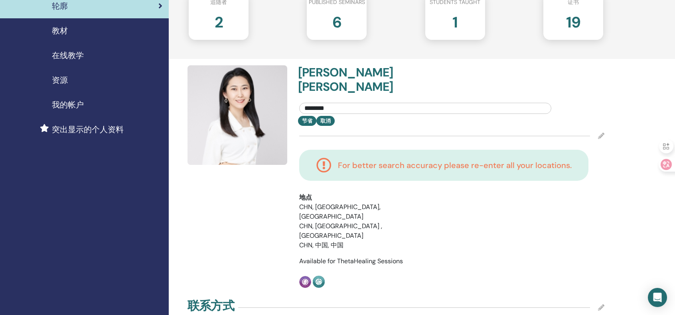
drag, startPoint x: 366, startPoint y: 94, endPoint x: 264, endPoint y: 82, distance: 102.8
click at [264, 82] on div "Xin Yuan Zhang ******** 节省 取消 For better search accuracy please re-enter all yo…" at bounding box center [396, 176] width 426 height 223
paste input "**********"
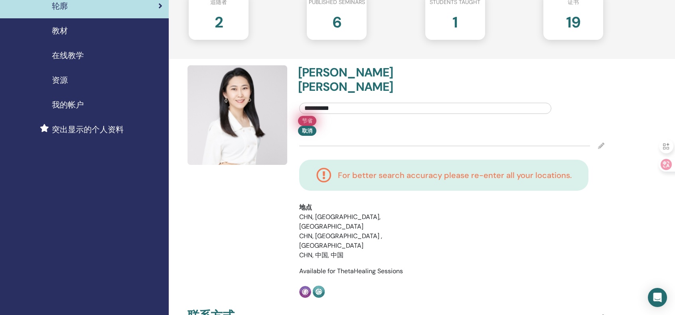
type input "**********"
click at [306, 116] on button "节省" at bounding box center [307, 121] width 18 height 10
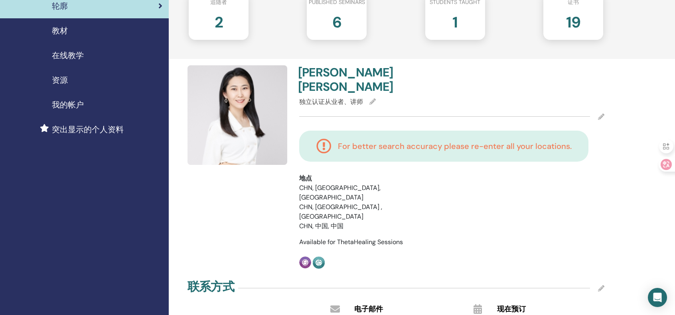
click at [373, 98] on icon at bounding box center [372, 101] width 6 height 6
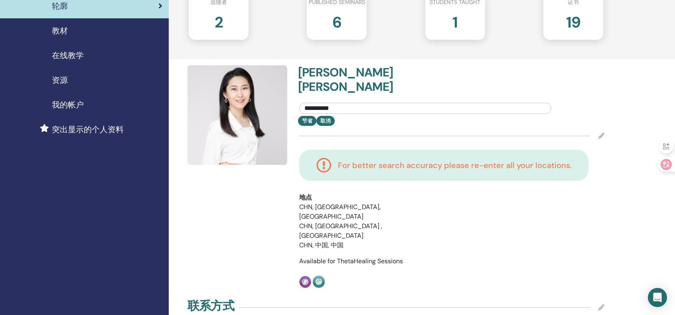
click at [305, 103] on input "**********" at bounding box center [425, 108] width 252 height 11
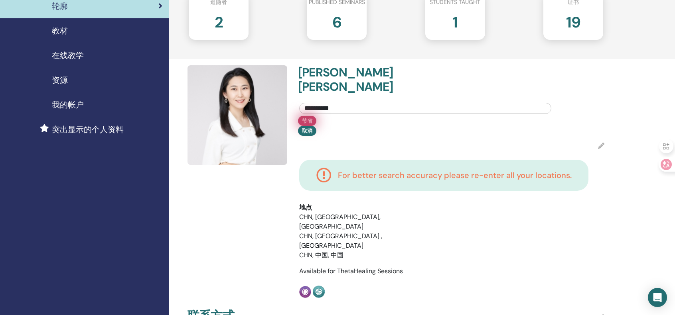
click at [307, 116] on button "节省" at bounding box center [307, 121] width 18 height 10
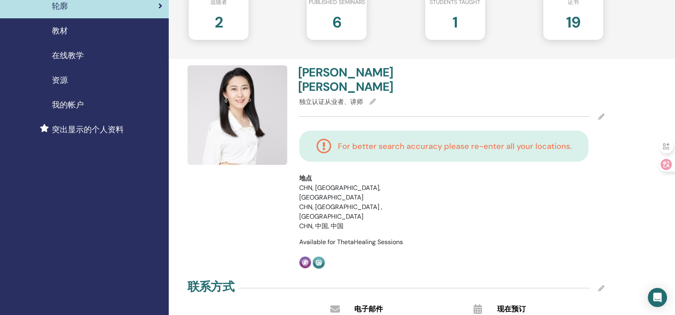
click at [326, 98] on span "独立认证从业者、讲师" at bounding box center [331, 102] width 64 height 8
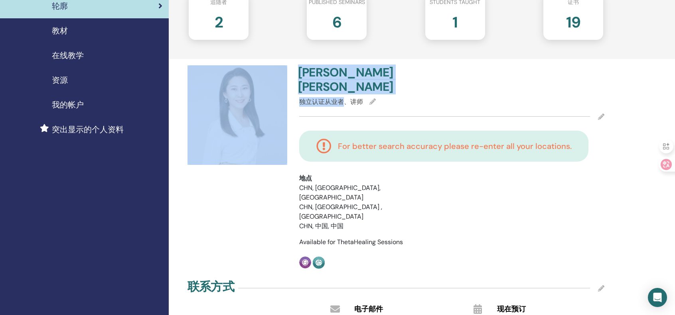
drag, startPoint x: 341, startPoint y: 86, endPoint x: 271, endPoint y: 85, distance: 70.2
click at [271, 85] on div "Xin Yuan Zhang 独立认证从业者、讲师 For better search accuracy please re-enter all your l…" at bounding box center [396, 167] width 426 height 204
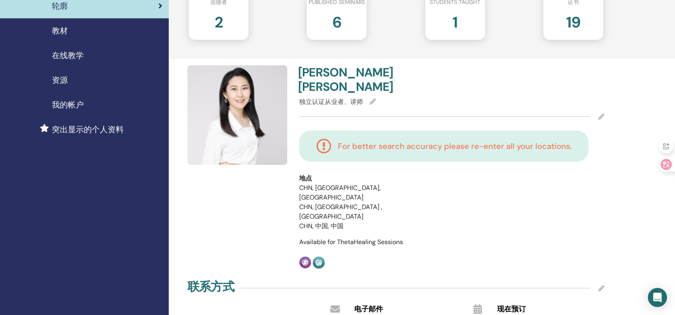
click at [372, 98] on icon at bounding box center [372, 101] width 6 height 6
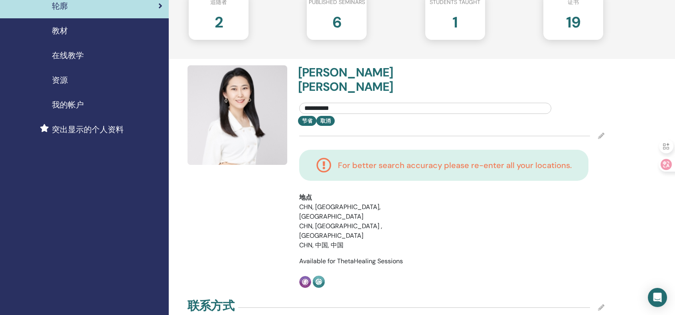
drag, startPoint x: 349, startPoint y: 94, endPoint x: 280, endPoint y: 91, distance: 69.0
click at [280, 91] on div "**********" at bounding box center [396, 176] width 426 height 223
type input "**********"
click at [379, 103] on input "**********" at bounding box center [425, 108] width 252 height 11
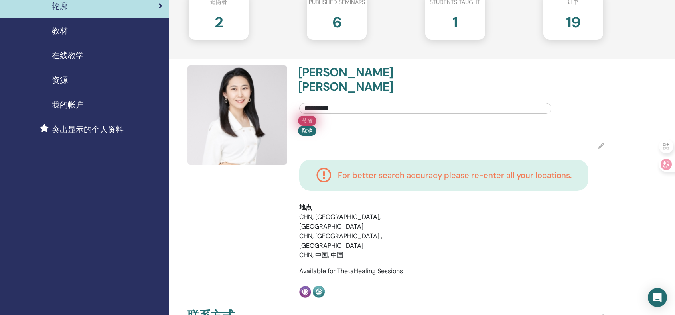
click at [306, 116] on button "节省" at bounding box center [307, 121] width 18 height 10
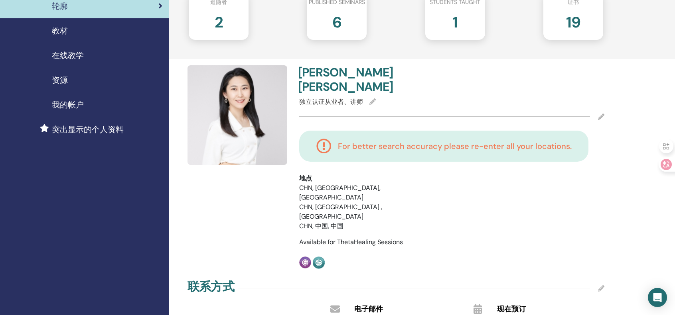
click at [421, 142] on h4 "For better search accuracy please re-enter all your locations." at bounding box center [455, 147] width 234 height 10
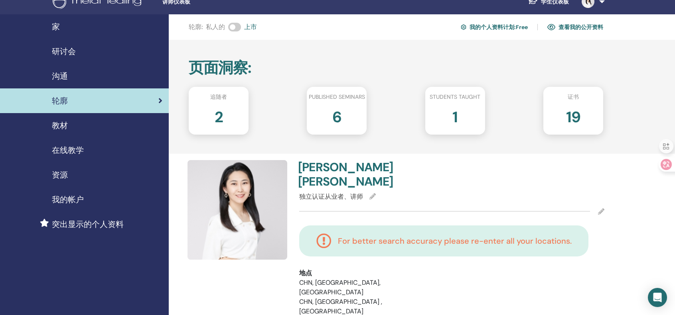
scroll to position [0, 0]
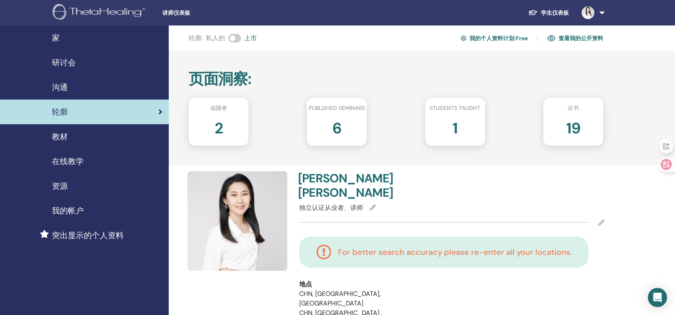
click at [342, 128] on div "6" at bounding box center [337, 132] width 72 height 32
click at [452, 127] on h2 "1" at bounding box center [454, 127] width 5 height 22
click at [63, 211] on span "我的帐户" at bounding box center [68, 211] width 32 height 12
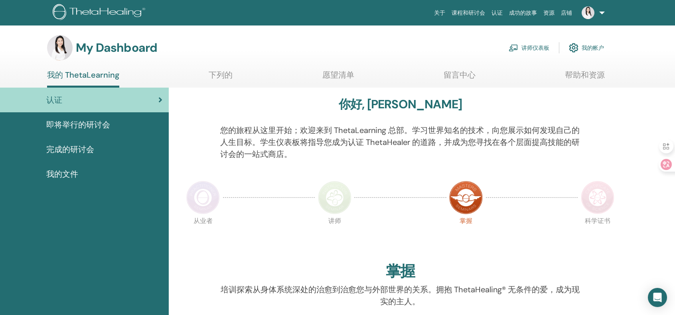
click at [525, 48] on link "讲师仪表板" at bounding box center [528, 48] width 41 height 18
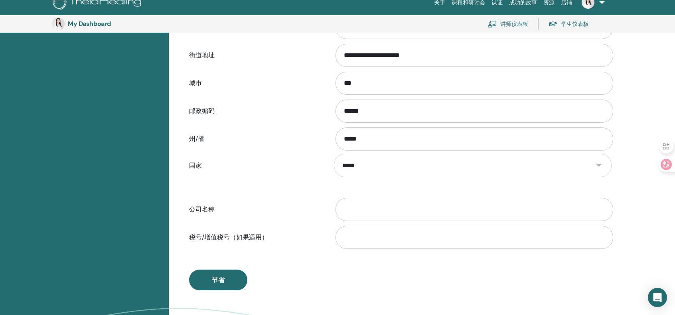
scroll to position [283, 0]
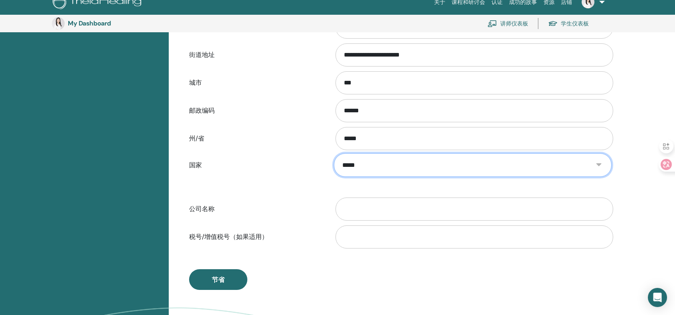
click at [370, 161] on select "**********" at bounding box center [472, 166] width 277 height 24
click at [334, 154] on select "**********" at bounding box center [472, 166] width 277 height 24
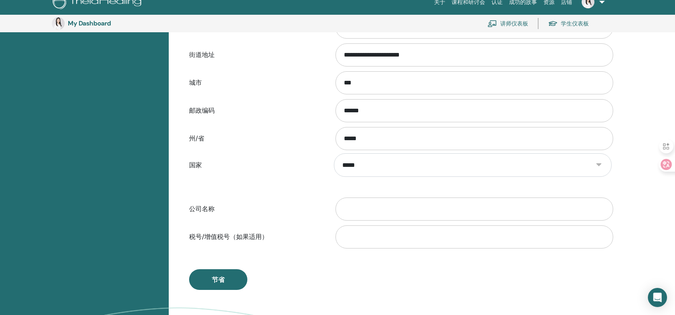
click at [305, 191] on form "**********" at bounding box center [400, 33] width 422 height 435
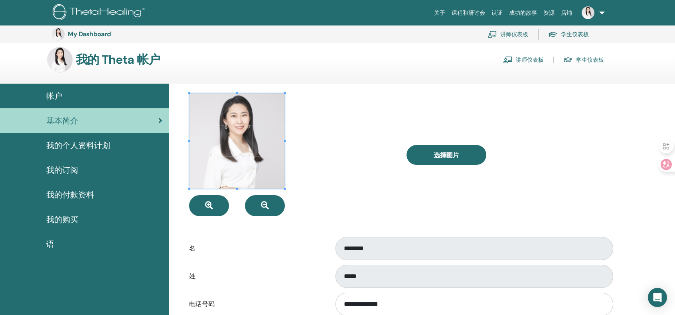
scroll to position [0, 0]
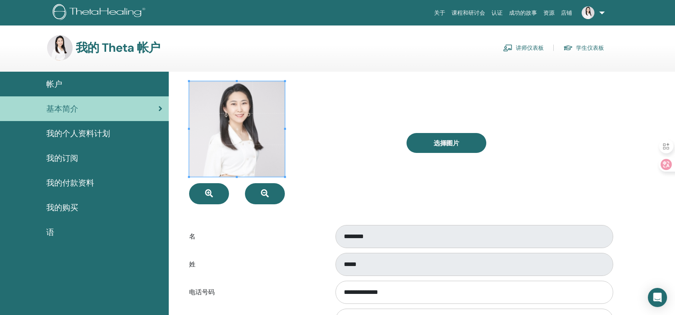
click at [111, 135] on div "我的个人资料计划" at bounding box center [84, 134] width 156 height 12
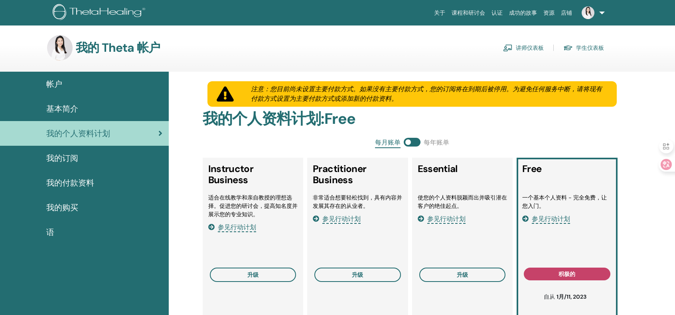
click at [73, 158] on span "我的订阅" at bounding box center [62, 158] width 32 height 12
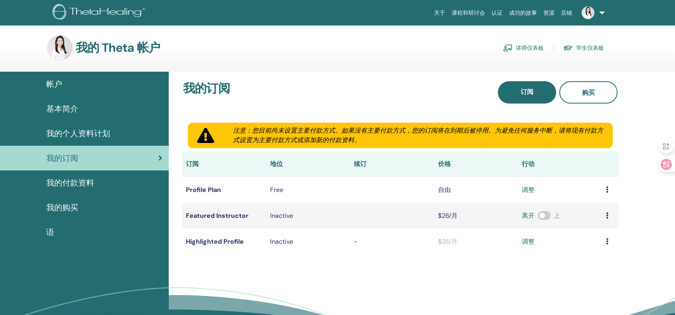
click at [600, 14] on link at bounding box center [591, 13] width 33 height 26
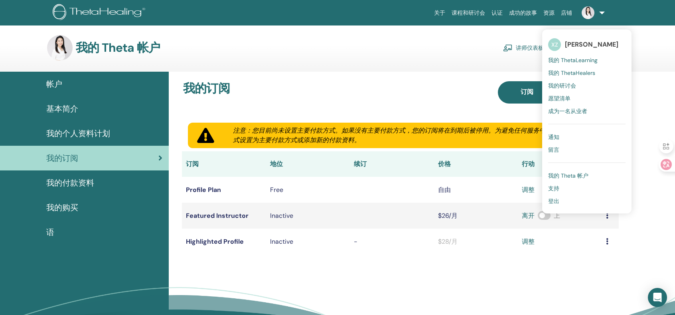
click at [601, 44] on span "[PERSON_NAME]" at bounding box center [591, 44] width 53 height 8
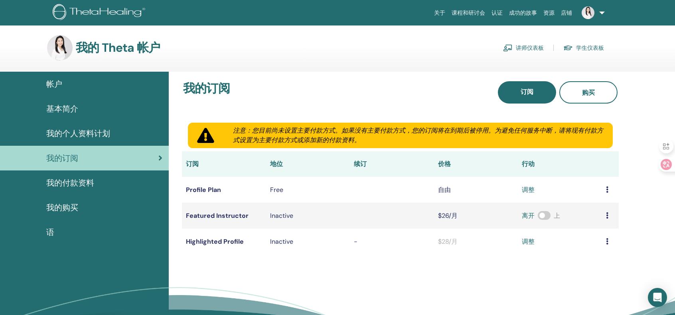
click at [592, 12] on img at bounding box center [587, 12] width 13 height 13
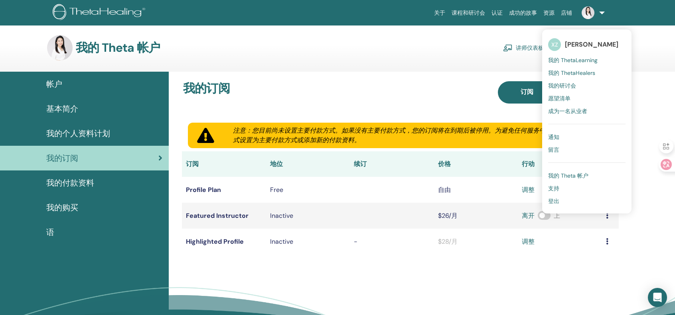
click at [557, 45] on span "XZ" at bounding box center [554, 44] width 13 height 13
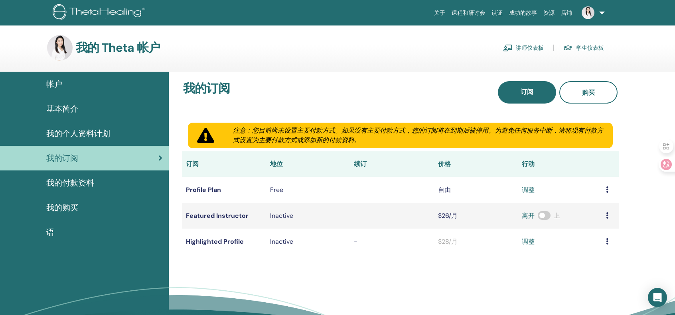
click at [603, 12] on link at bounding box center [591, 13] width 33 height 26
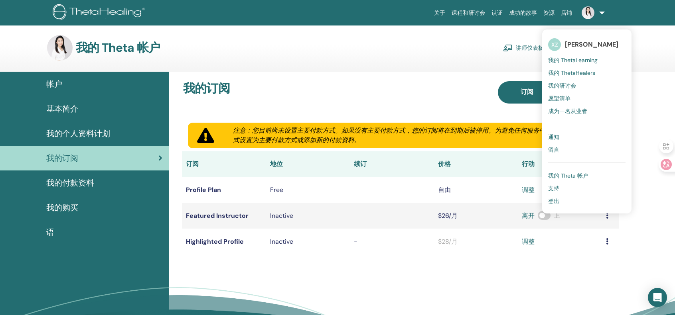
click at [589, 112] on link "成为一名从业者" at bounding box center [586, 111] width 77 height 13
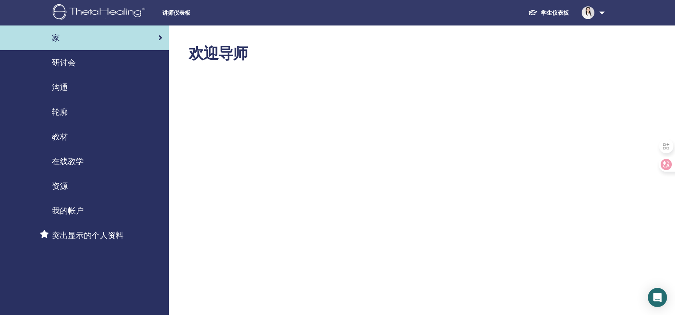
click at [61, 84] on span "沟通" at bounding box center [60, 87] width 16 height 12
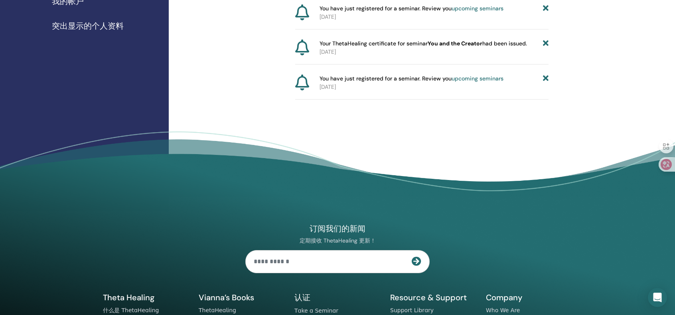
scroll to position [53, 0]
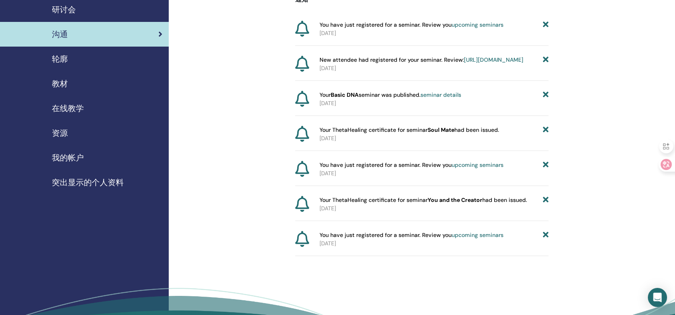
click at [350, 256] on div "You have just registered for a seminar. Review you upcoming seminars [DATE]" at bounding box center [421, 243] width 253 height 25
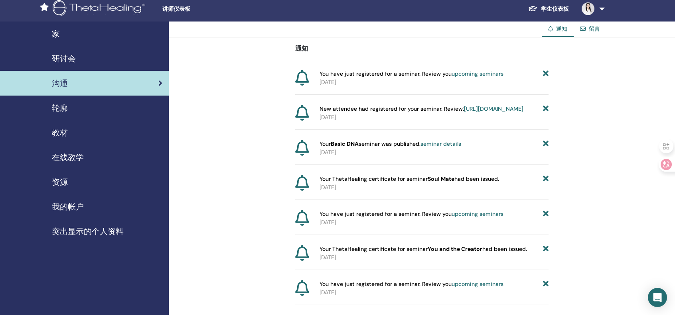
scroll to position [0, 0]
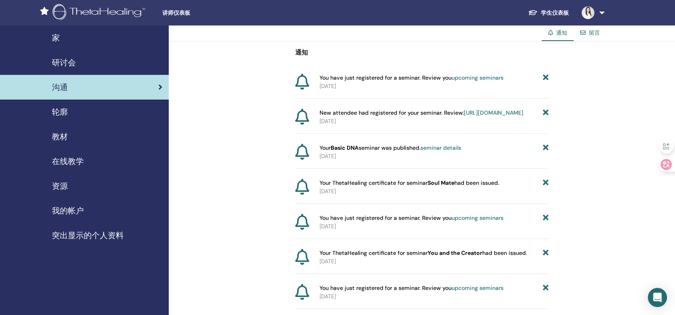
click at [60, 110] on span "轮廓" at bounding box center [60, 112] width 16 height 12
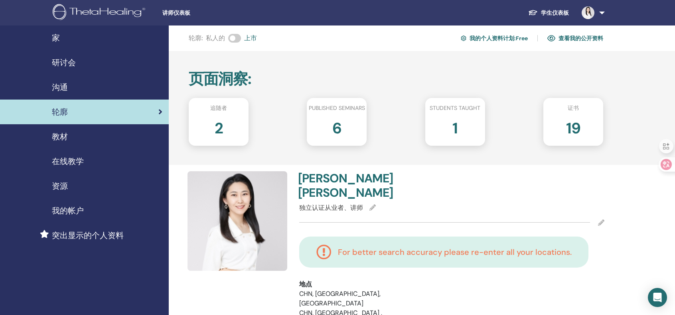
click at [459, 132] on div "1" at bounding box center [455, 132] width 72 height 32
click at [569, 126] on h2 "19" at bounding box center [573, 127] width 14 height 22
click at [403, 120] on div "追随者 2 Published seminars 6 Students taught 1 证书 19" at bounding box center [396, 122] width 414 height 48
click at [577, 39] on link "查看我的公开资料" at bounding box center [575, 38] width 56 height 13
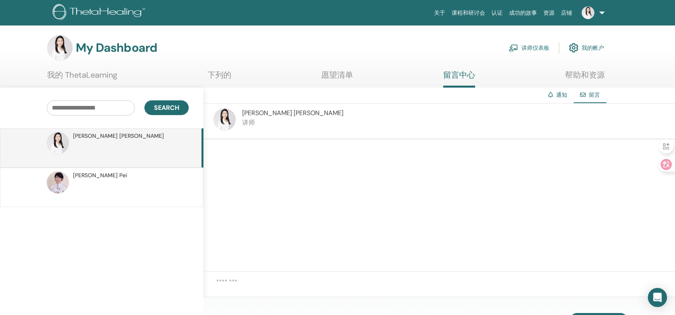
click at [585, 74] on link "帮助和资源" at bounding box center [585, 78] width 40 height 16
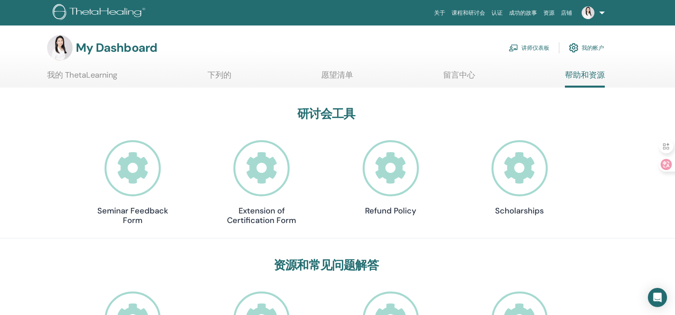
click at [453, 212] on div "Seminar Feedback Form Extension of Certification Form Refund Policy Scholarships" at bounding box center [326, 184] width 466 height 88
click at [553, 10] on link "资源" at bounding box center [549, 13] width 18 height 15
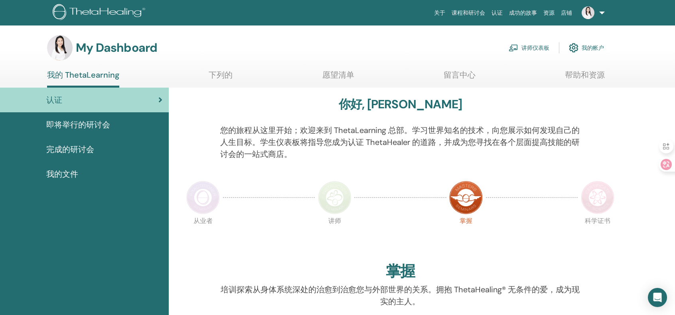
click at [105, 123] on span "即将举行的研讨会" at bounding box center [78, 125] width 64 height 12
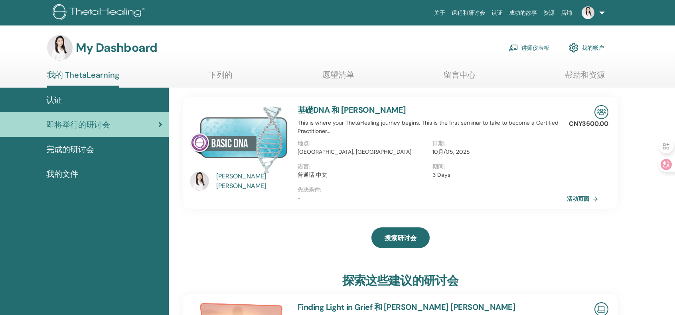
click at [601, 118] on img at bounding box center [601, 112] width 14 height 14
click at [96, 150] on div "完成的研讨会" at bounding box center [84, 150] width 156 height 12
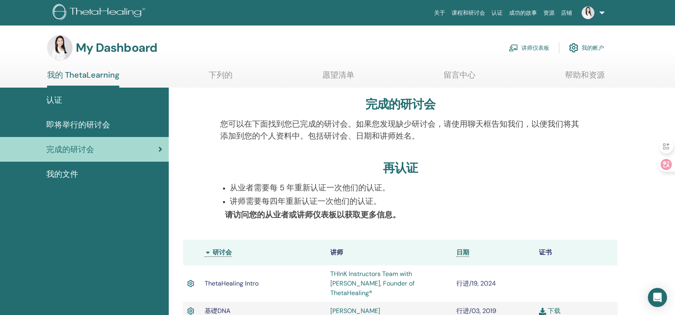
click at [71, 175] on span "我的文件" at bounding box center [62, 174] width 32 height 12
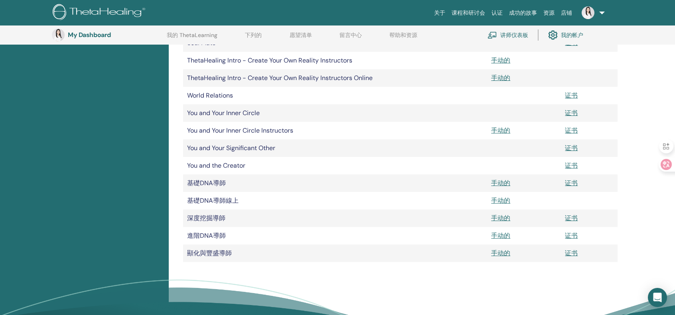
scroll to position [179, 0]
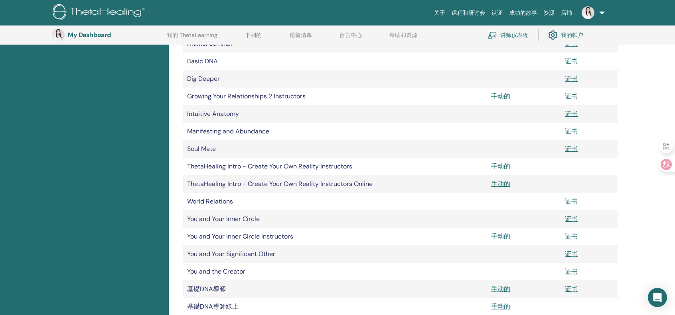
click at [499, 237] on link "手动的" at bounding box center [500, 236] width 19 height 8
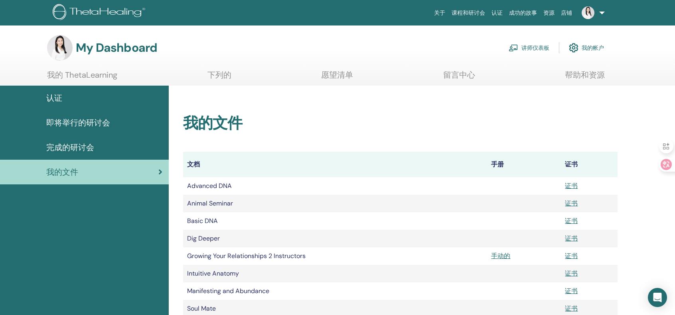
click at [534, 45] on link "讲师仪表板" at bounding box center [528, 48] width 41 height 18
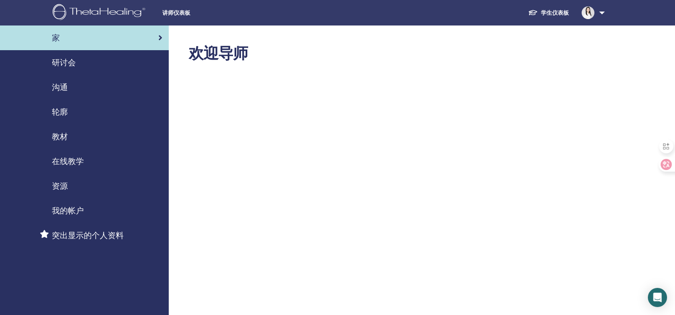
click at [62, 89] on span "沟通" at bounding box center [60, 87] width 16 height 12
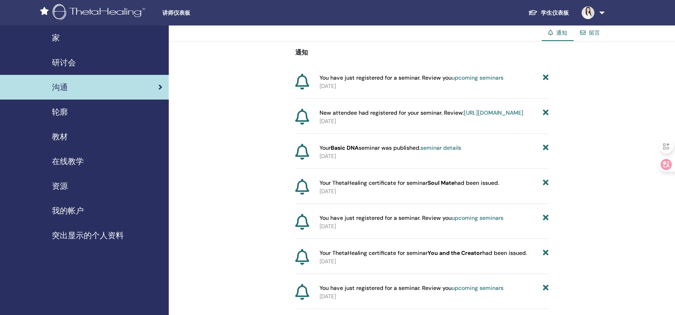
click at [66, 112] on span "轮廓" at bounding box center [60, 112] width 16 height 12
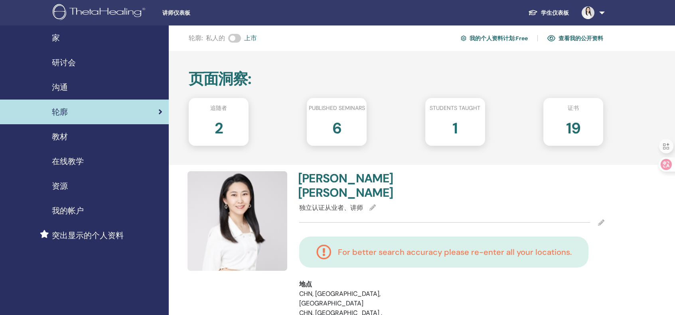
click at [372, 205] on icon at bounding box center [372, 208] width 6 height 6
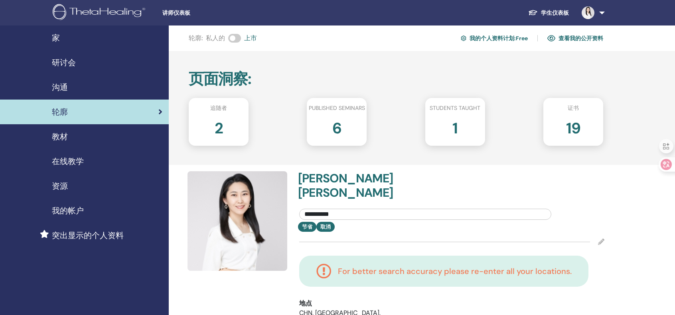
drag, startPoint x: 372, startPoint y: 201, endPoint x: 290, endPoint y: 201, distance: 81.3
click at [290, 201] on div "**********" at bounding box center [396, 282] width 426 height 223
paste input "**********"
type input "**********"
click at [470, 179] on div "Xin Yuan Zhang" at bounding box center [451, 187] width 317 height 32
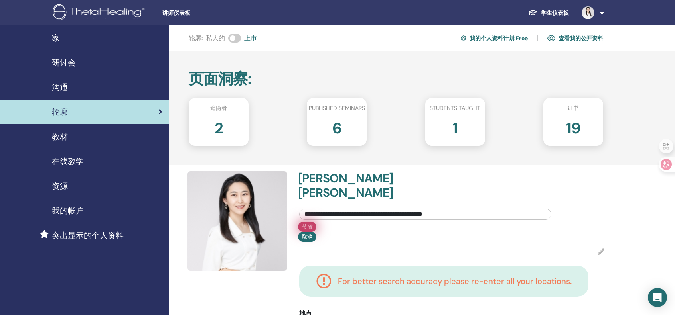
click at [309, 222] on button "节省" at bounding box center [307, 227] width 18 height 10
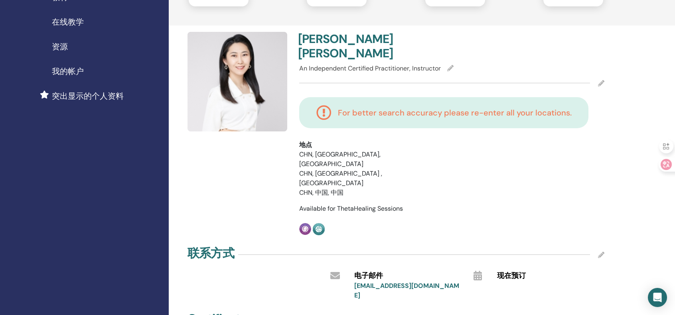
scroll to position [106, 0]
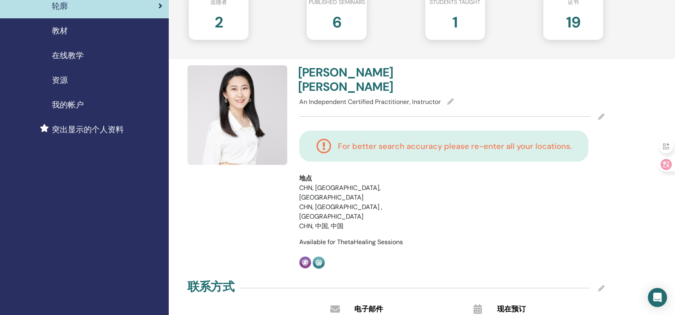
click at [441, 98] on span "An Independent Certified Practitioner, Instructor" at bounding box center [370, 102] width 142 height 8
click at [452, 98] on icon at bounding box center [450, 101] width 6 height 6
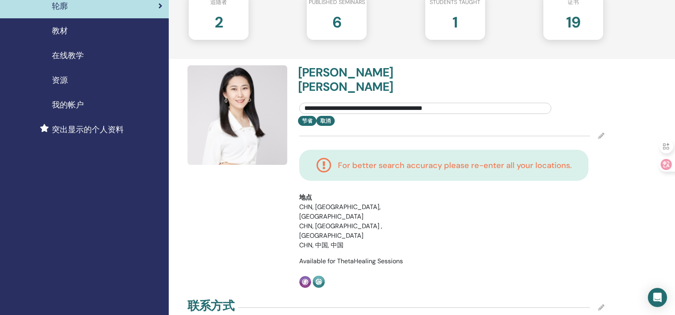
drag, startPoint x: 455, startPoint y: 92, endPoint x: 289, endPoint y: 88, distance: 165.1
click at [289, 88] on div "**********" at bounding box center [396, 176] width 426 height 223
paste input "********"
type input "**********"
click at [498, 116] on div "节省 取消" at bounding box center [451, 121] width 317 height 10
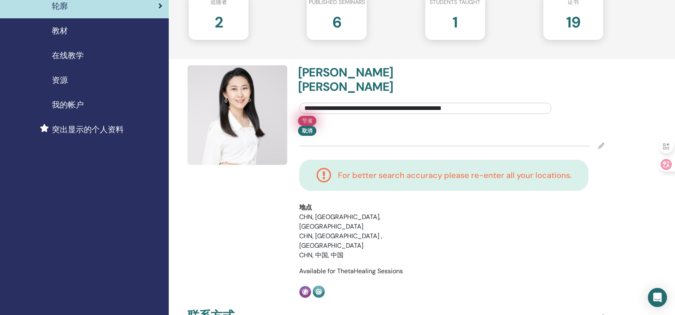
click at [305, 116] on button "节省" at bounding box center [307, 121] width 18 height 10
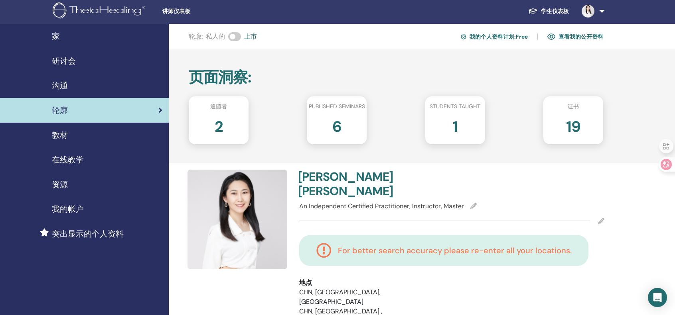
scroll to position [0, 0]
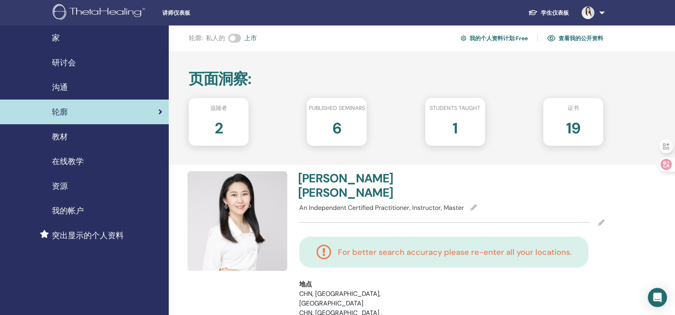
click at [463, 128] on div "1" at bounding box center [455, 132] width 72 height 32
click at [458, 128] on div "1" at bounding box center [455, 132] width 72 height 32
click at [220, 125] on h2 "2" at bounding box center [219, 127] width 8 height 22
click at [340, 121] on h2 "6" at bounding box center [336, 127] width 9 height 22
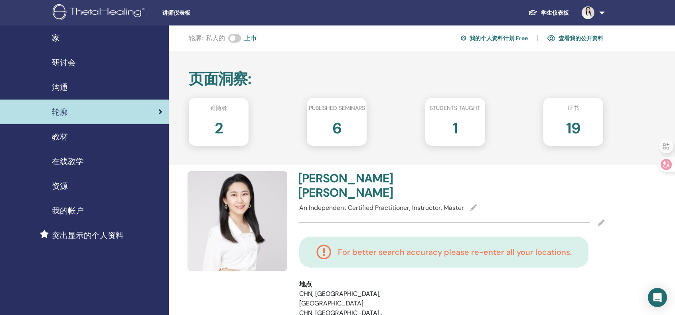
click at [573, 127] on h2 "19" at bounding box center [573, 127] width 14 height 22
click at [456, 125] on h2 "1" at bounding box center [454, 127] width 5 height 22
click at [67, 87] on span "沟通" at bounding box center [60, 87] width 16 height 12
